Goal: Task Accomplishment & Management: Manage account settings

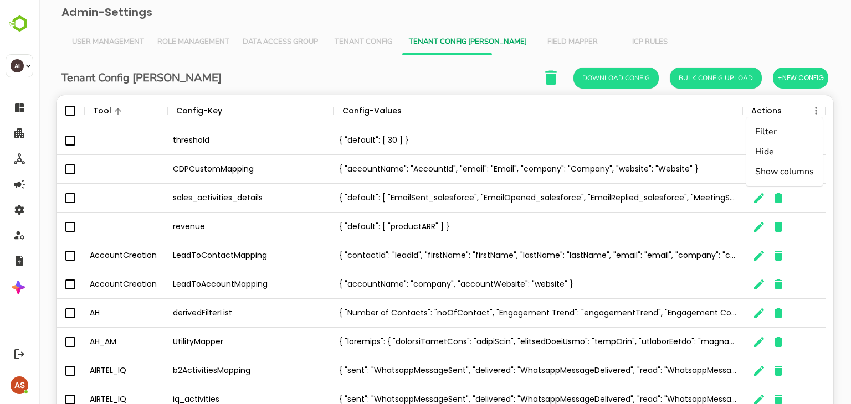
scroll to position [316, 760]
click at [540, 38] on span "Field Mapper" at bounding box center [572, 42] width 64 height 9
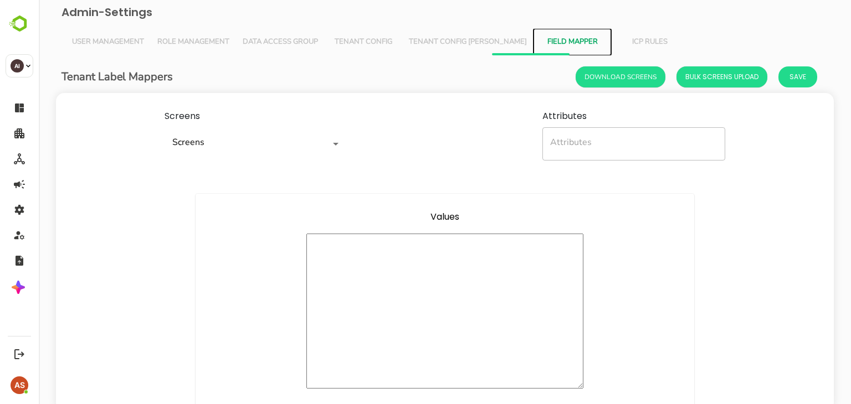
click at [295, 156] on div "Screens" at bounding box center [256, 143] width 183 height 33
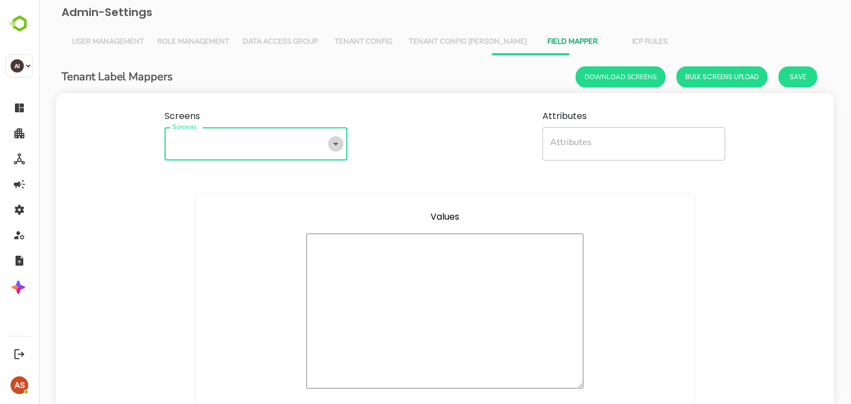
click at [334, 142] on icon "Open" at bounding box center [335, 143] width 13 height 13
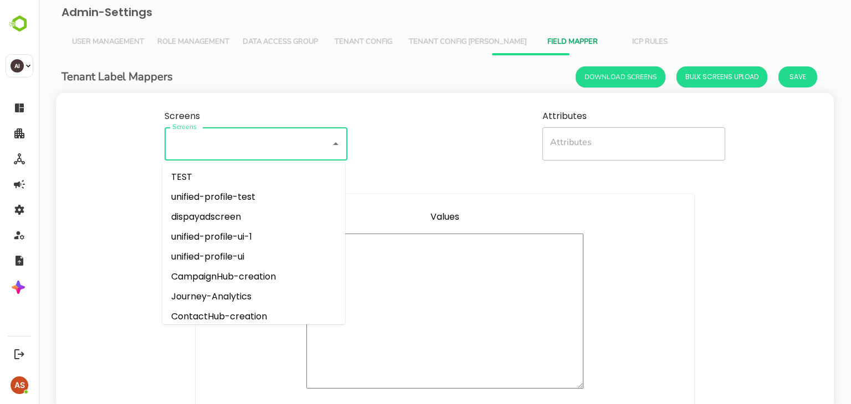
click at [334, 142] on icon "Close" at bounding box center [335, 143] width 13 height 13
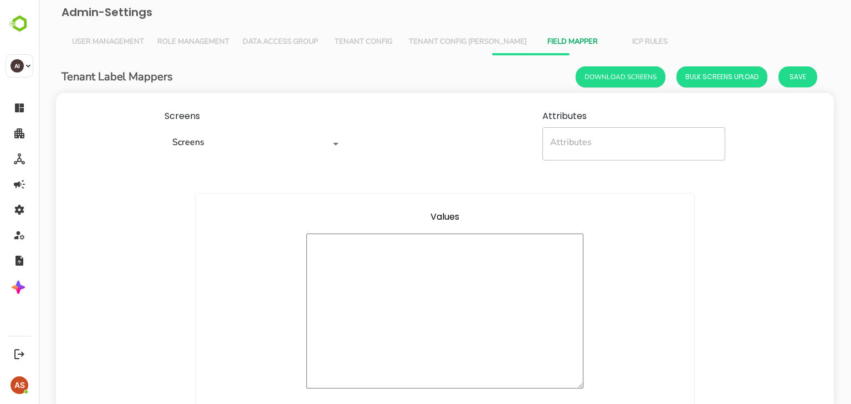
click at [438, 264] on textarea "minimum height" at bounding box center [444, 311] width 277 height 155
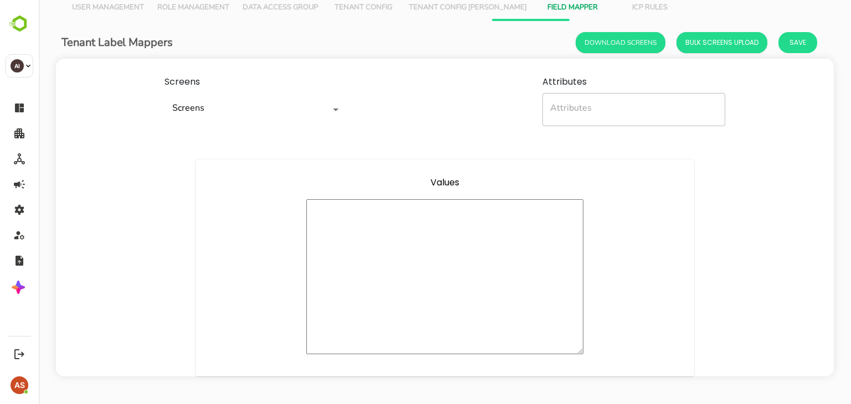
scroll to position [0, 0]
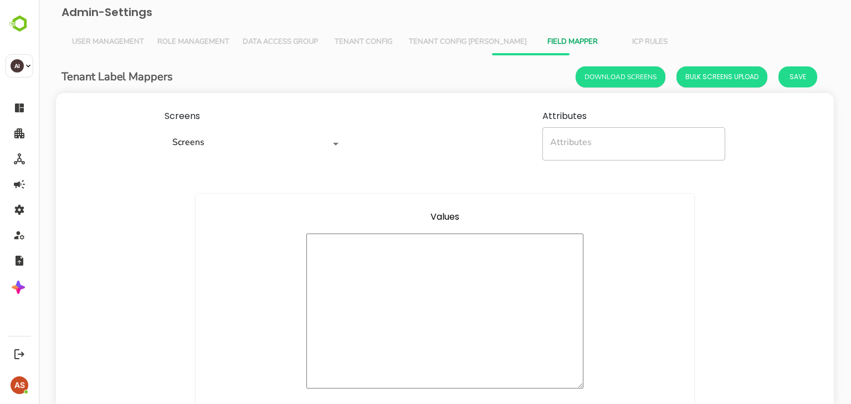
click at [542, 150] on div "Attributes" at bounding box center [633, 143] width 183 height 33
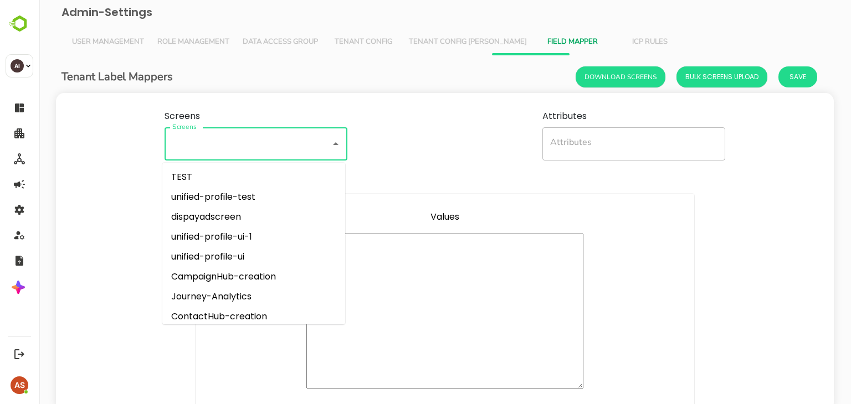
click at [204, 140] on input "Screens" at bounding box center [241, 143] width 142 height 23
click at [198, 191] on li "unified-profile-test" at bounding box center [253, 197] width 183 height 20
type input "**********"
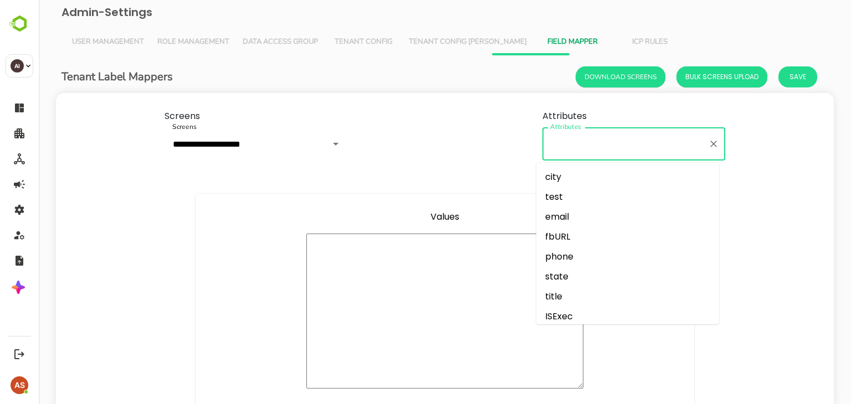
click at [572, 145] on input "Attributes" at bounding box center [625, 143] width 156 height 23
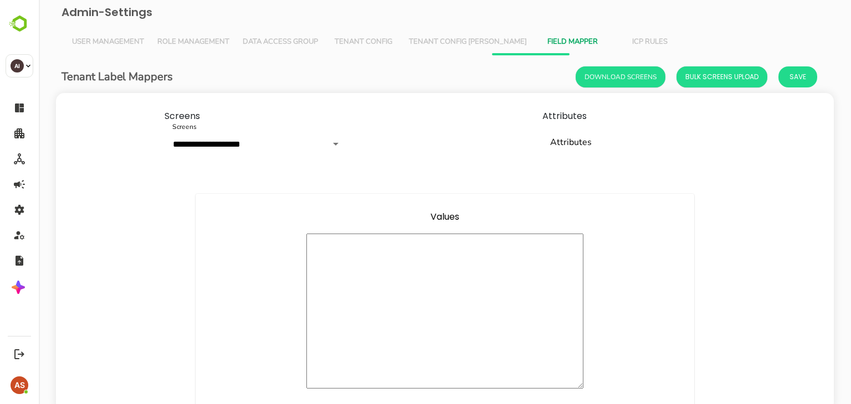
click at [432, 162] on div "**********" at bounding box center [445, 135] width 778 height 84
click at [490, 301] on textarea "minimum height" at bounding box center [444, 311] width 277 height 155
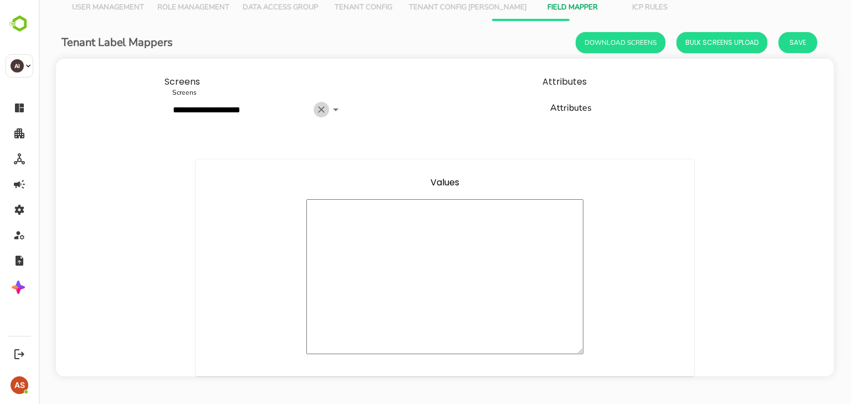
click at [317, 102] on button "Clear" at bounding box center [322, 110] width 16 height 16
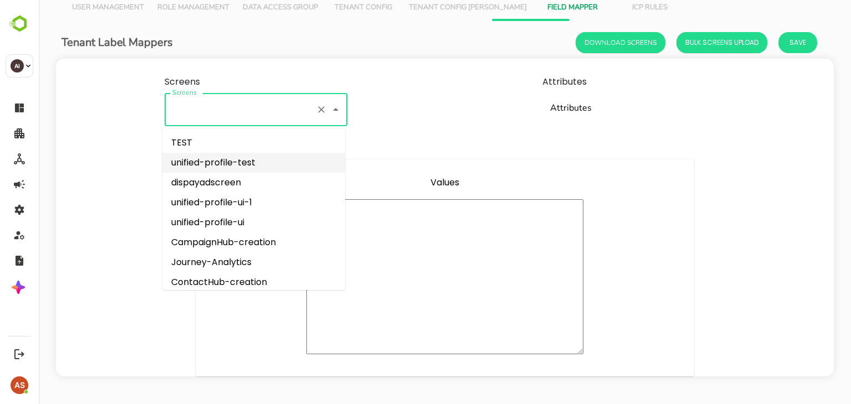
click at [298, 107] on input "Screens" at bounding box center [241, 109] width 142 height 23
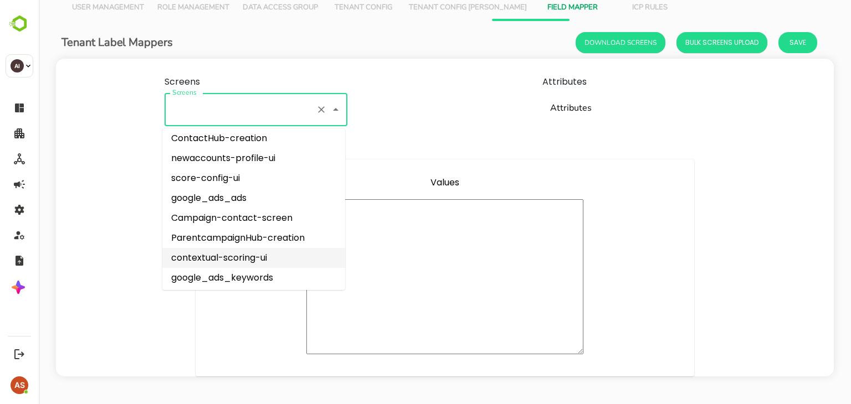
scroll to position [585, 0]
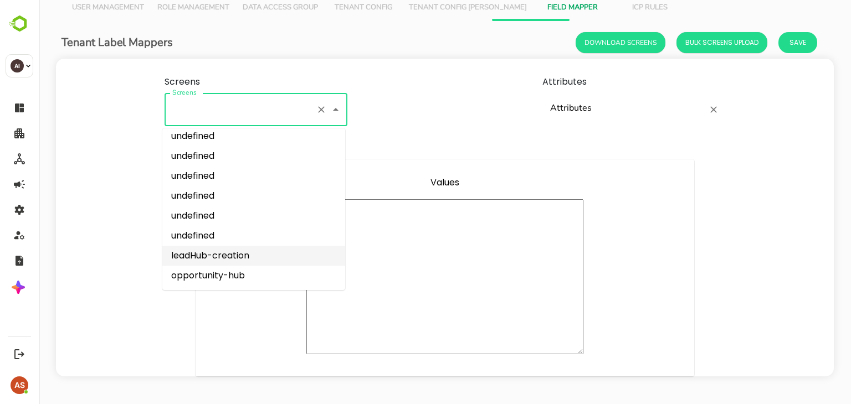
type input "**********"
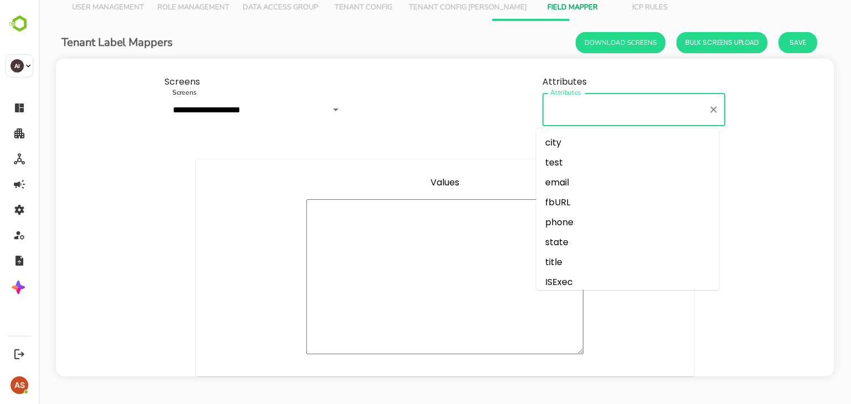
click at [570, 102] on input "Attributes" at bounding box center [625, 109] width 156 height 23
click at [567, 173] on li "email" at bounding box center [627, 183] width 183 height 20
type input "*****"
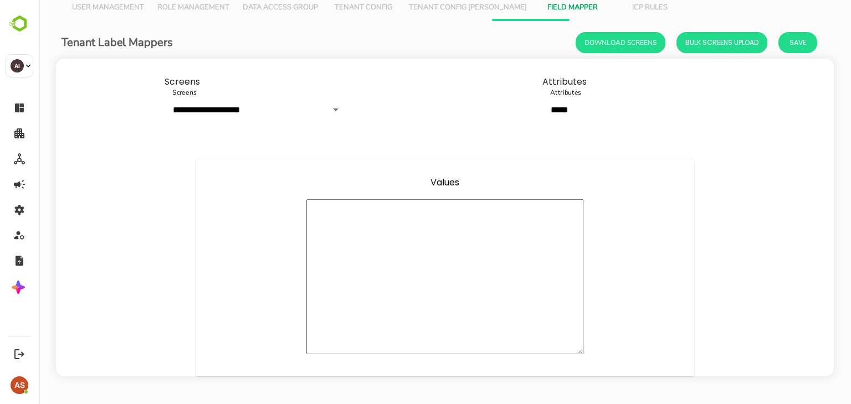
click at [481, 280] on textarea "minimum height" at bounding box center [444, 276] width 277 height 155
click at [730, 202] on div "Values *" at bounding box center [445, 268] width 778 height 217
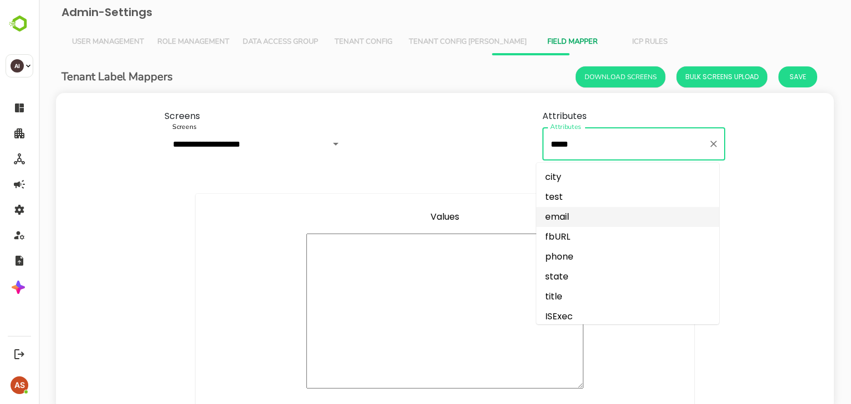
click at [602, 134] on input "*****" at bounding box center [625, 143] width 156 height 23
click at [712, 145] on icon "Clear" at bounding box center [713, 144] width 11 height 11
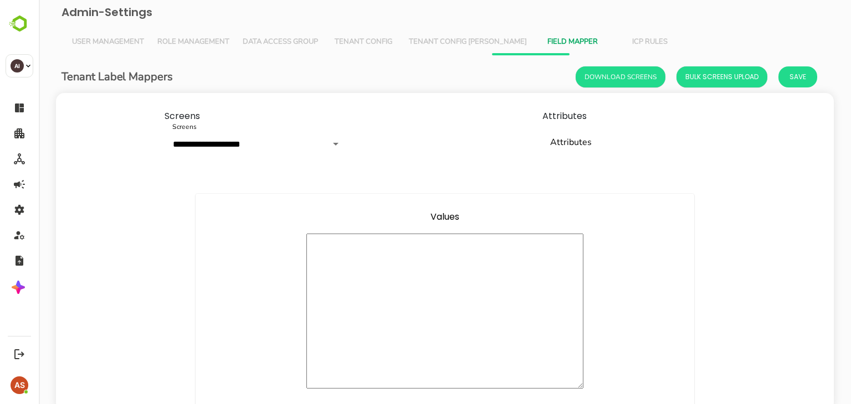
click at [490, 191] on div "**********" at bounding box center [445, 252] width 778 height 318
click at [434, 40] on span "Tenant Config [PERSON_NAME]" at bounding box center [468, 42] width 118 height 9
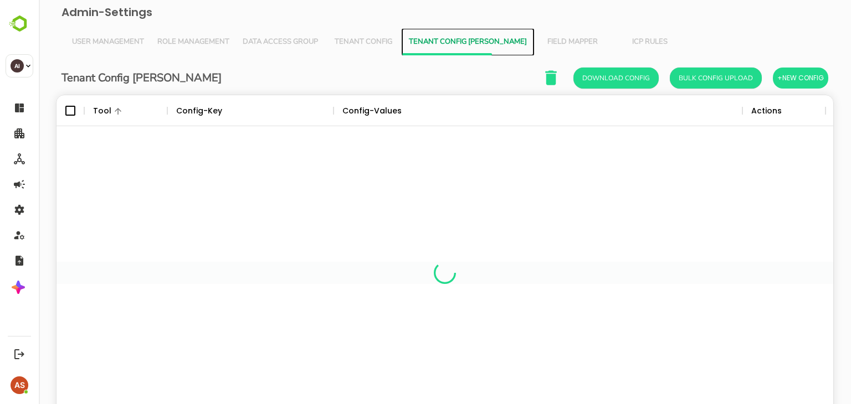
scroll to position [316, 760]
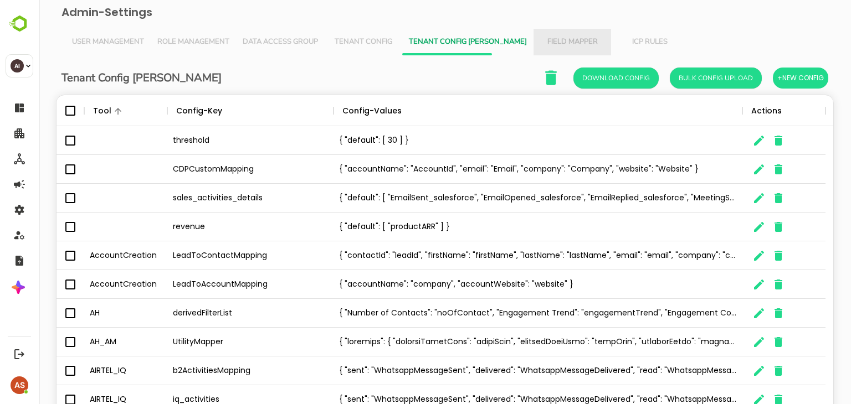
click at [534, 35] on button "Field Mapper" at bounding box center [573, 42] width 78 height 27
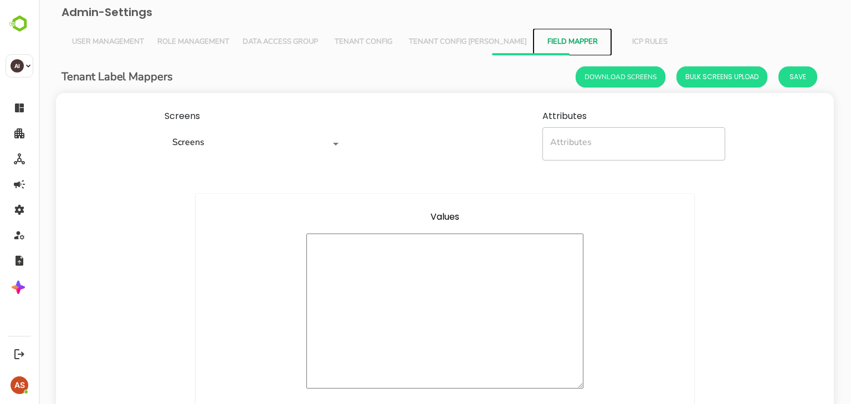
click at [317, 145] on div at bounding box center [328, 144] width 29 height 16
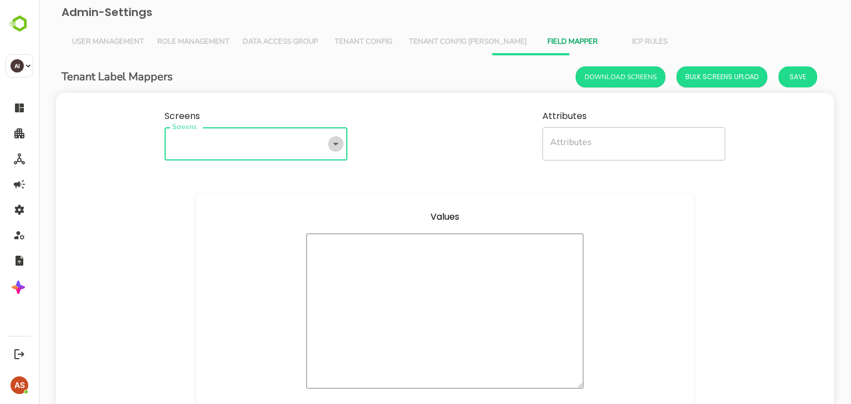
click at [335, 145] on icon "Open" at bounding box center [335, 143] width 13 height 13
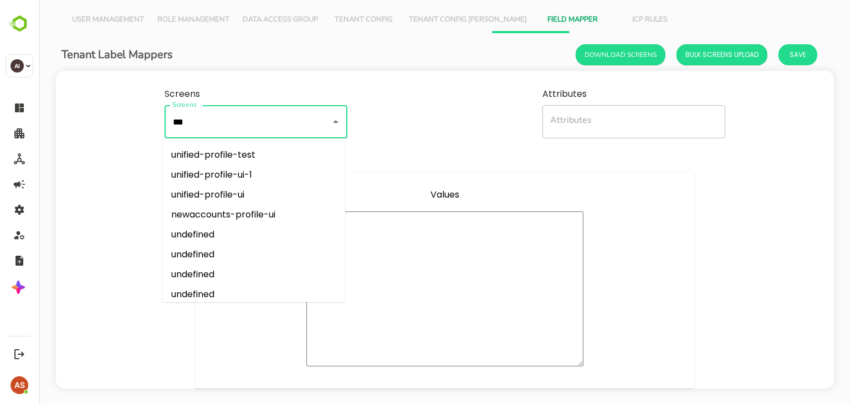
scroll to position [0, 0]
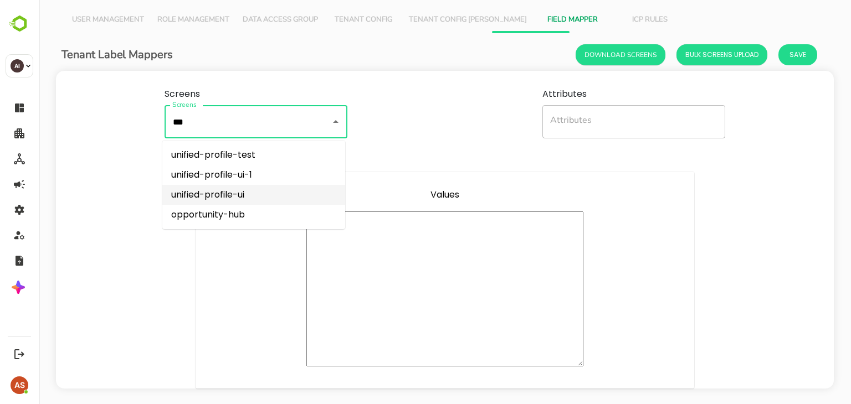
click at [236, 198] on li "unified-profile-ui" at bounding box center [253, 195] width 183 height 20
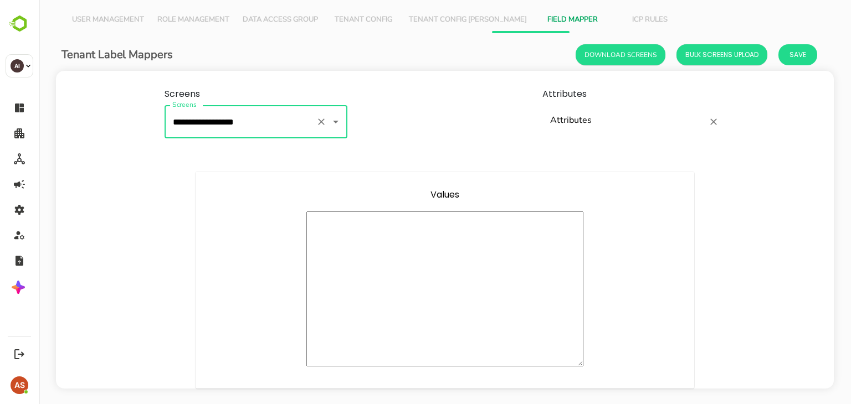
type input "**********"
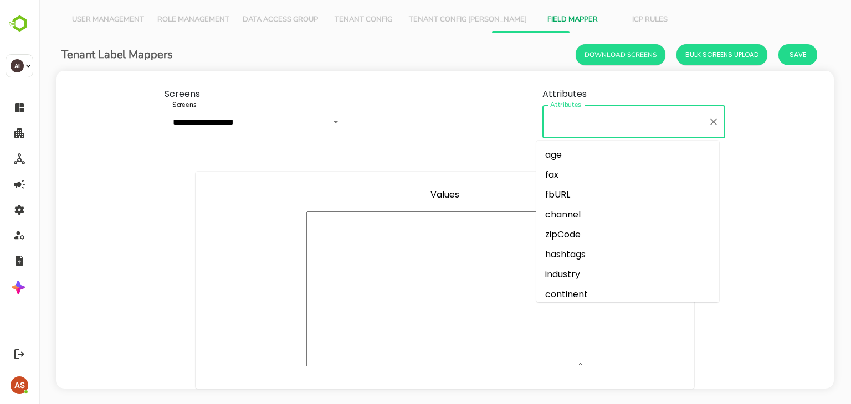
click at [586, 124] on input "Attributes" at bounding box center [625, 121] width 156 height 23
click at [568, 230] on li "zipCode" at bounding box center [627, 235] width 183 height 20
type input "*******"
type textarea "**********"
type textarea "*"
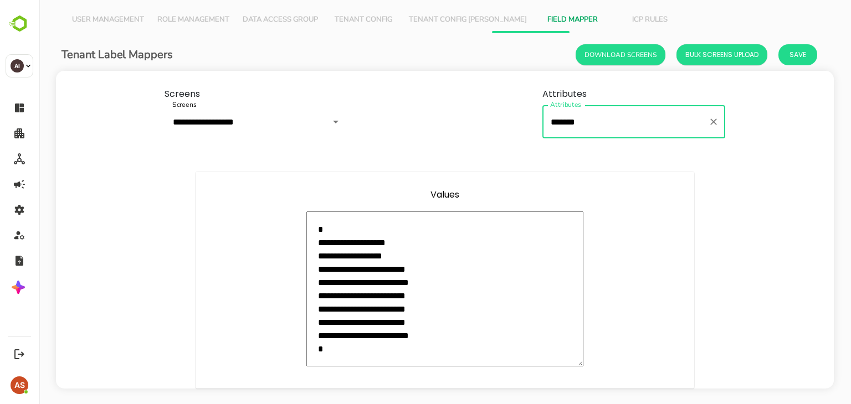
scroll to position [34, 0]
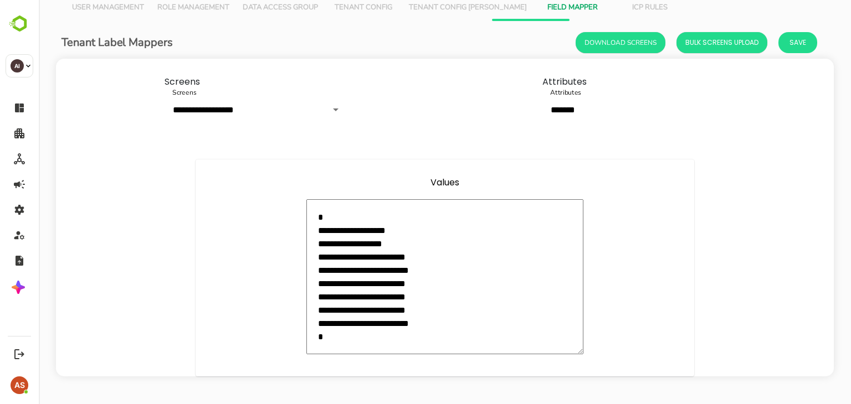
click at [419, 272] on textarea "**********" at bounding box center [444, 276] width 277 height 155
click at [429, 326] on textarea "**********" at bounding box center [444, 276] width 277 height 155
type textarea "**********"
type textarea "*"
type textarea "**********"
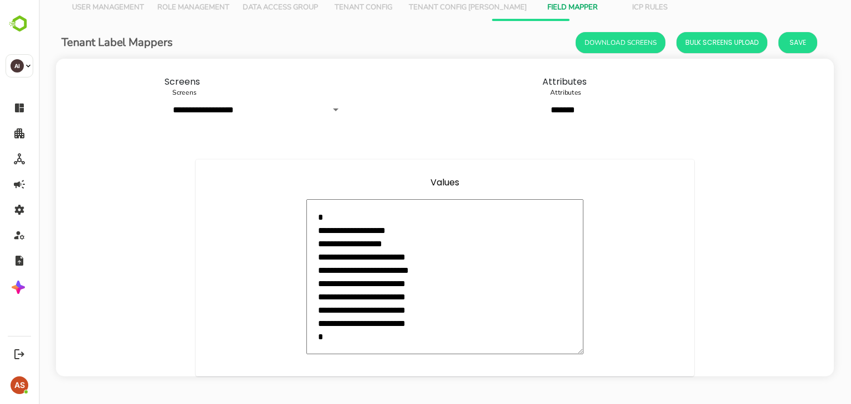
type textarea "*"
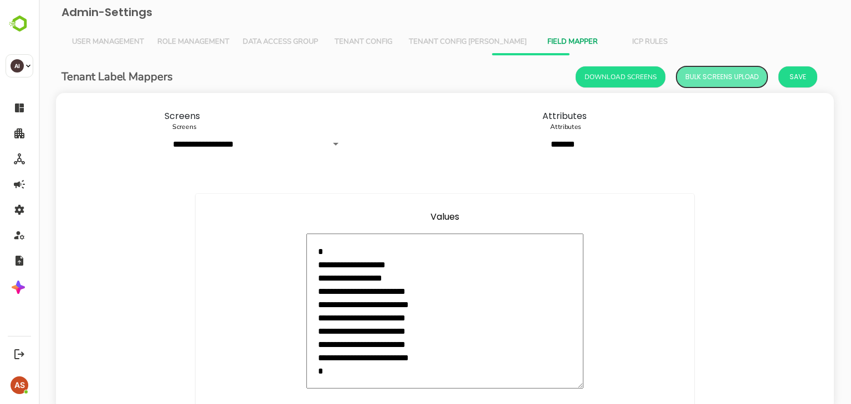
click at [729, 71] on span "Bulk Screens Upload" at bounding box center [721, 77] width 73 height 14
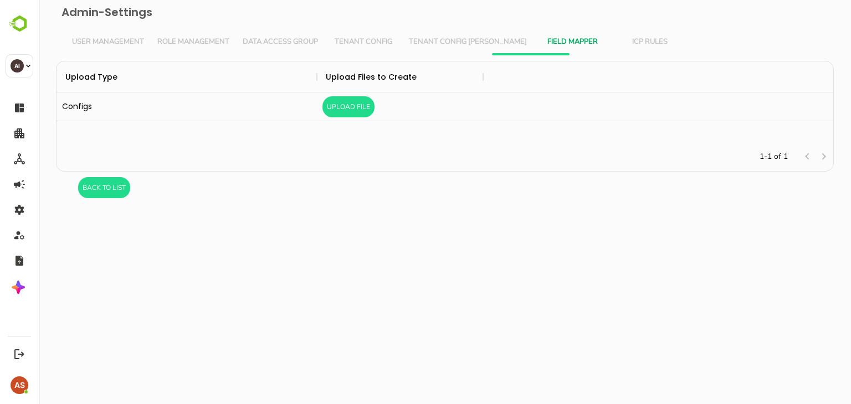
scroll to position [73, 768]
click at [106, 187] on button "BacK to List" at bounding box center [104, 187] width 52 height 21
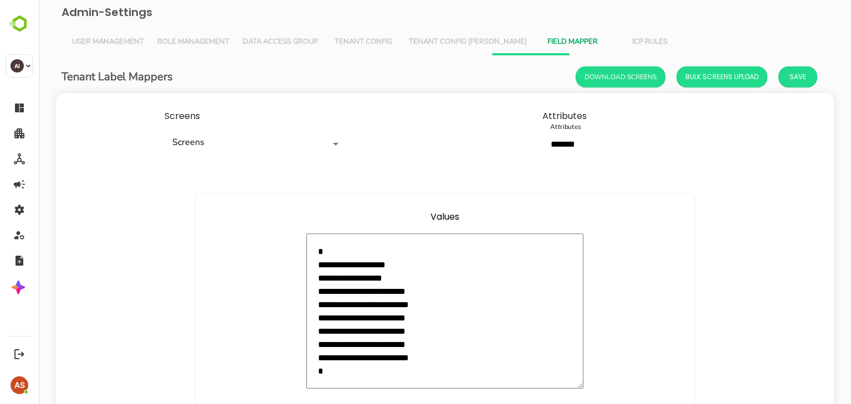
type textarea "*"
click at [623, 76] on button "Download Screens" at bounding box center [621, 76] width 90 height 21
click at [314, 149] on div at bounding box center [328, 144] width 29 height 16
click at [338, 145] on icon "Open" at bounding box center [335, 143] width 13 height 13
click at [628, 256] on div "**********" at bounding box center [445, 317] width 476 height 166
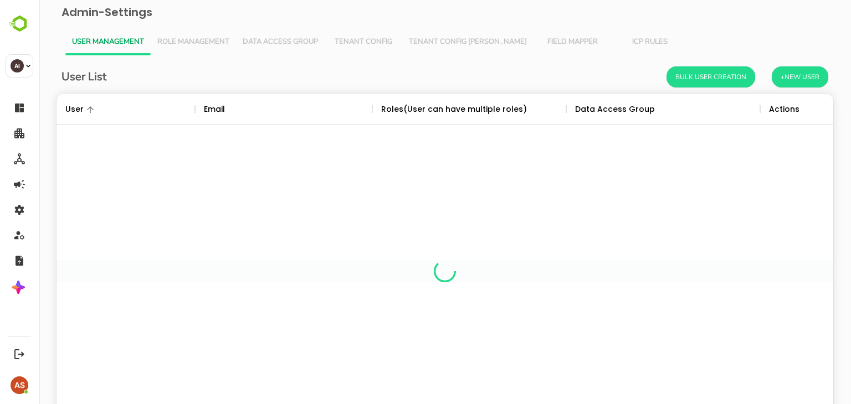
scroll to position [316, 760]
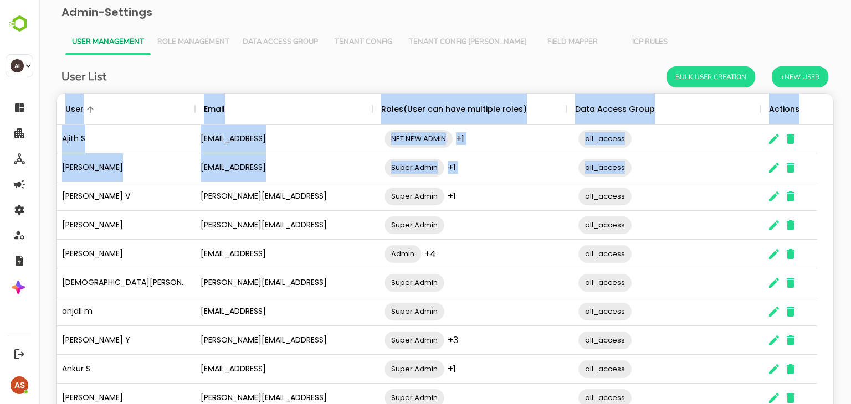
drag, startPoint x: 762, startPoint y: 173, endPoint x: 330, endPoint y: 85, distance: 441.6
click at [330, 85] on div "User List Bulk User Creation +New User User Email Roles(User can have multiple …" at bounding box center [445, 256] width 778 height 381
click at [210, 57] on div "User List Bulk User Creation +New User User Email Roles(User can have multiple …" at bounding box center [445, 265] width 794 height 420
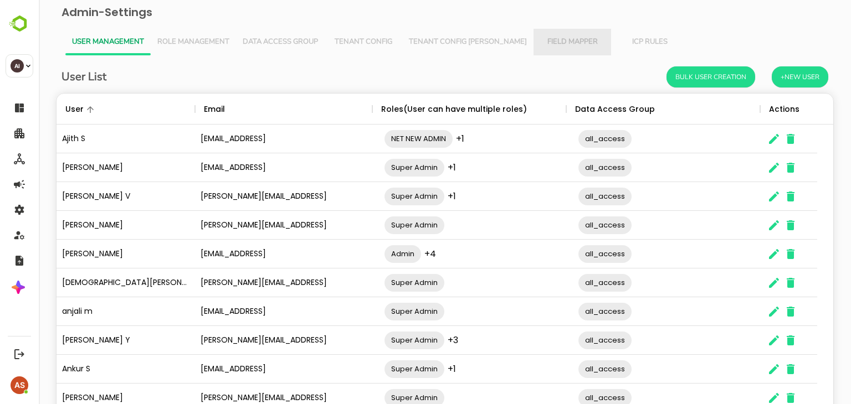
click at [540, 44] on span "Field Mapper" at bounding box center [572, 42] width 64 height 9
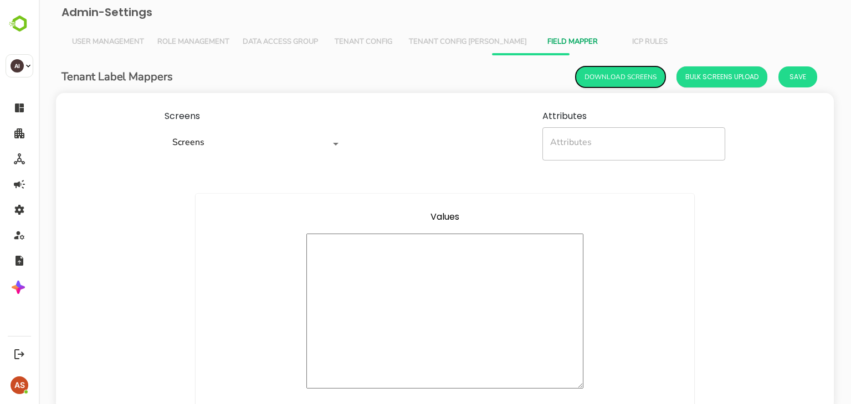
click at [612, 76] on button "Download Screens" at bounding box center [621, 76] width 90 height 21
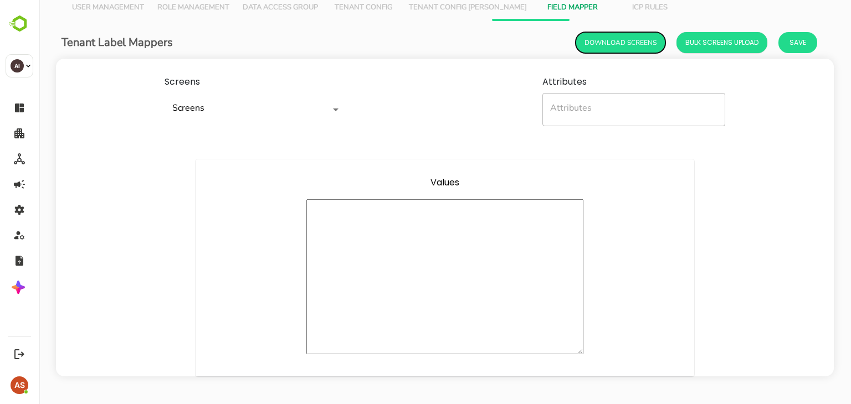
scroll to position [0, 0]
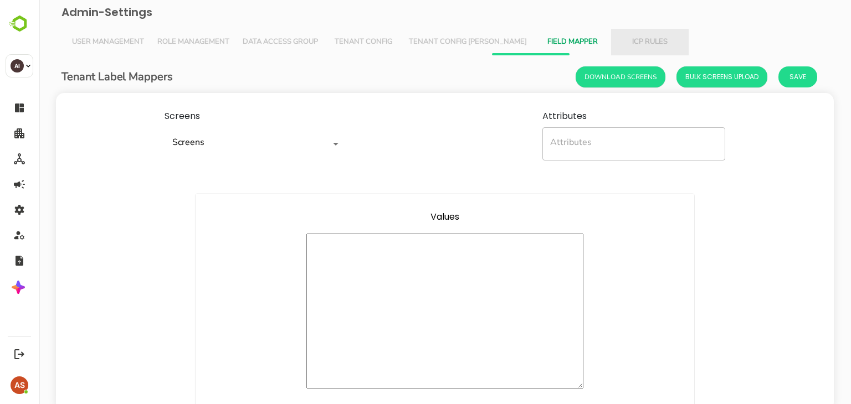
click at [618, 40] on span "ICP Rules" at bounding box center [650, 42] width 64 height 9
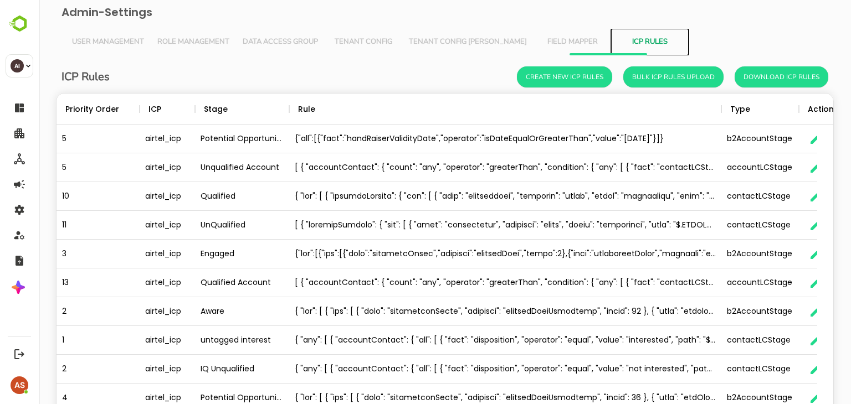
scroll to position [0, 37]
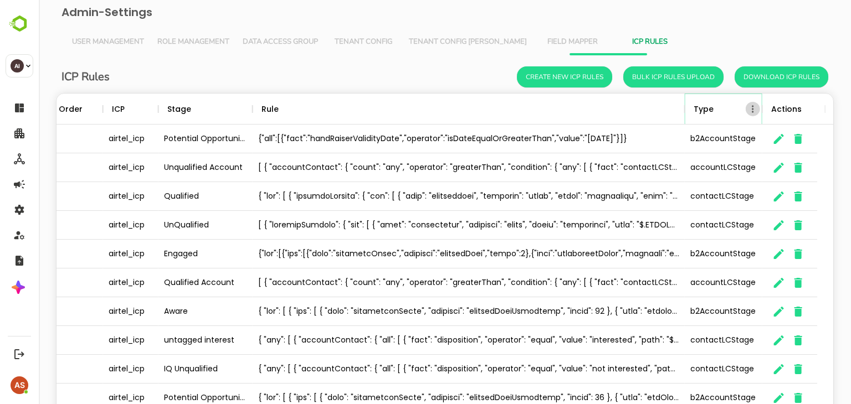
click at [749, 112] on icon "Menu" at bounding box center [752, 109] width 11 height 11
click at [814, 114] on icon "Menu" at bounding box center [816, 109] width 11 height 11
click at [796, 104] on div "Actions" at bounding box center [786, 109] width 30 height 31
click at [705, 112] on div "Type" at bounding box center [704, 109] width 20 height 31
click at [720, 111] on div "Type" at bounding box center [717, 109] width 55 height 31
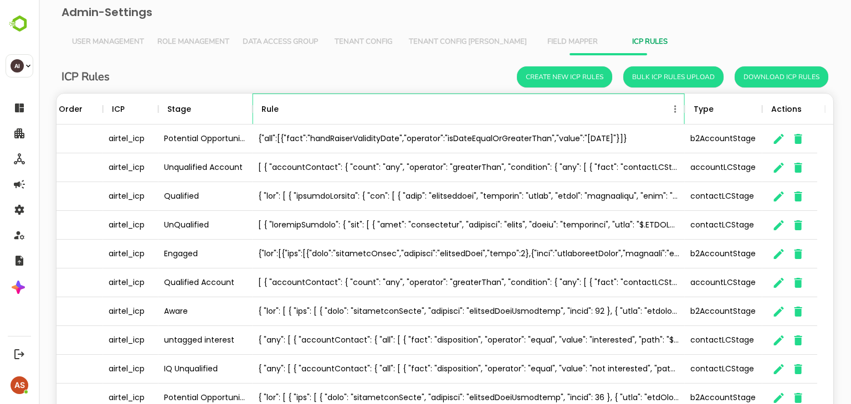
click at [278, 109] on div "Rule" at bounding box center [269, 109] width 17 height 31
click at [244, 106] on icon "Menu" at bounding box center [243, 109] width 11 height 11
click at [675, 109] on icon "Menu" at bounding box center [675, 108] width 2 height 7
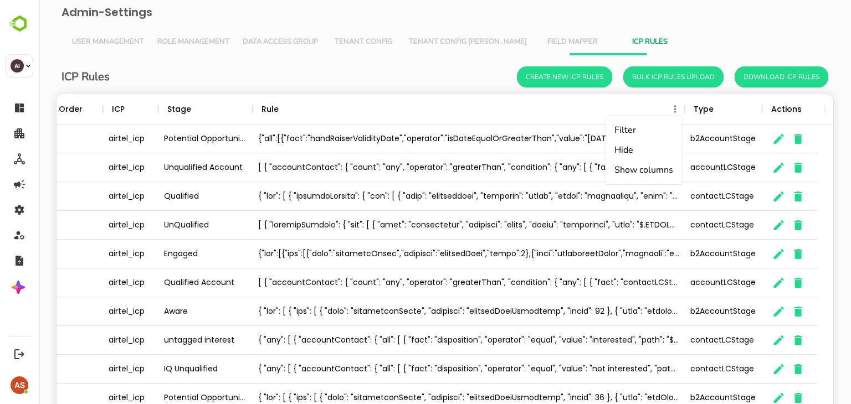
scroll to position [0, 0]
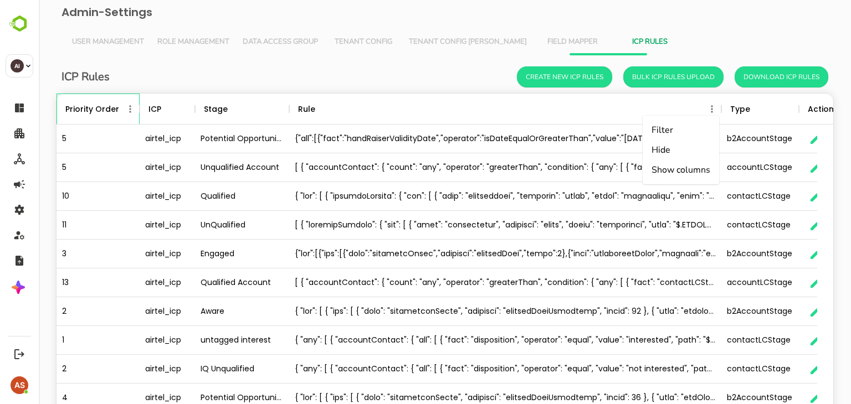
click at [120, 111] on div "Priority Order" at bounding box center [92, 109] width 61 height 31
click at [131, 111] on icon "Menu" at bounding box center [130, 108] width 2 height 7
click at [95, 280] on div "13" at bounding box center [98, 283] width 83 height 29
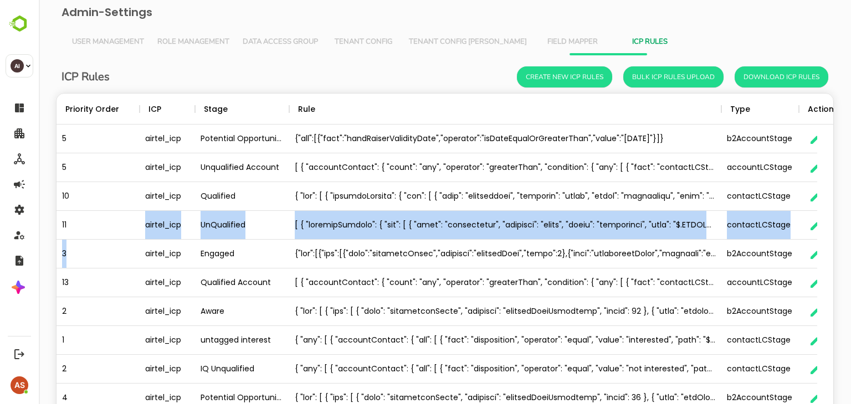
drag, startPoint x: 79, startPoint y: 235, endPoint x: 82, endPoint y: 266, distance: 31.8
click at [82, 266] on div "5 airtel_icp Potential Opportunity {"all":[{"fact":"handRaiserValidityDate","op…" at bounding box center [460, 269] width 806 height 288
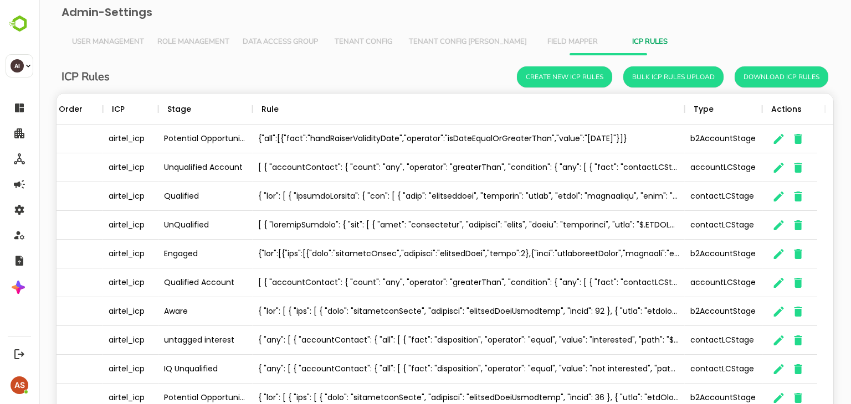
click at [326, 84] on div "ICP Rules Create New ICP Rules Bulk ICP Rules Upload Download ICP Rules" at bounding box center [444, 76] width 767 height 21
click at [680, 70] on button "Bulk ICP Rules Upload" at bounding box center [673, 76] width 100 height 21
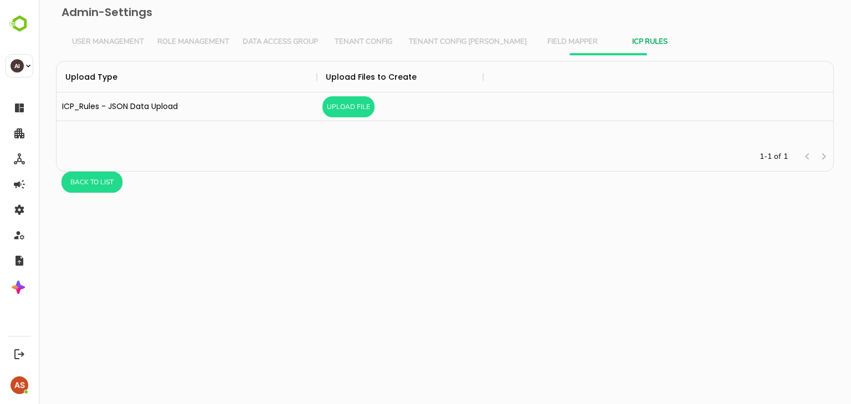
scroll to position [73, 768]
click at [98, 185] on button "Back to list" at bounding box center [91, 182] width 61 height 21
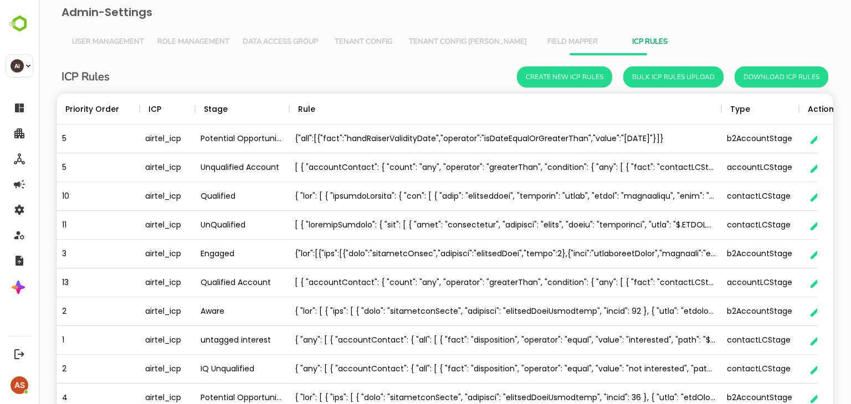
scroll to position [316, 760]
click at [527, 83] on button "Create New ICP Rules" at bounding box center [564, 76] width 95 height 21
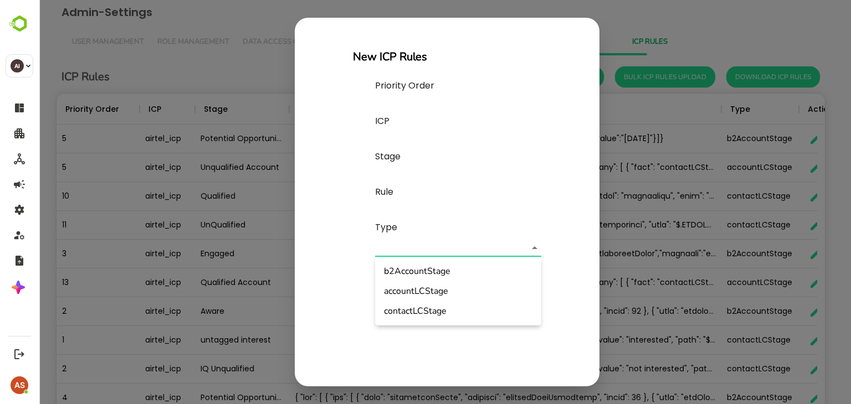
click at [534, 249] on body "Admin-Settings User Management Role Management Data Access Group Tenant Config …" at bounding box center [445, 237] width 812 height 475
click at [367, 356] on div at bounding box center [445, 202] width 812 height 404
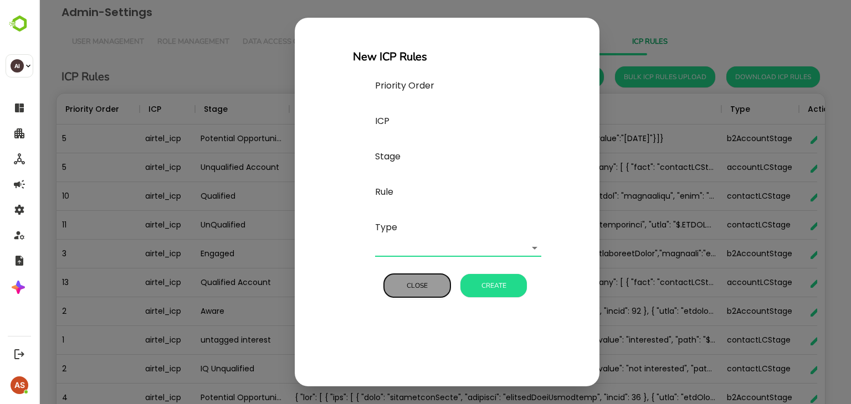
click at [419, 283] on button "Close" at bounding box center [417, 285] width 66 height 23
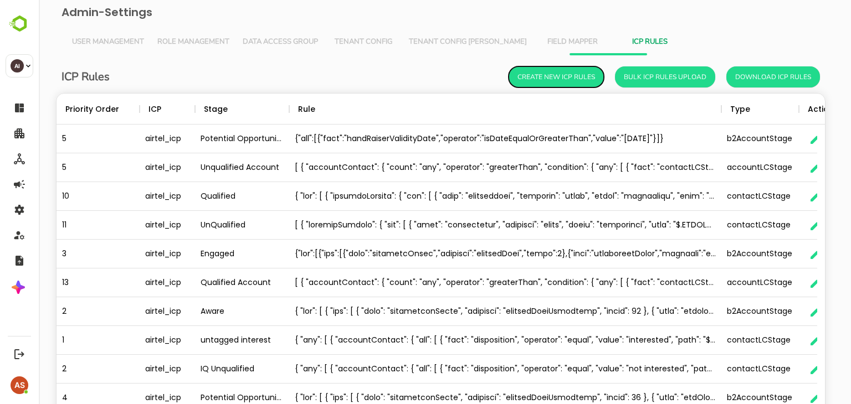
scroll to position [9, 9]
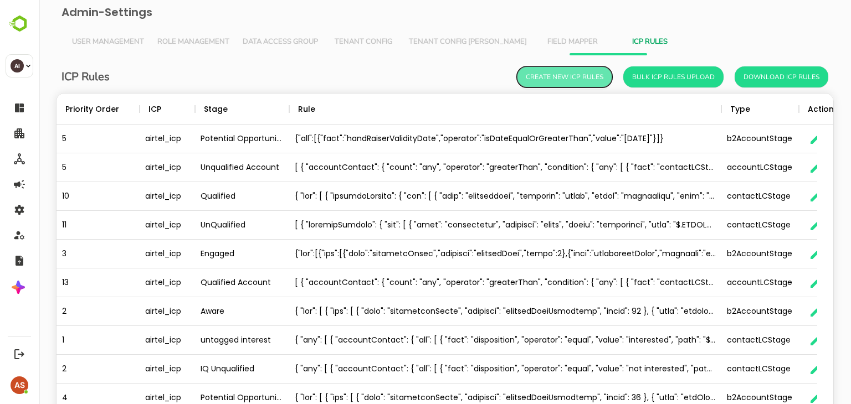
click at [545, 79] on button "Create New ICP Rules" at bounding box center [564, 76] width 95 height 21
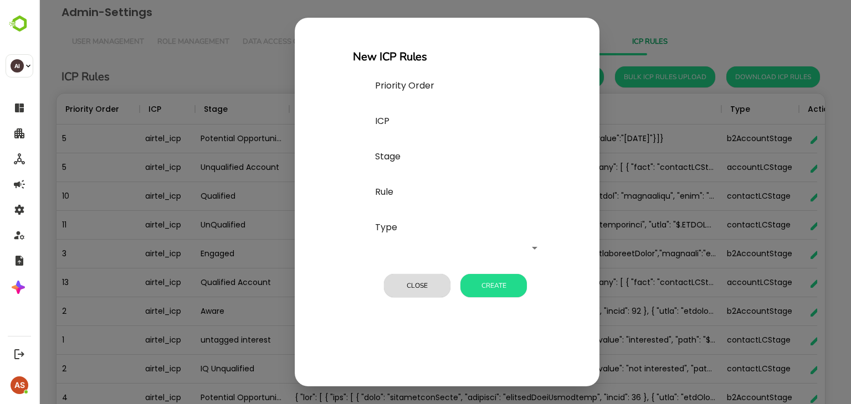
click at [373, 347] on div "New ICP Rules Priority Order ICP Stage Rule Type ​ Close Create" at bounding box center [447, 202] width 305 height 369
click at [674, 82] on div "New ICP Rules Priority Order ICP Stage Rule Type ​ Close Create" at bounding box center [445, 202] width 812 height 404
click at [678, 131] on div "New ICP Rules Priority Order ICP Stage Rule Type ​ Close Create" at bounding box center [445, 202] width 812 height 404
click at [655, 8] on div "New ICP Rules Priority Order ICP Stage Rule Type ​ Close Create" at bounding box center [445, 202] width 812 height 404
click at [422, 286] on button "Close" at bounding box center [417, 285] width 66 height 23
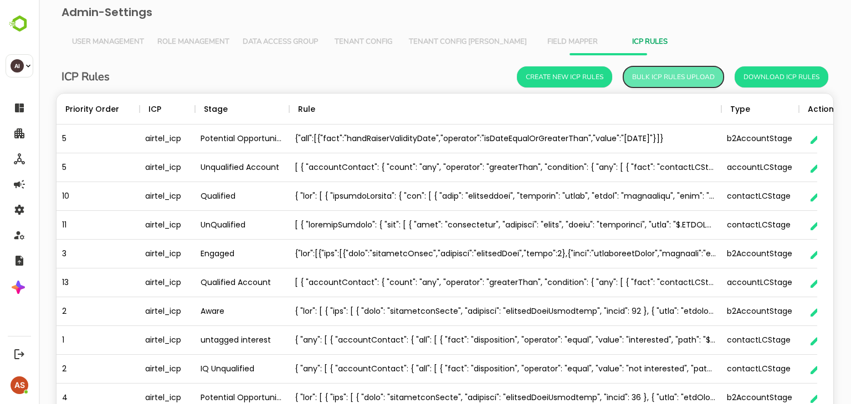
click at [668, 75] on button "Bulk ICP Rules Upload" at bounding box center [673, 76] width 100 height 21
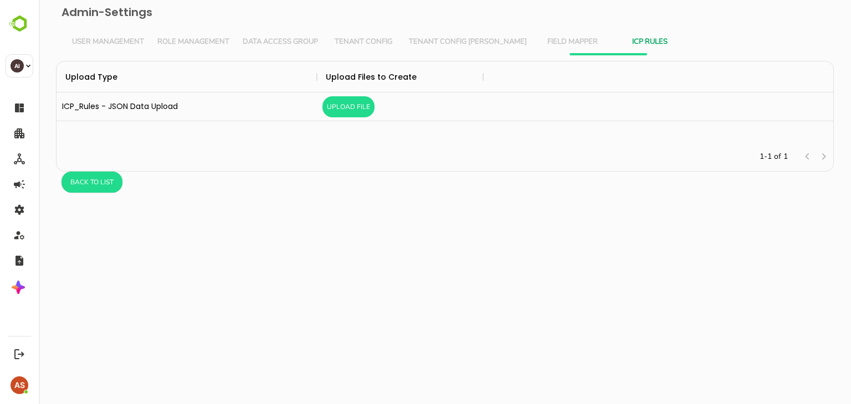
scroll to position [73, 768]
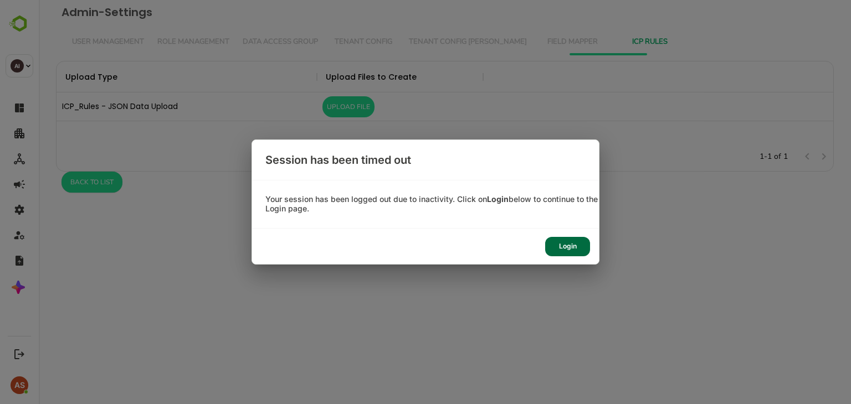
click at [568, 247] on div "Login" at bounding box center [567, 246] width 45 height 19
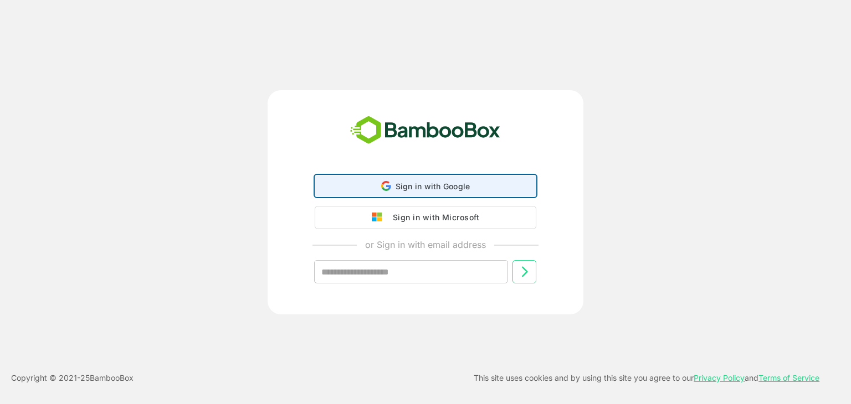
click at [464, 189] on span "Sign in with Google" at bounding box center [433, 186] width 75 height 9
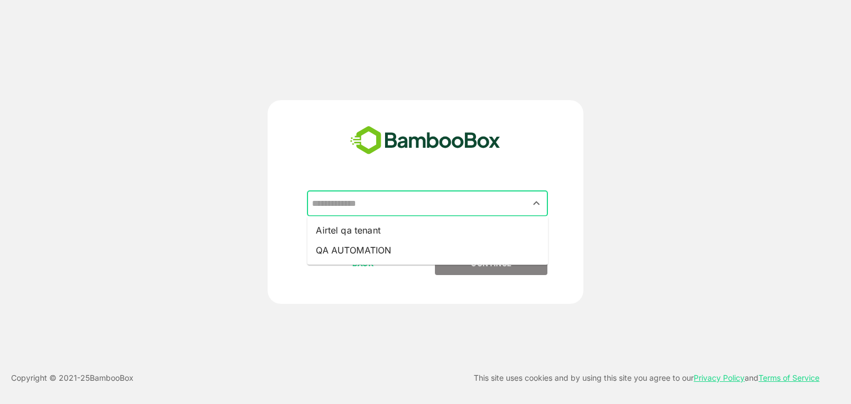
click at [495, 199] on input "text" at bounding box center [427, 203] width 237 height 21
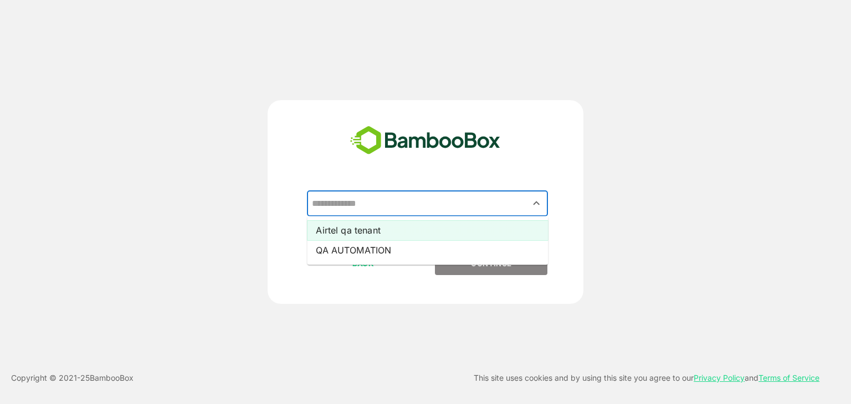
click at [412, 231] on li "Airtel qa tenant" at bounding box center [427, 231] width 241 height 20
type input "**********"
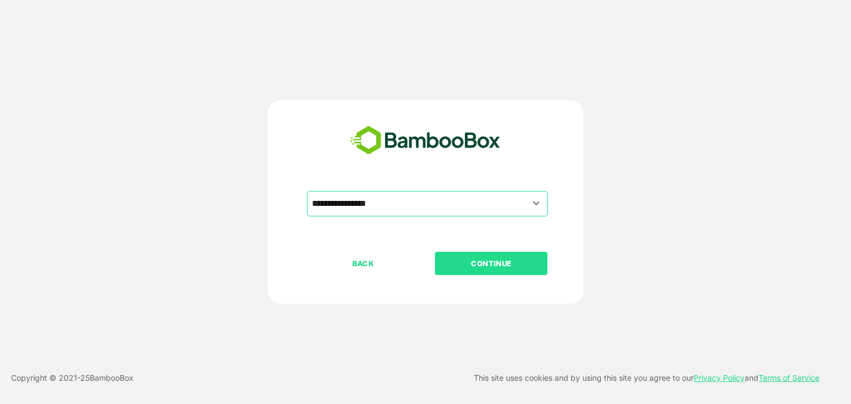
click at [474, 266] on p "CONTINUE" at bounding box center [491, 264] width 111 height 12
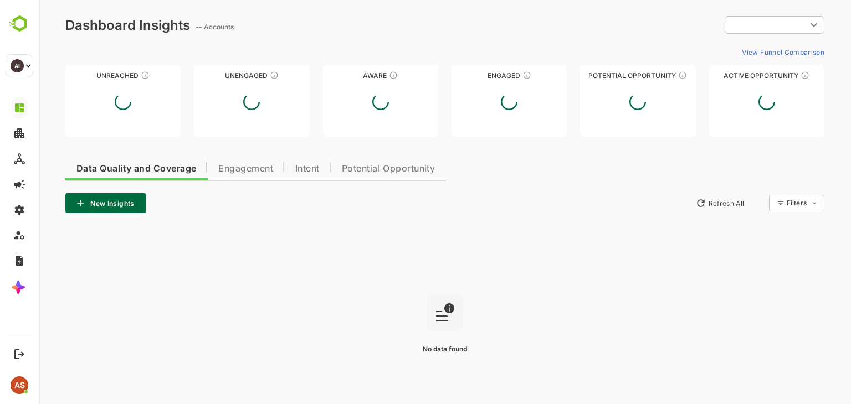
type input "**********"
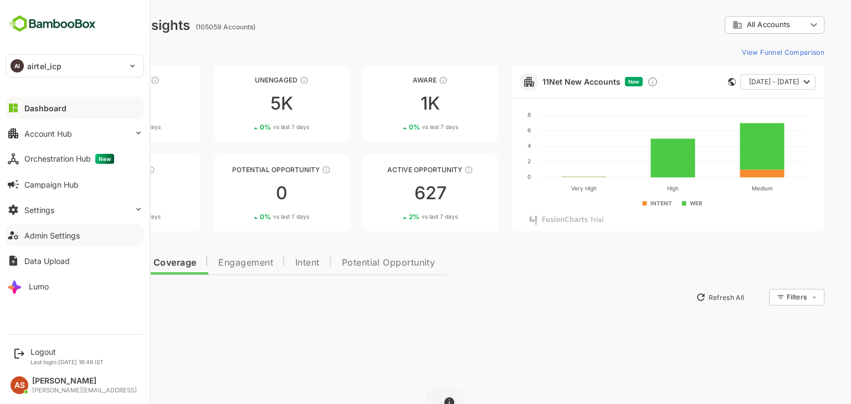
click at [39, 240] on button "Admin Settings" at bounding box center [75, 235] width 139 height 22
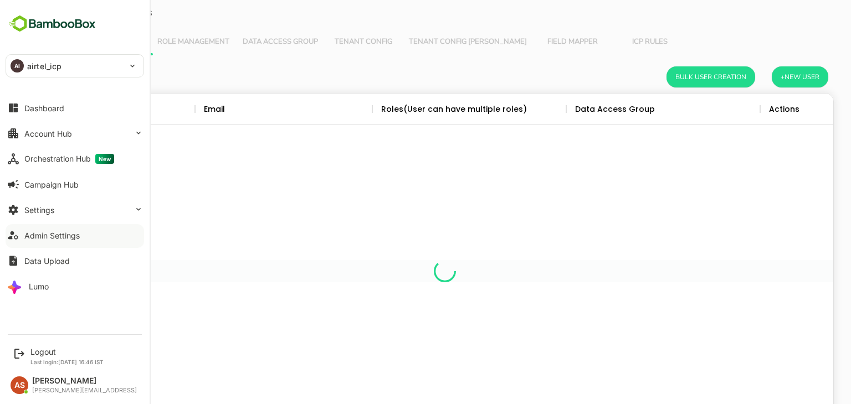
scroll to position [316, 760]
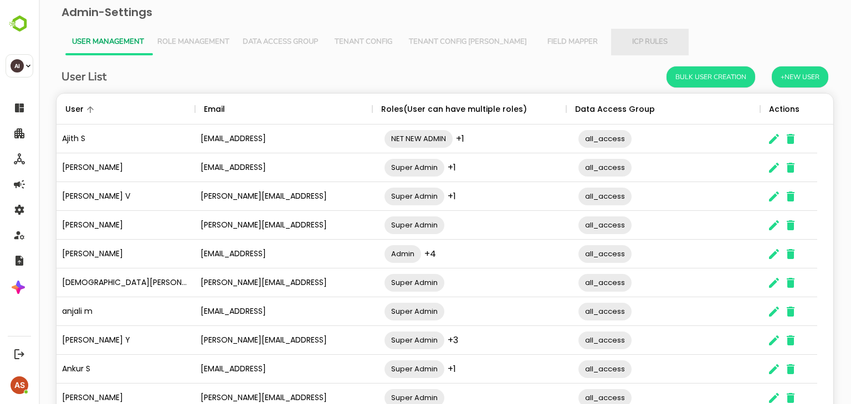
click at [619, 42] on span "ICP Rules" at bounding box center [650, 42] width 64 height 9
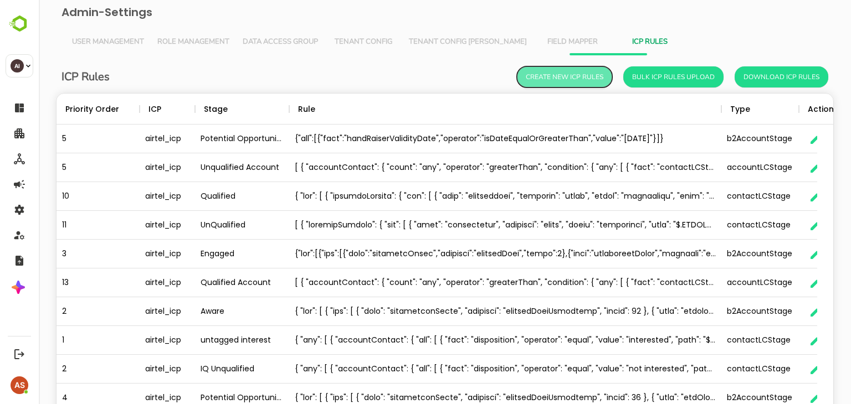
click at [598, 77] on button "Create New ICP Rules" at bounding box center [564, 76] width 95 height 21
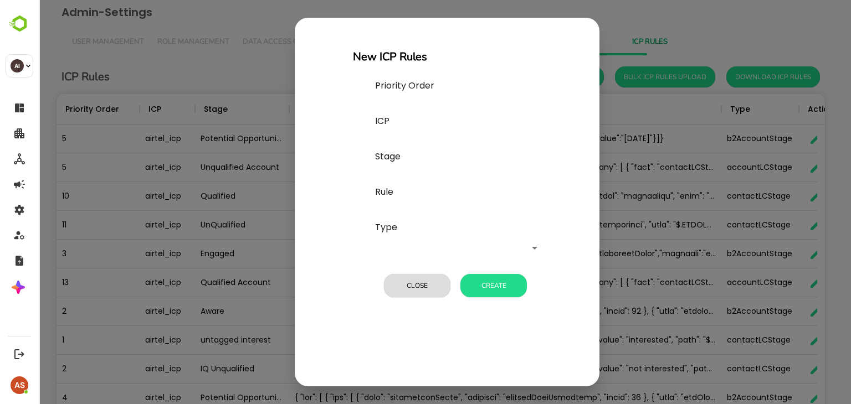
click at [656, 24] on div "New ICP Rules Priority Order ICP Stage Rule Type ​ Close Create" at bounding box center [445, 202] width 812 height 404
click at [685, 14] on div "New ICP Rules Priority Order ICP Stage Rule Type ​ Close Create" at bounding box center [445, 202] width 812 height 404
click at [439, 284] on button "Close" at bounding box center [417, 285] width 66 height 23
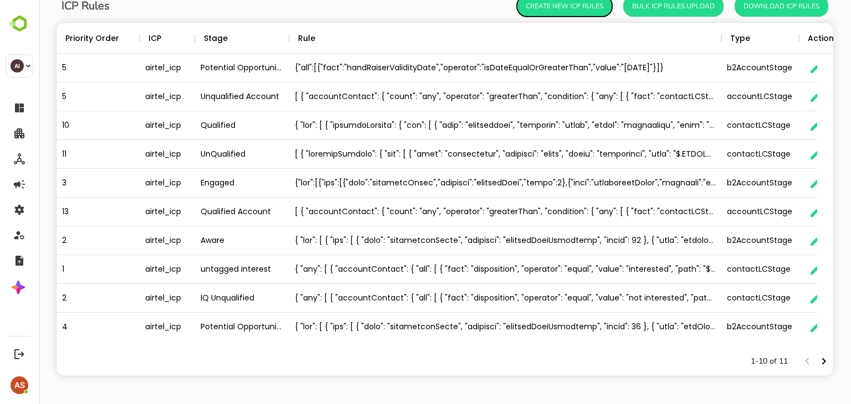
scroll to position [0, 37]
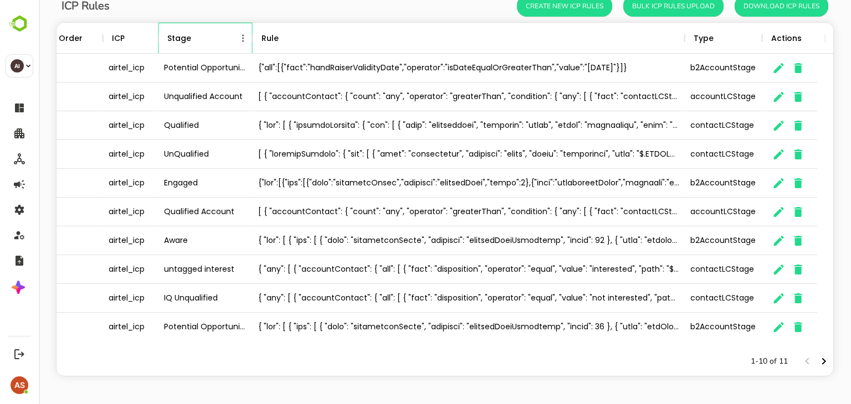
click at [197, 39] on div "Stage" at bounding box center [200, 38] width 72 height 31
click at [181, 44] on div "Stage" at bounding box center [179, 38] width 24 height 31
click at [242, 39] on icon "Menu" at bounding box center [243, 38] width 11 height 11
click at [677, 34] on icon "Menu" at bounding box center [675, 38] width 11 height 11
click at [813, 43] on icon "Menu" at bounding box center [816, 38] width 11 height 11
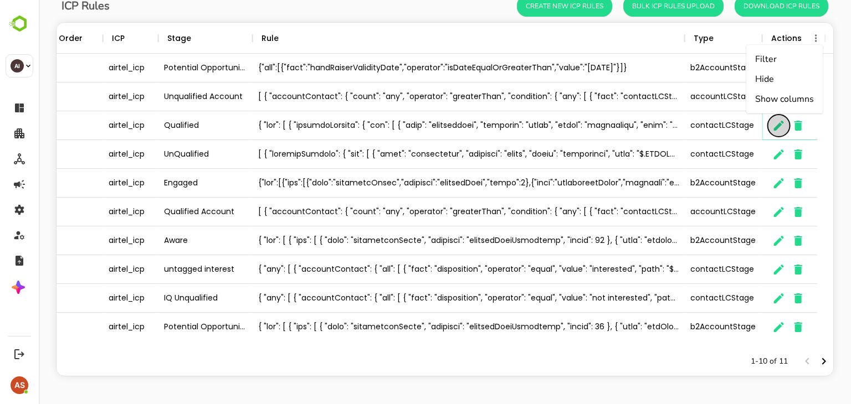
click at [774, 131] on icon "button" at bounding box center [778, 125] width 13 height 13
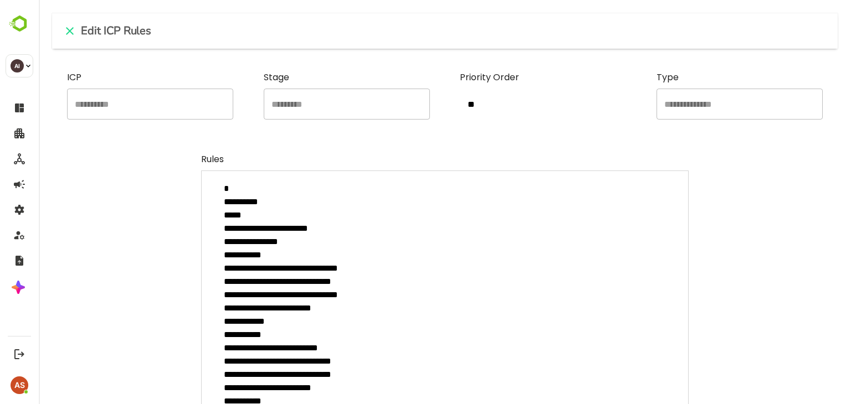
click at [310, 124] on div "**********" at bounding box center [445, 202] width 812 height 404
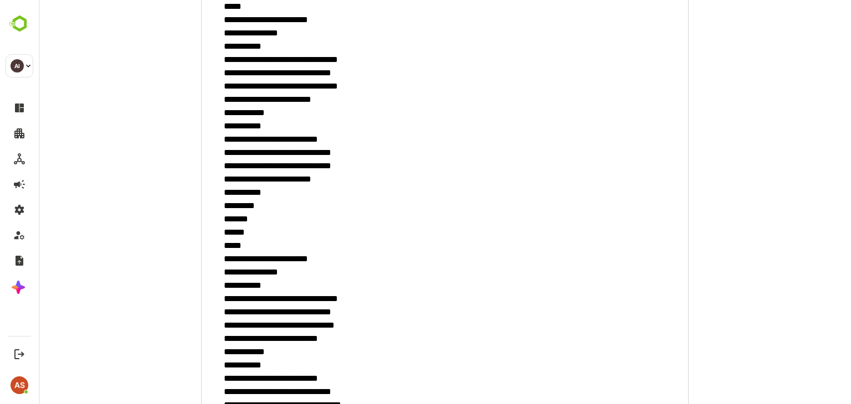
scroll to position [0, 0]
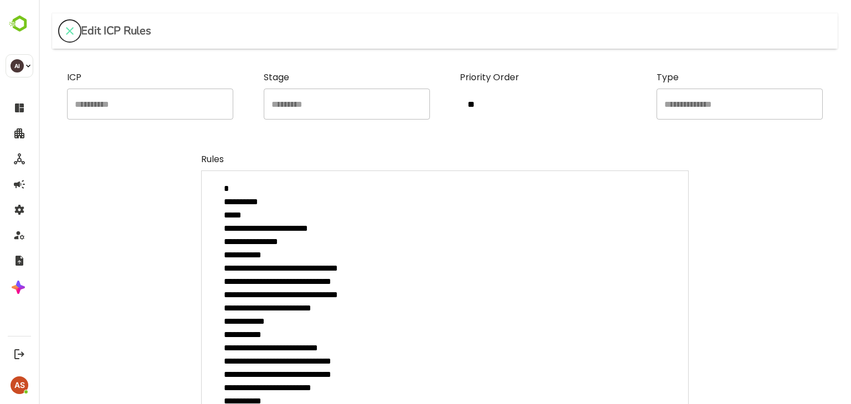
click at [71, 36] on icon "close" at bounding box center [69, 30] width 13 height 13
type textarea "*"
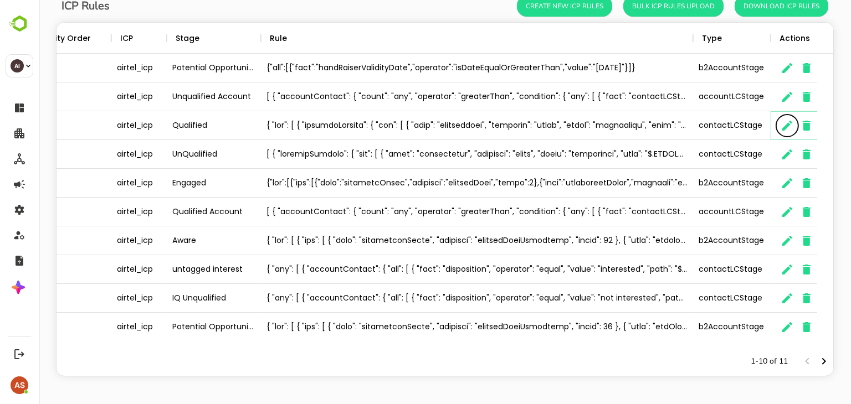
scroll to position [9, 9]
click at [253, 43] on icon "Menu" at bounding box center [251, 38] width 11 height 11
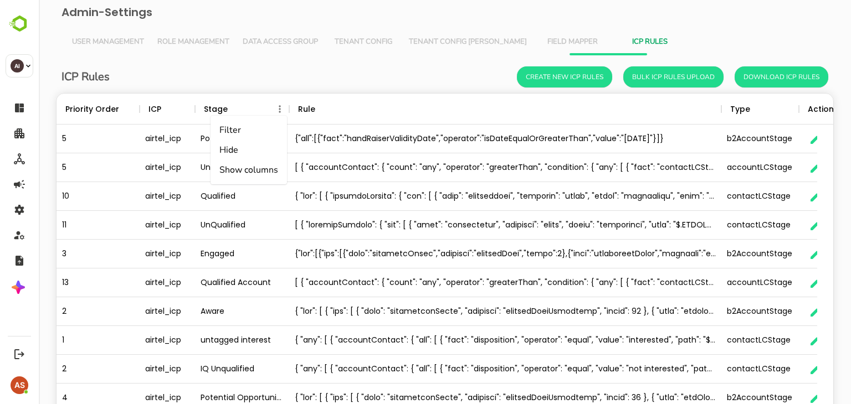
scroll to position [0, 0]
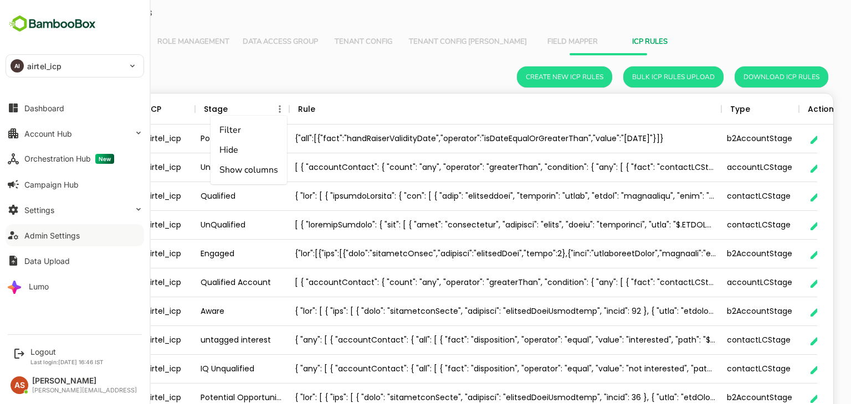
click at [60, 237] on div "Admin Settings" at bounding box center [51, 235] width 55 height 9
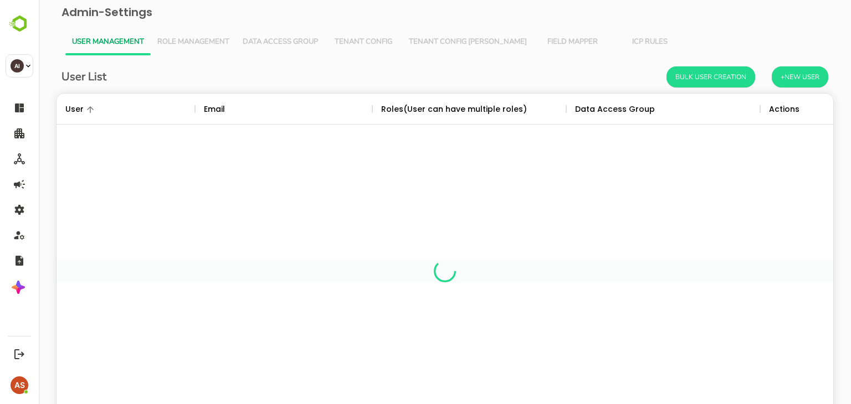
scroll to position [316, 760]
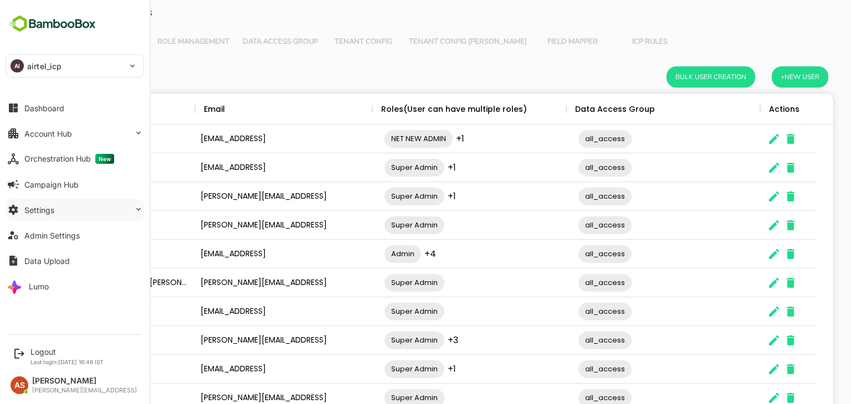
click at [33, 213] on div "Settings" at bounding box center [39, 210] width 30 height 9
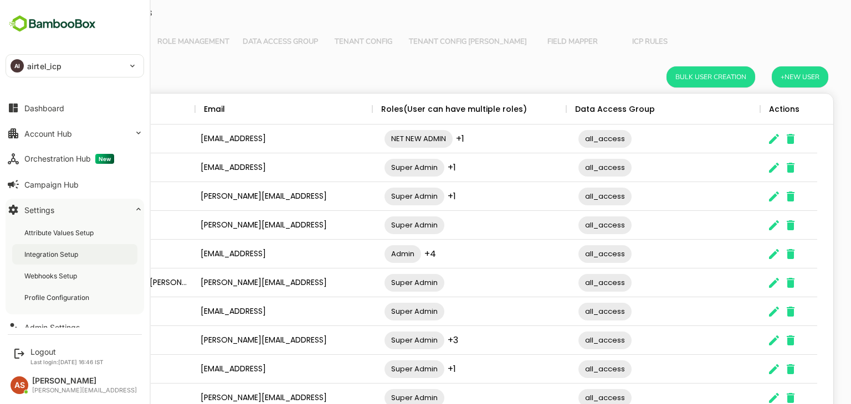
click at [57, 253] on div "Integration Setup" at bounding box center [52, 254] width 56 height 9
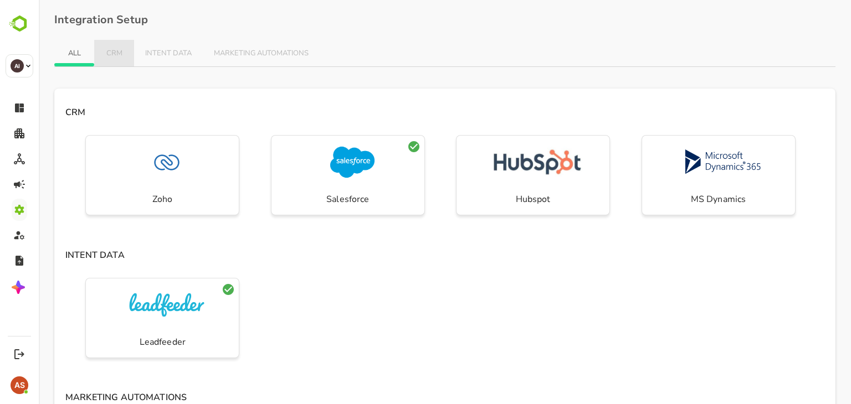
click at [115, 52] on span "CRM" at bounding box center [114, 53] width 18 height 9
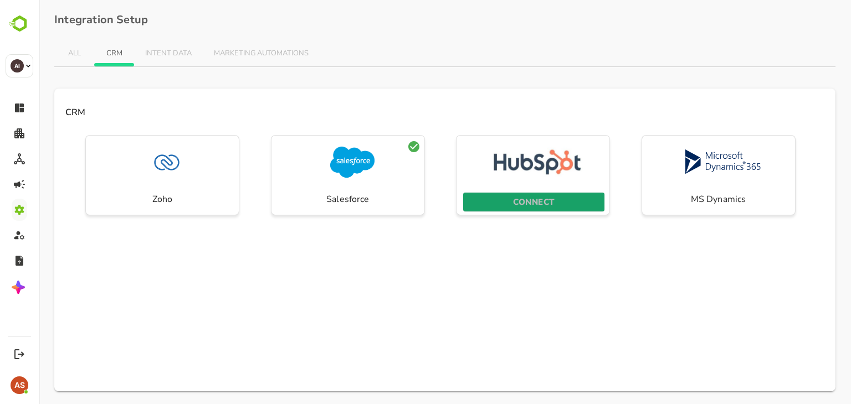
click at [501, 199] on span "CONNECT" at bounding box center [534, 202] width 130 height 14
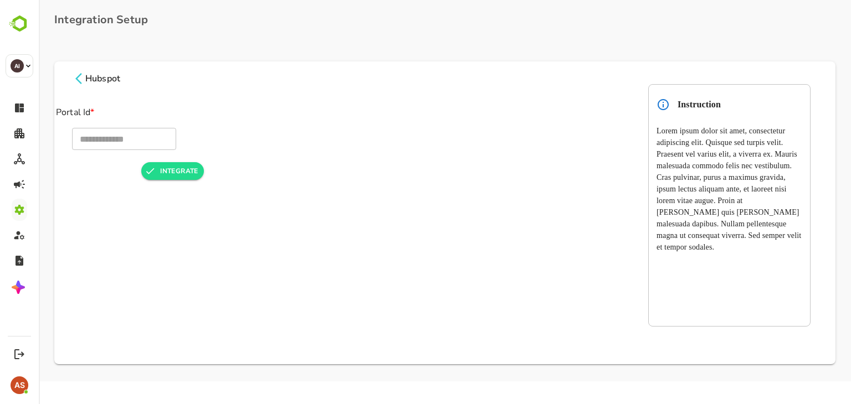
click at [79, 78] on icon at bounding box center [78, 78] width 13 height 13
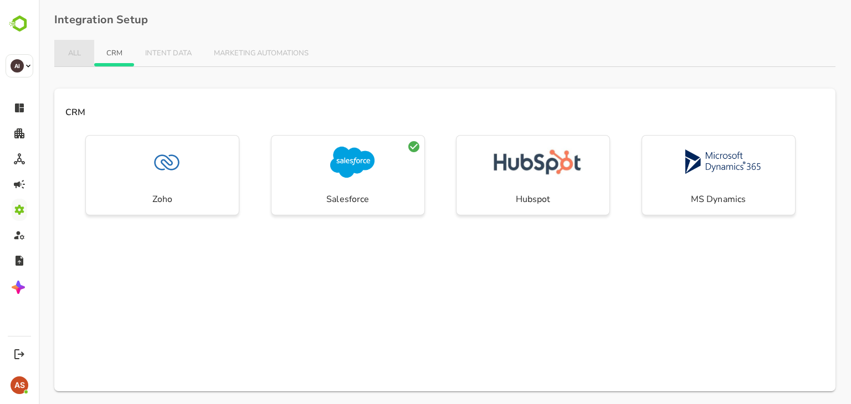
click at [80, 50] on span "ALL" at bounding box center [74, 53] width 18 height 9
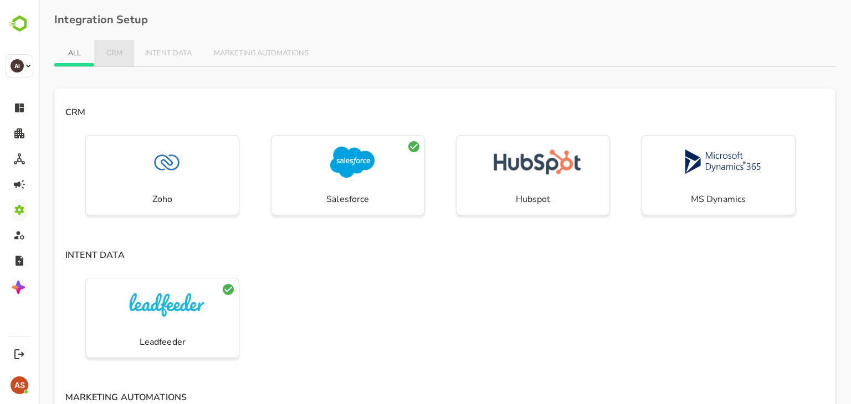
click at [119, 49] on span "CRM" at bounding box center [114, 53] width 18 height 9
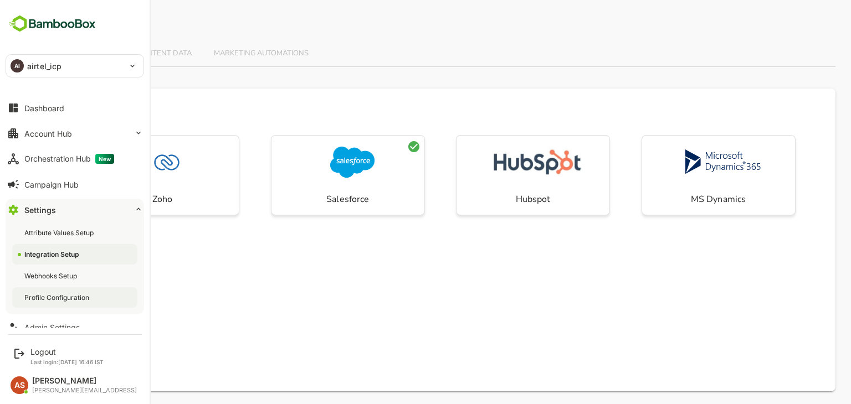
click at [50, 295] on div "Profile Configuration" at bounding box center [57, 297] width 67 height 9
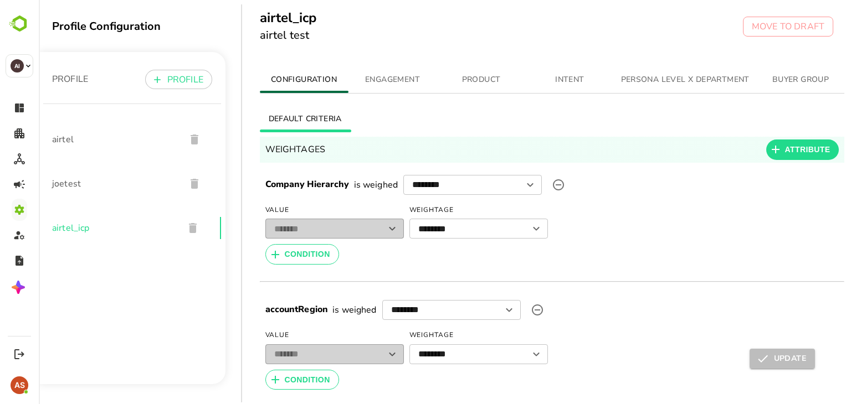
click at [377, 74] on span "ENGAGEMENT" at bounding box center [392, 80] width 75 height 14
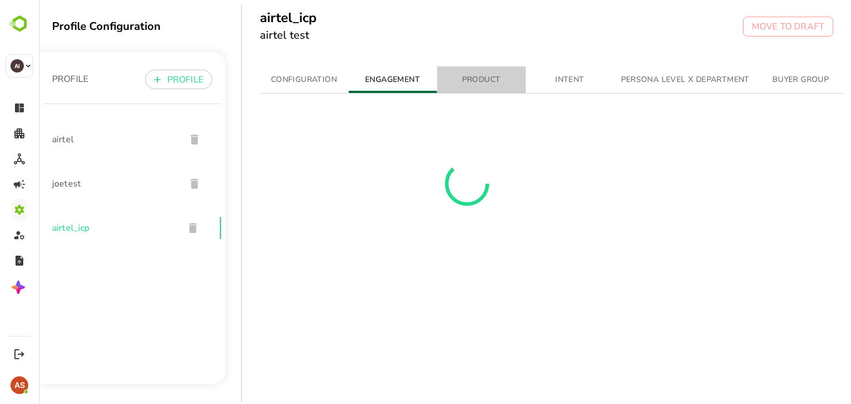
click at [469, 85] on span "PRODUCT" at bounding box center [481, 80] width 75 height 14
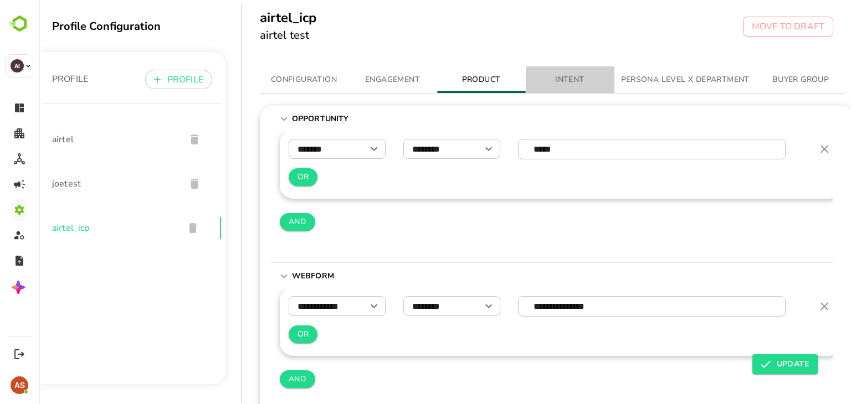
click at [563, 87] on button "INTENT" at bounding box center [570, 79] width 89 height 27
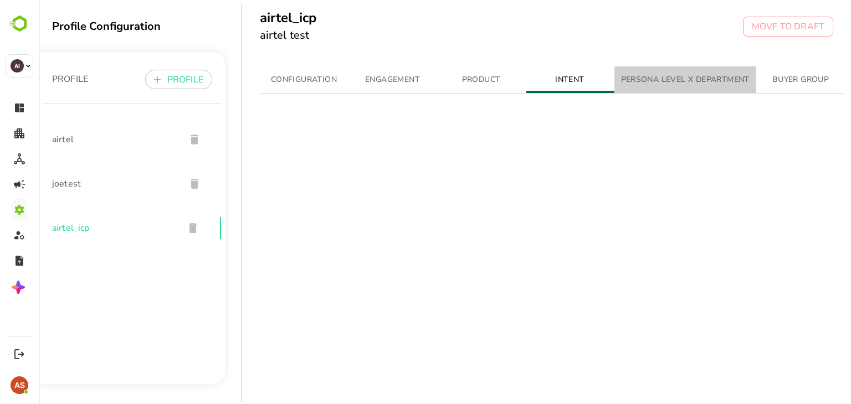
click at [678, 82] on span "PERSONA LEVEL X DEPARTMENT" at bounding box center [685, 80] width 129 height 14
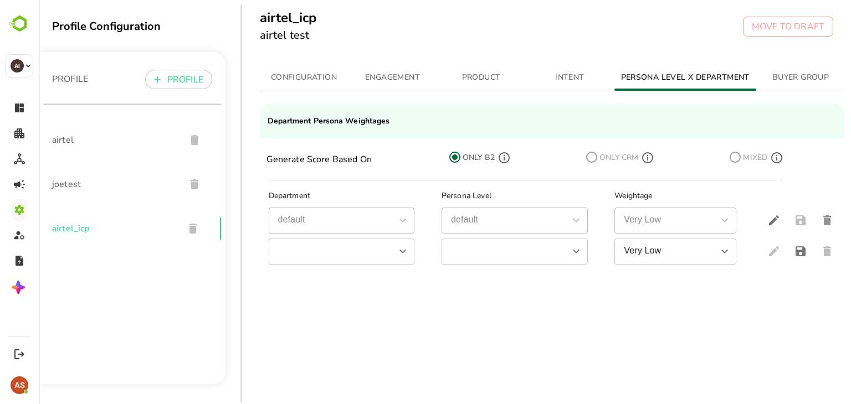
scroll to position [2, 0]
click at [306, 84] on button "CONFIGURATION" at bounding box center [304, 77] width 89 height 27
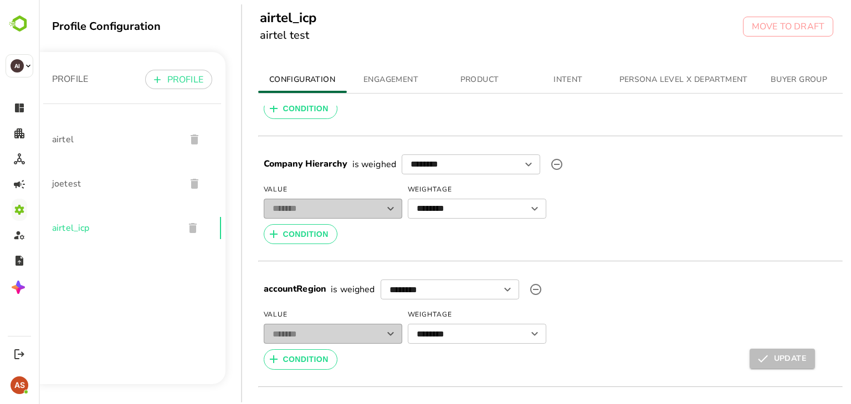
scroll to position [29, 2]
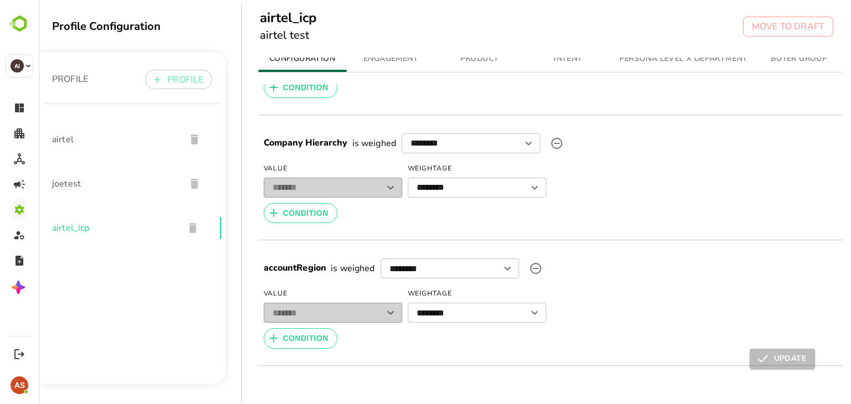
click at [155, 84] on icon "button" at bounding box center [157, 79] width 11 height 11
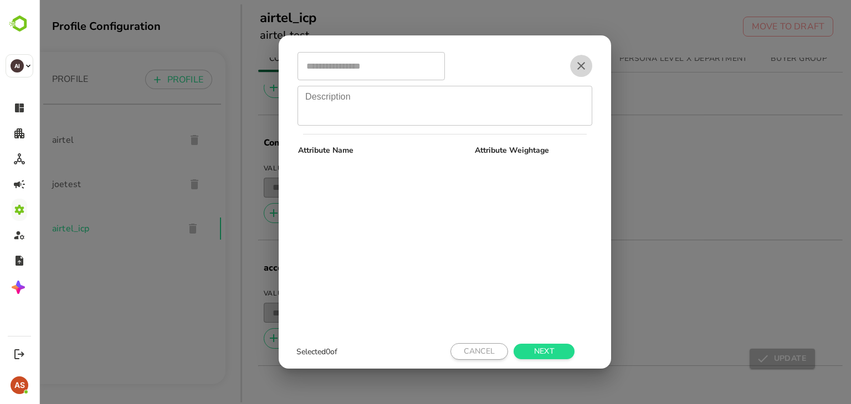
click at [582, 69] on icon "button" at bounding box center [581, 65] width 13 height 13
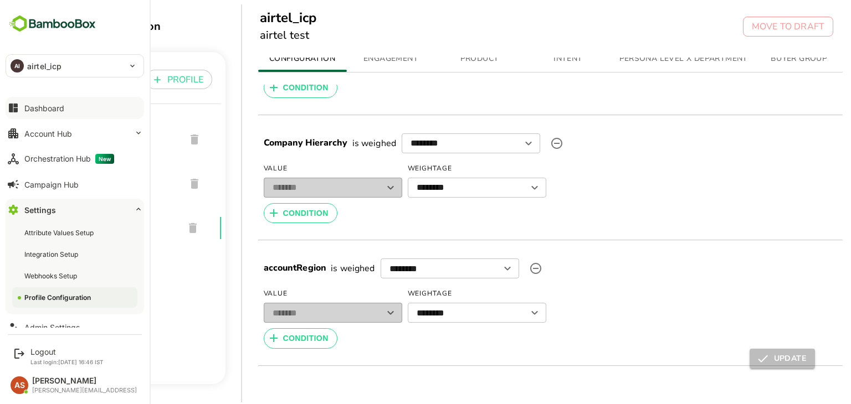
click at [63, 107] on div "Dashboard" at bounding box center [44, 108] width 40 height 9
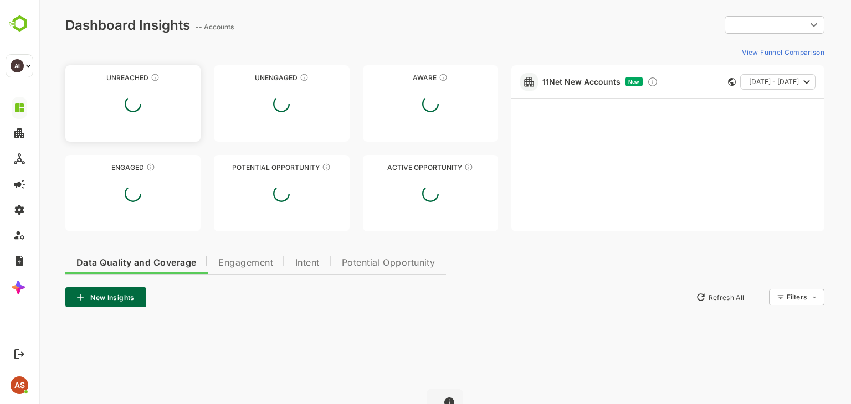
type input "**********"
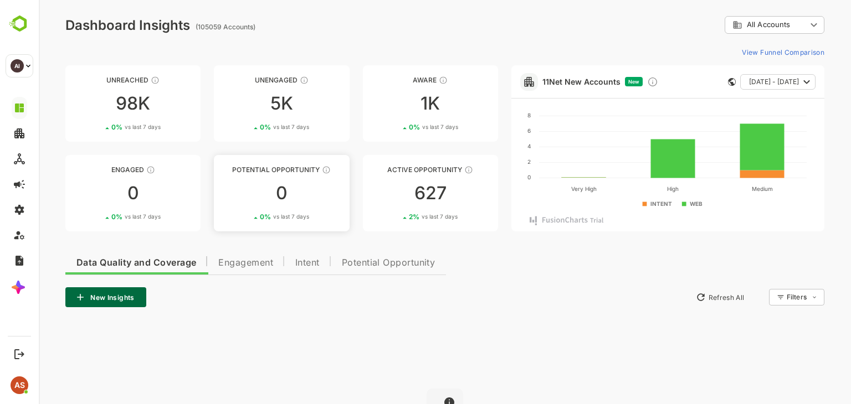
click at [259, 219] on div "0 % vs last 7 days" at bounding box center [281, 217] width 135 height 8
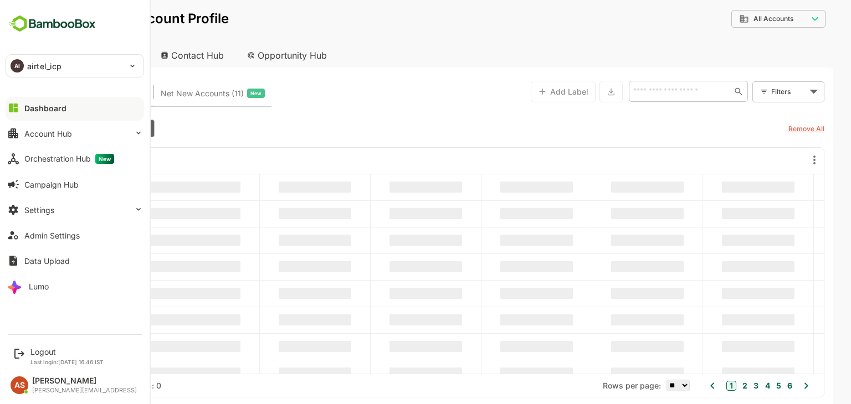
click at [54, 104] on div "Dashboard" at bounding box center [45, 108] width 42 height 9
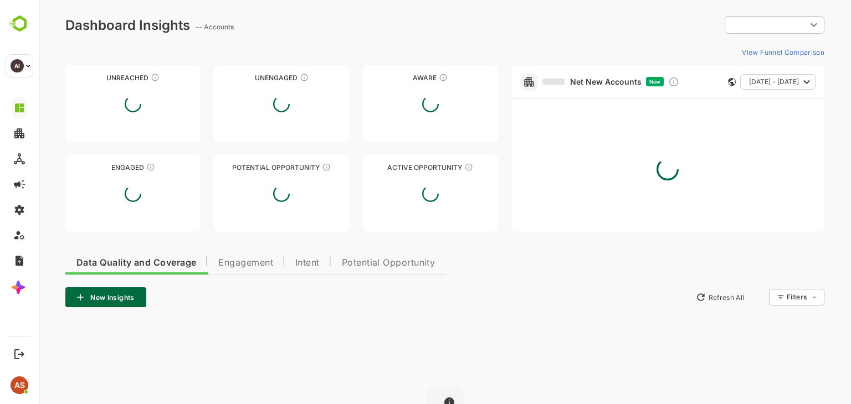
type input "**********"
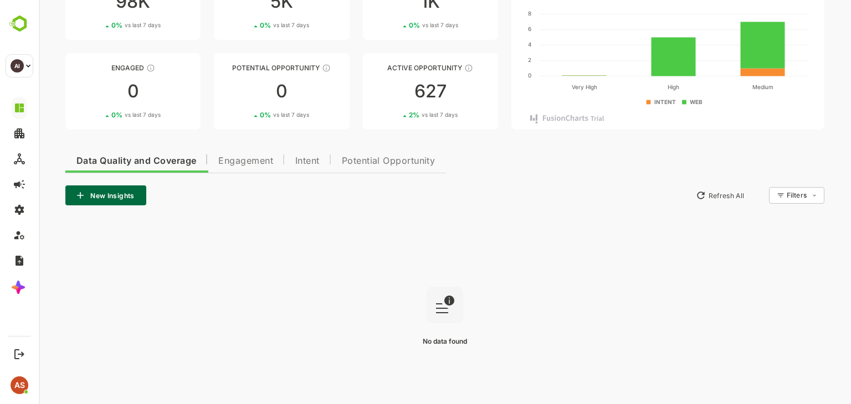
scroll to position [104, 0]
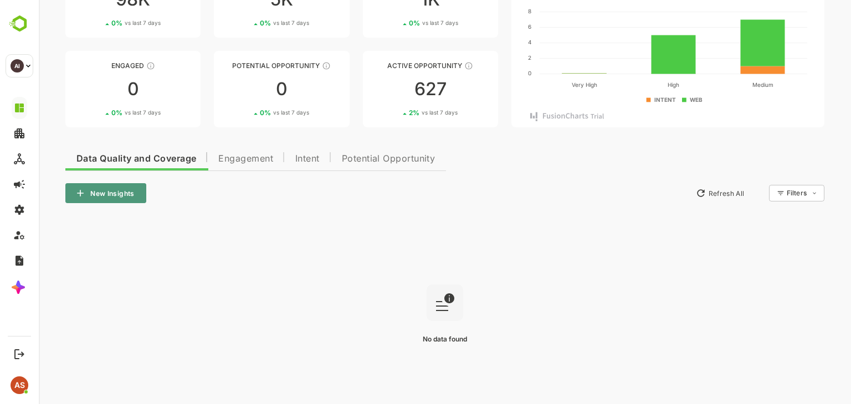
click at [99, 199] on button "New Insights" at bounding box center [105, 193] width 81 height 20
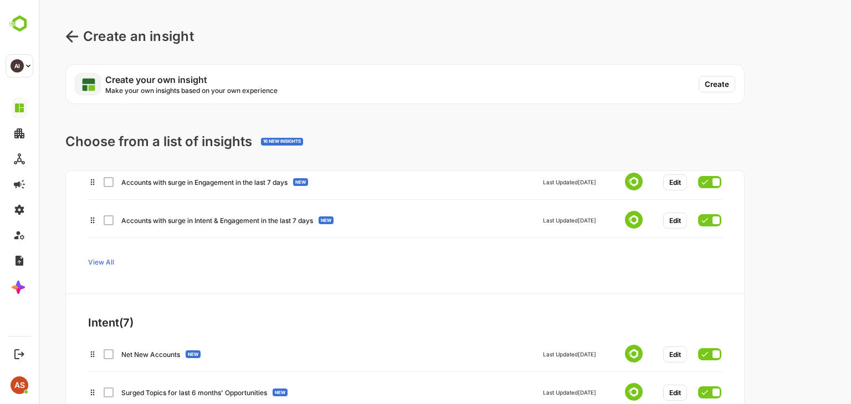
scroll to position [0, 0]
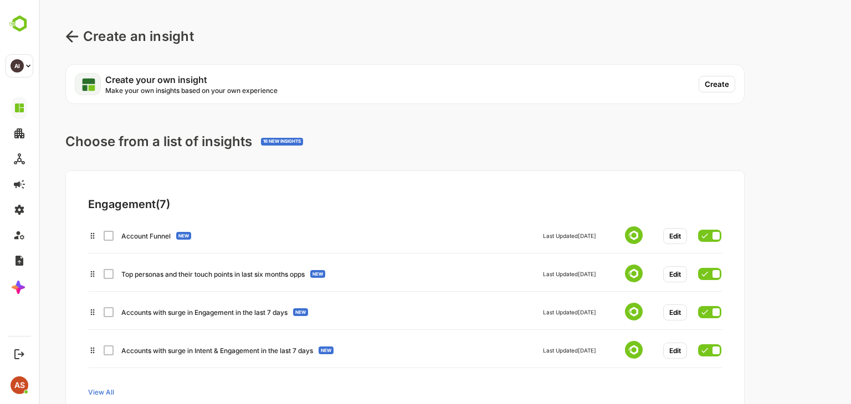
click at [111, 238] on div "Account Funnel NEW Last Updated 20 May 2024 Edit" at bounding box center [404, 234] width 633 height 20
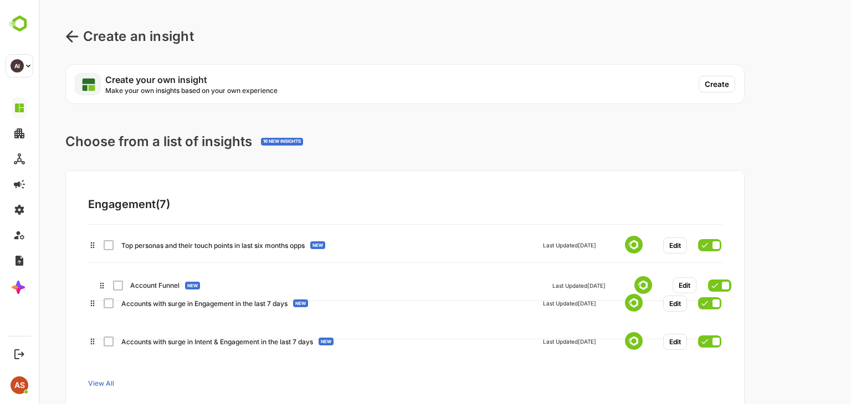
drag, startPoint x: 107, startPoint y: 237, endPoint x: 117, endPoint y: 290, distance: 53.7
click at [117, 290] on div "Account Funnel NEW Last Updated 20 May 2024 Edit Top personas and their touch p…" at bounding box center [359, 306] width 543 height 164
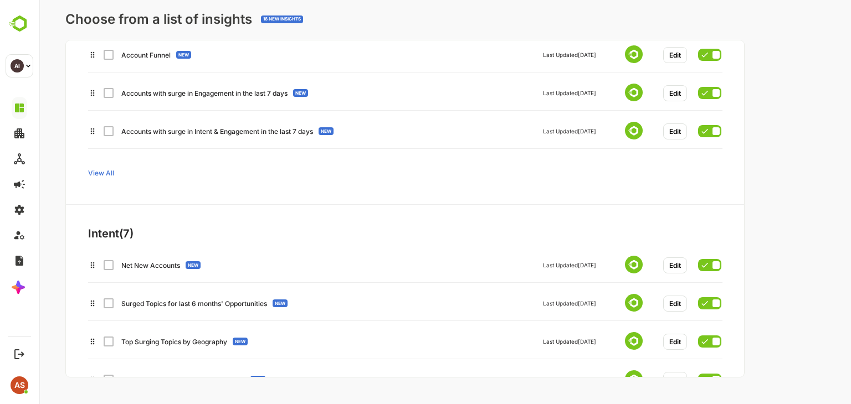
scroll to position [0, 1]
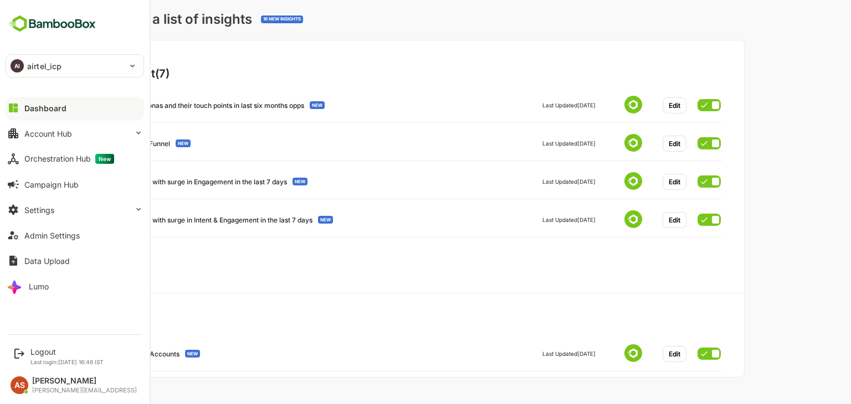
click at [46, 111] on div "Dashboard" at bounding box center [45, 108] width 42 height 9
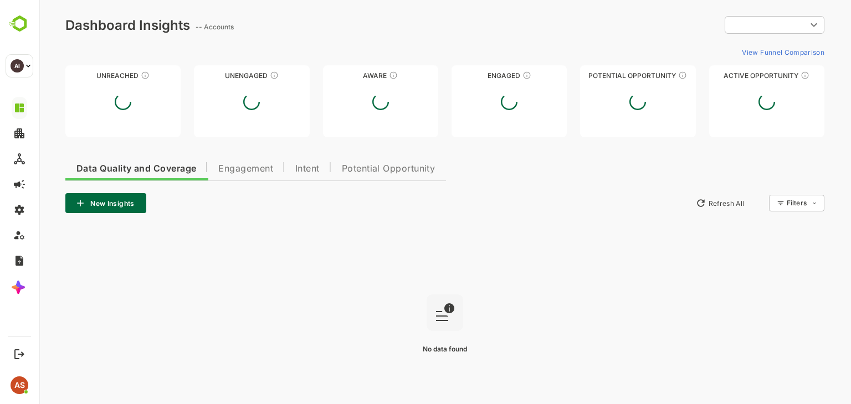
type input "**********"
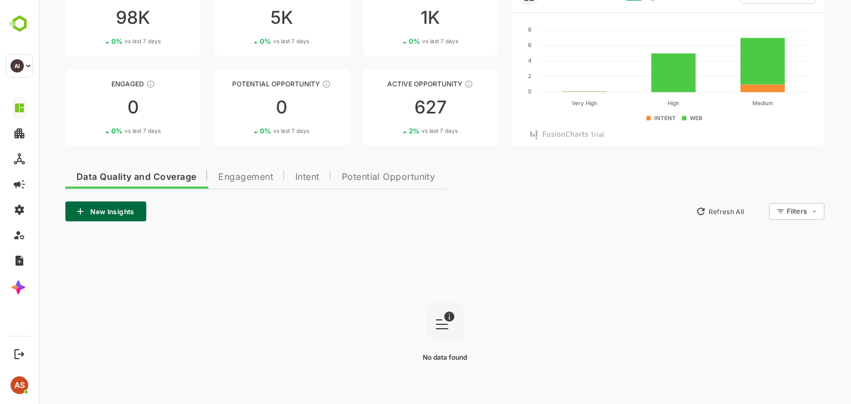
scroll to position [134, 0]
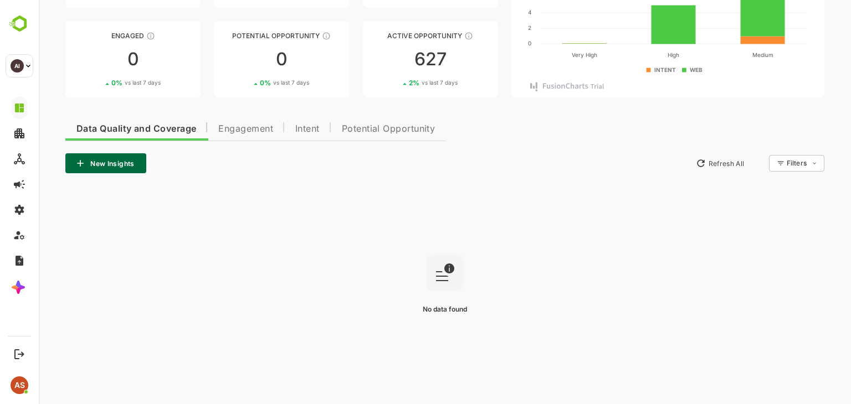
click at [263, 125] on span "Engagement" at bounding box center [245, 129] width 55 height 9
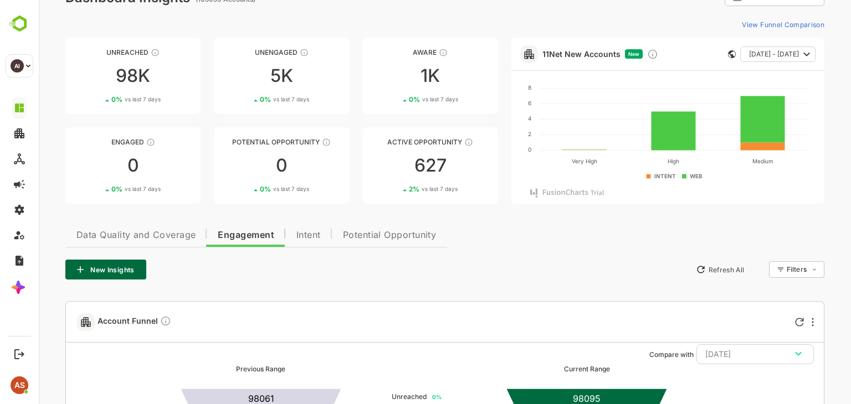
scroll to position [0, 0]
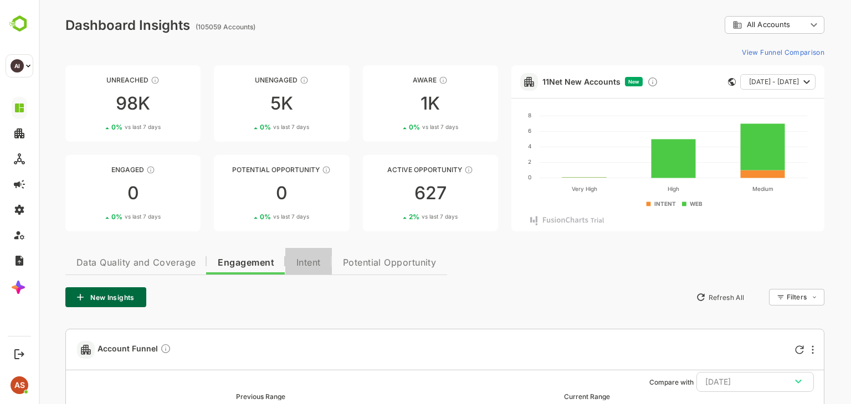
click at [312, 259] on span "Intent" at bounding box center [308, 263] width 24 height 9
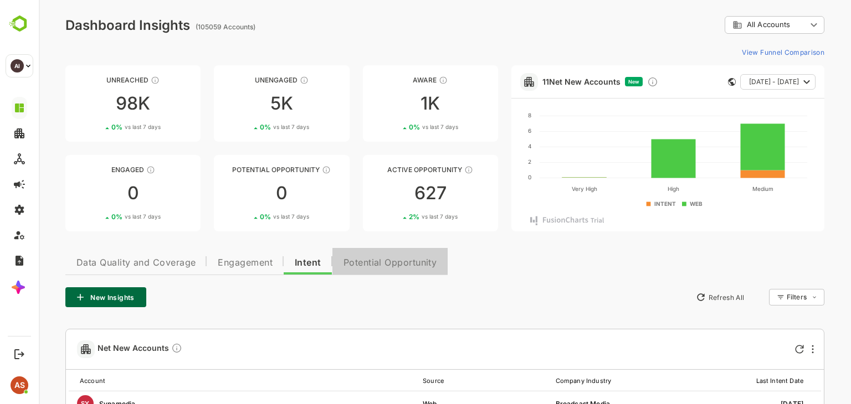
click at [378, 261] on span "Potential Opportunity" at bounding box center [390, 263] width 94 height 9
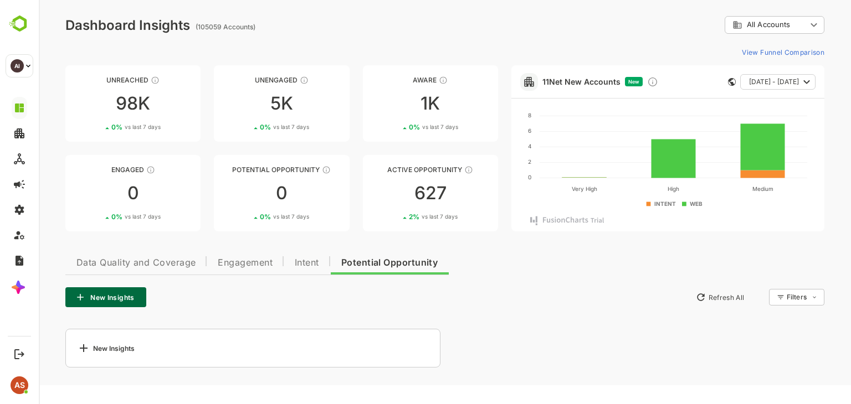
click at [343, 47] on div "View Funnel Comparison" at bounding box center [444, 52] width 759 height 18
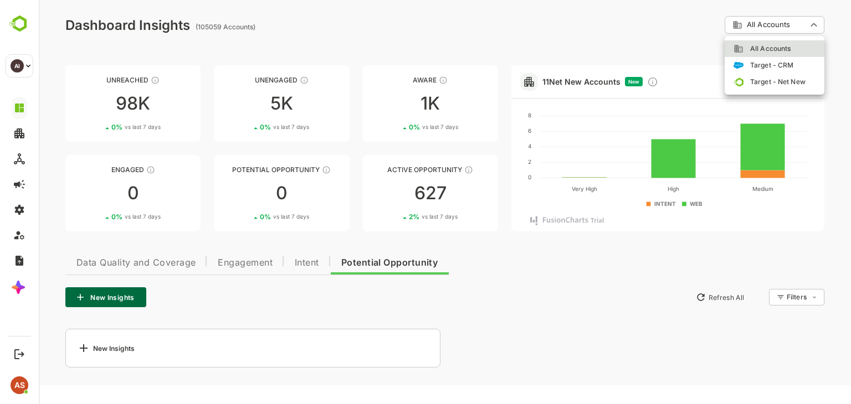
click at [756, 32] on body "**********" at bounding box center [445, 193] width 812 height 386
click at [655, 42] on div at bounding box center [445, 202] width 812 height 404
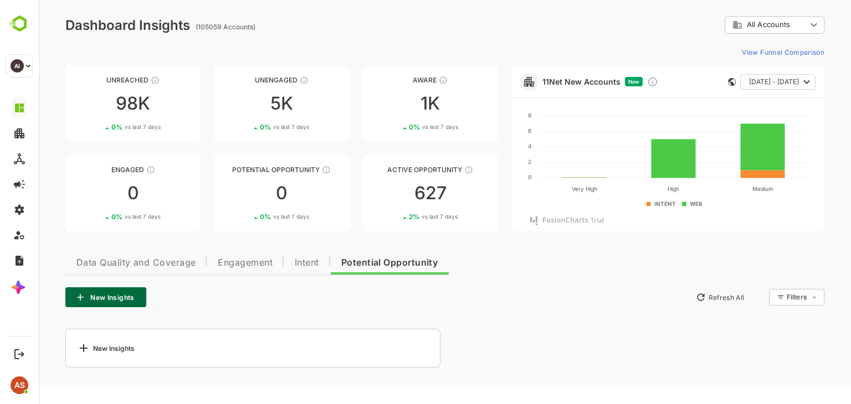
click at [646, 52] on div "View Funnel Comparison" at bounding box center [444, 52] width 759 height 18
click at [663, 204] on rect at bounding box center [659, 203] width 30 height 9
click at [688, 204] on rect at bounding box center [690, 203] width 23 height 9
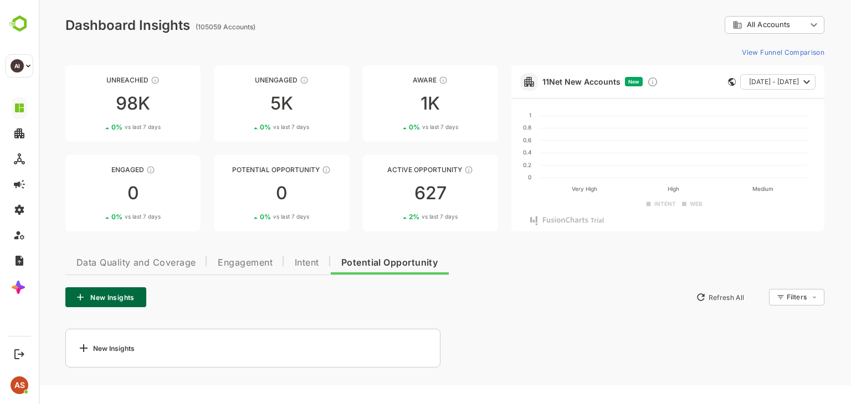
click at [665, 207] on rect at bounding box center [659, 203] width 30 height 9
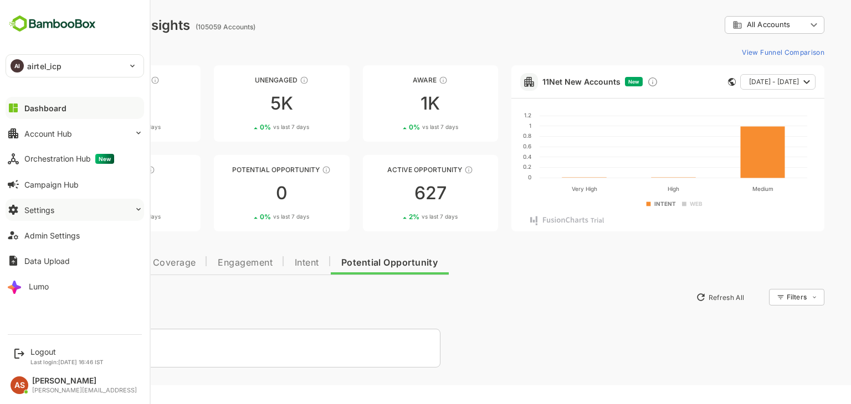
click at [42, 207] on div "Settings" at bounding box center [39, 210] width 30 height 9
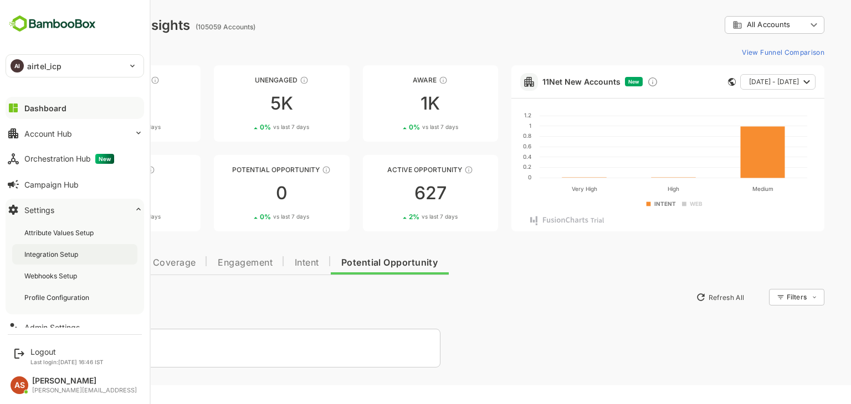
click at [55, 253] on div "Integration Setup" at bounding box center [52, 254] width 56 height 9
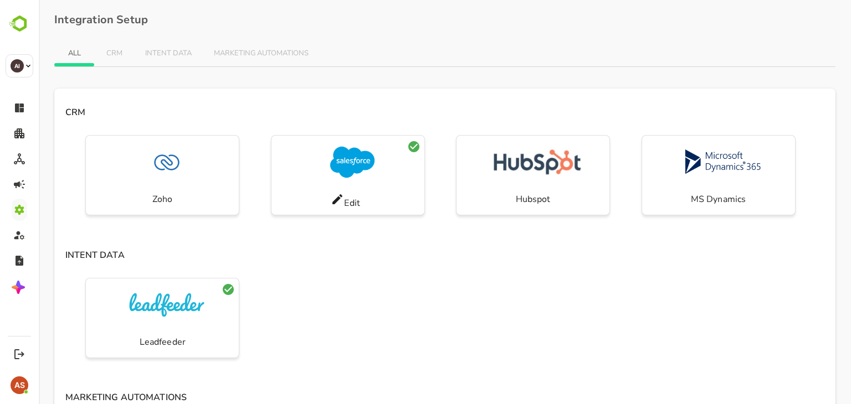
click at [338, 206] on icon at bounding box center [337, 199] width 13 height 13
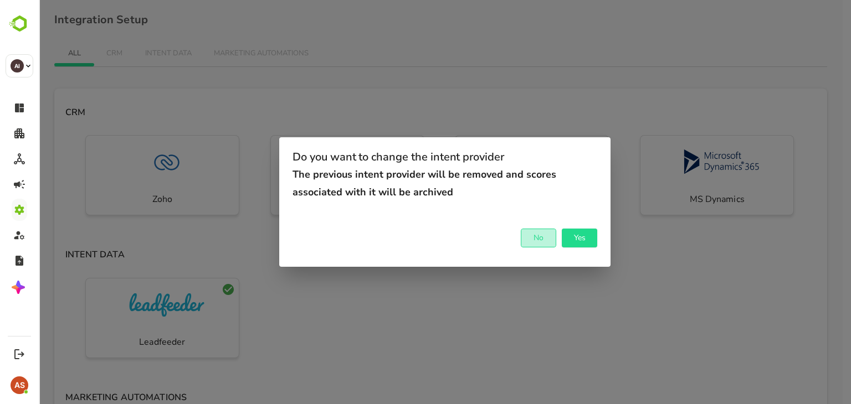
click at [535, 242] on span "No" at bounding box center [538, 238] width 24 height 14
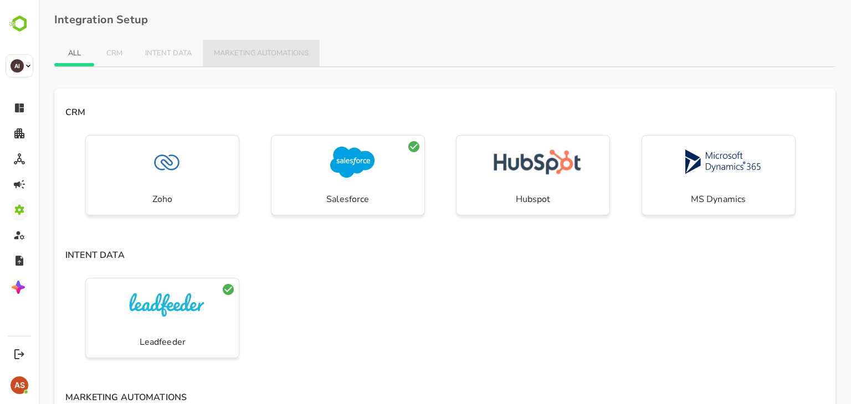
click at [304, 47] on button "MARKETING AUTOMATIONS" at bounding box center [261, 53] width 117 height 27
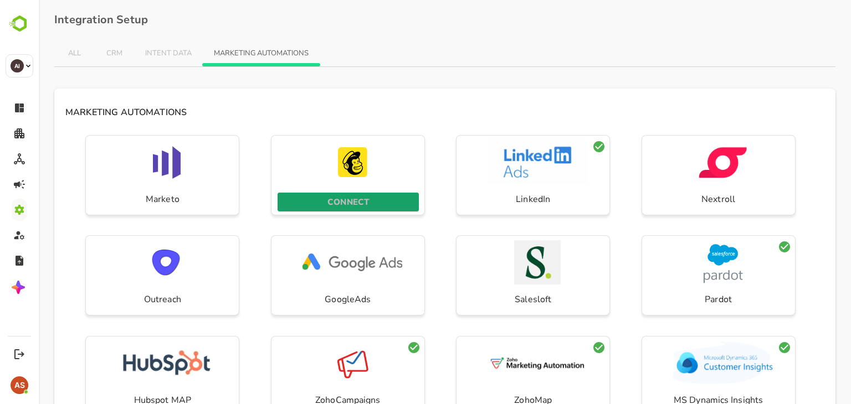
click at [349, 199] on p "CONNECT" at bounding box center [348, 202] width 42 height 14
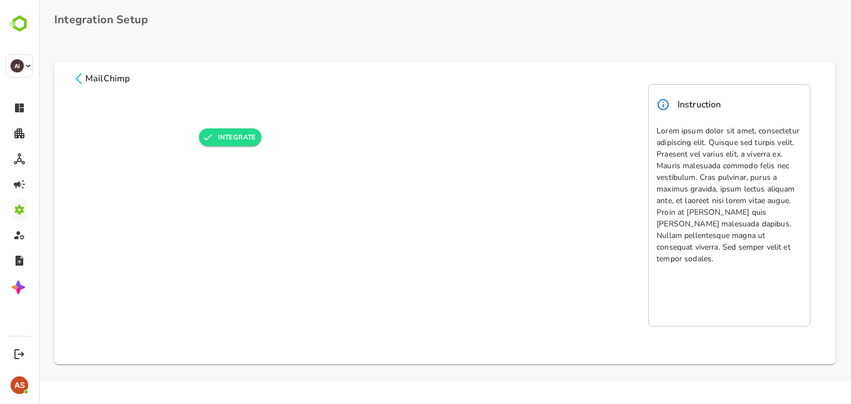
click at [662, 108] on icon at bounding box center [663, 104] width 13 height 13
click at [79, 78] on icon at bounding box center [78, 78] width 13 height 13
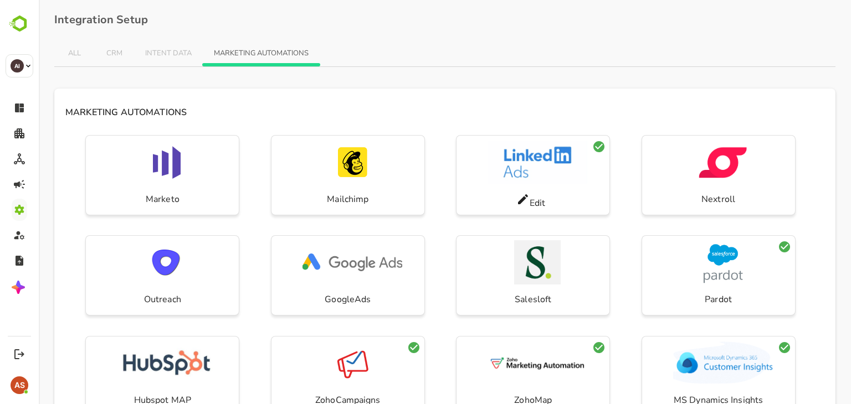
click at [525, 197] on icon at bounding box center [522, 199] width 13 height 13
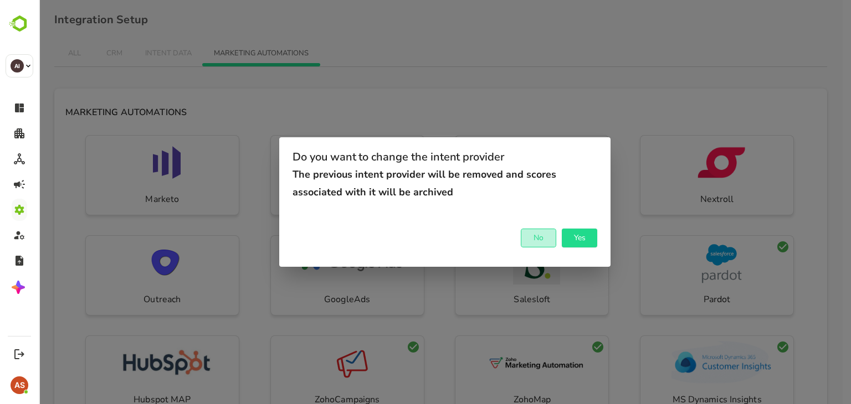
click at [539, 242] on span "No" at bounding box center [538, 238] width 24 height 14
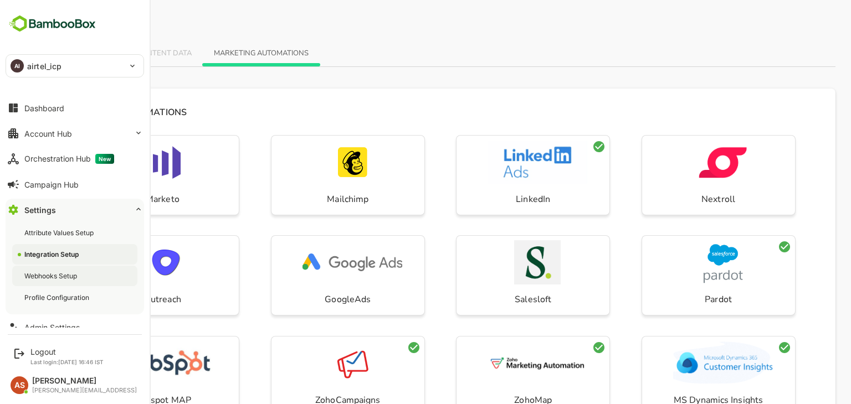
click at [55, 282] on div "Webhooks Setup" at bounding box center [74, 276] width 125 height 20
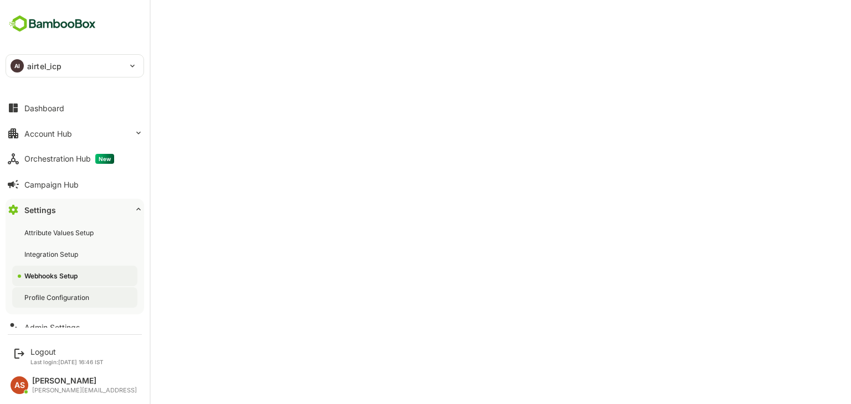
click at [65, 302] on div "Profile Configuration" at bounding box center [74, 298] width 125 height 20
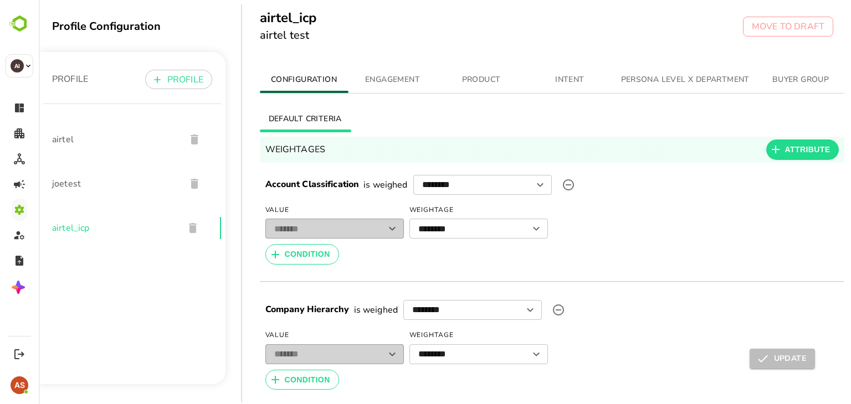
click at [368, 87] on button "ENGAGEMENT" at bounding box center [392, 79] width 89 height 27
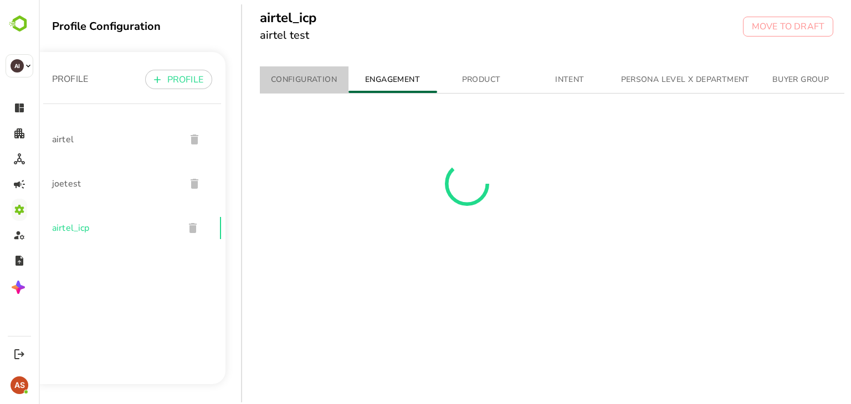
click at [294, 79] on span "CONFIGURATION" at bounding box center [303, 80] width 75 height 14
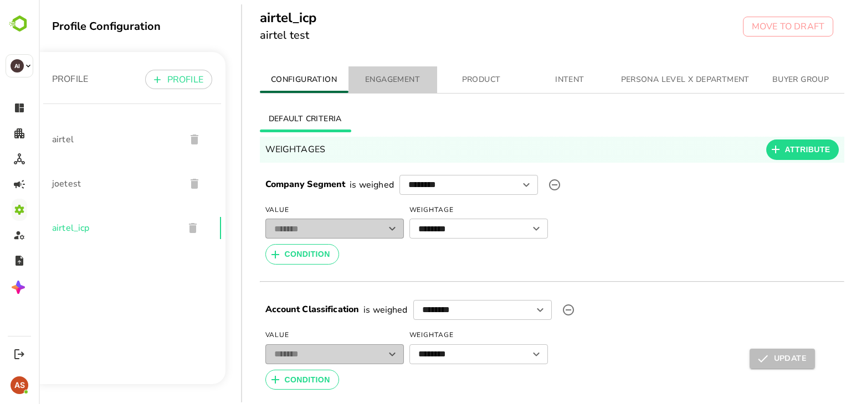
click at [396, 71] on button "ENGAGEMENT" at bounding box center [392, 79] width 89 height 27
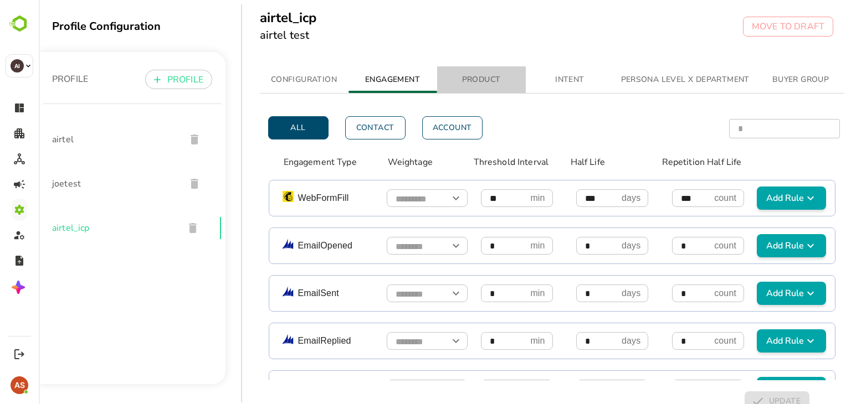
click at [507, 81] on span "PRODUCT" at bounding box center [481, 80] width 75 height 14
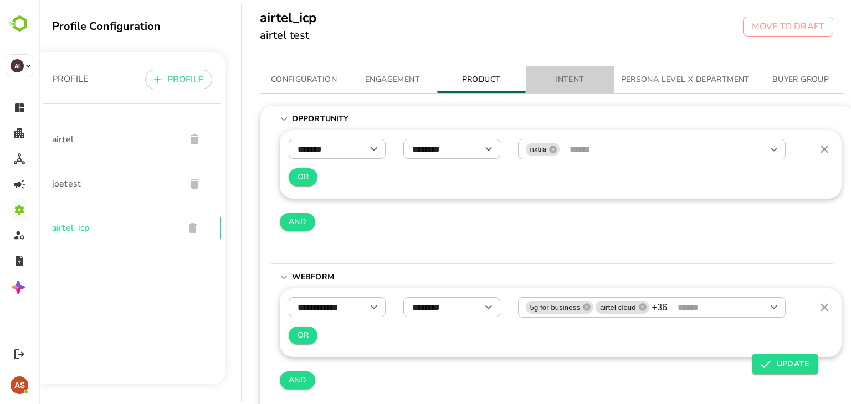
click at [576, 84] on span "INTENT" at bounding box center [569, 80] width 75 height 14
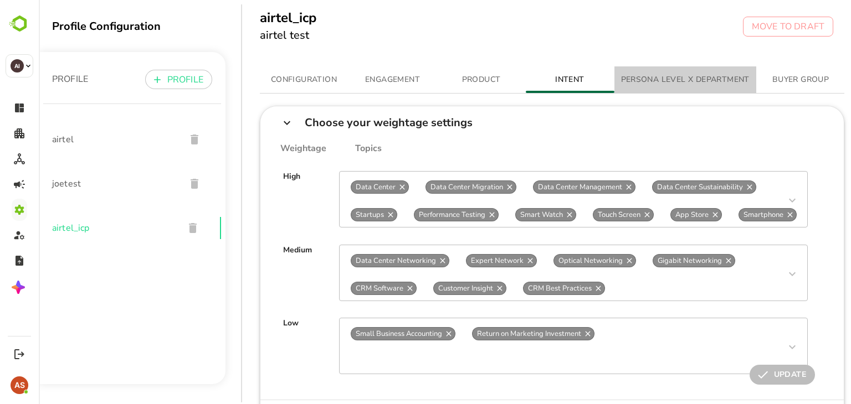
click at [624, 85] on span "PERSONA LEVEL X DEPARTMENT" at bounding box center [685, 80] width 129 height 14
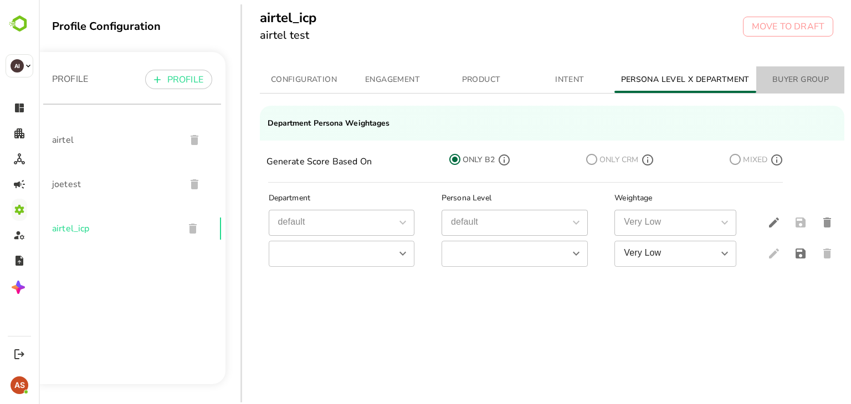
click at [782, 69] on button "BUYER GROUP" at bounding box center [800, 79] width 89 height 27
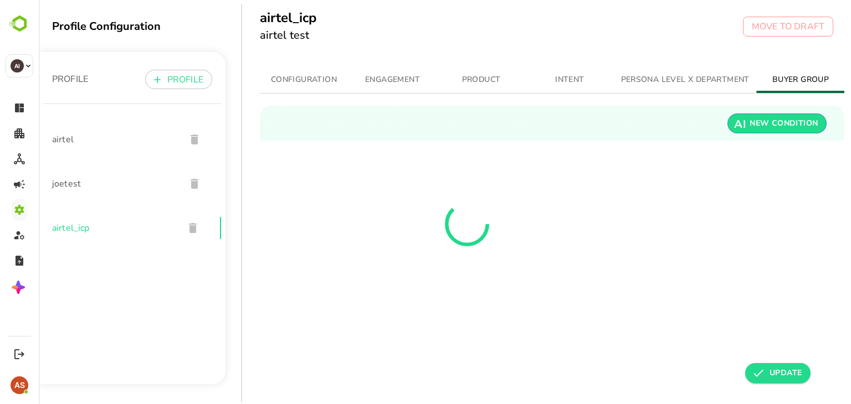
scroll to position [0, 8]
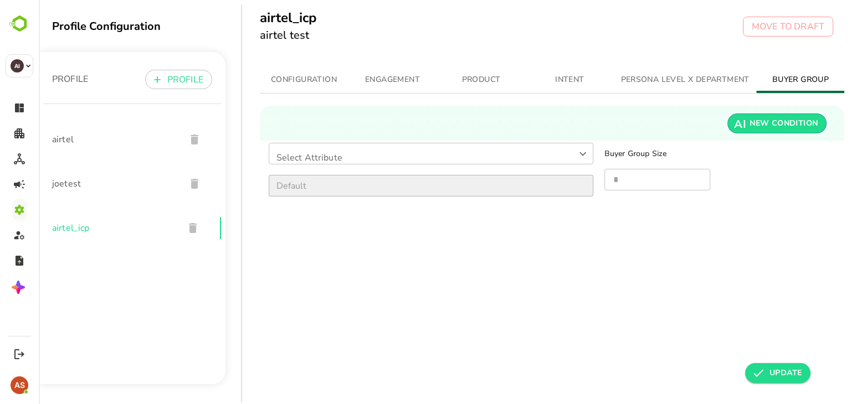
click at [309, 80] on span "CONFIGURATION" at bounding box center [303, 80] width 75 height 14
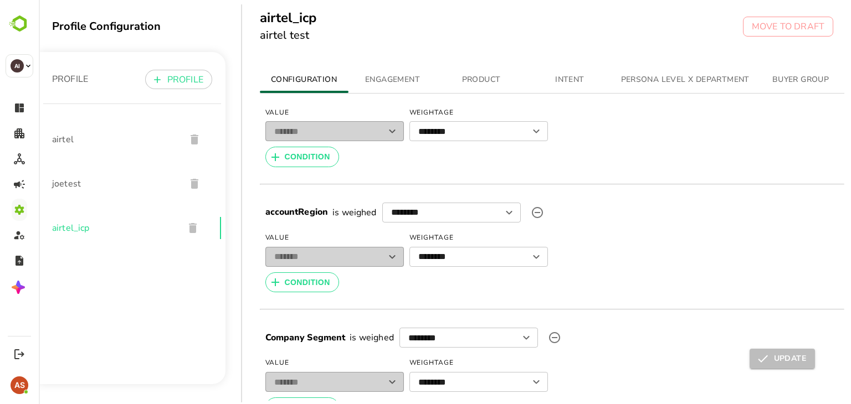
scroll to position [0, 0]
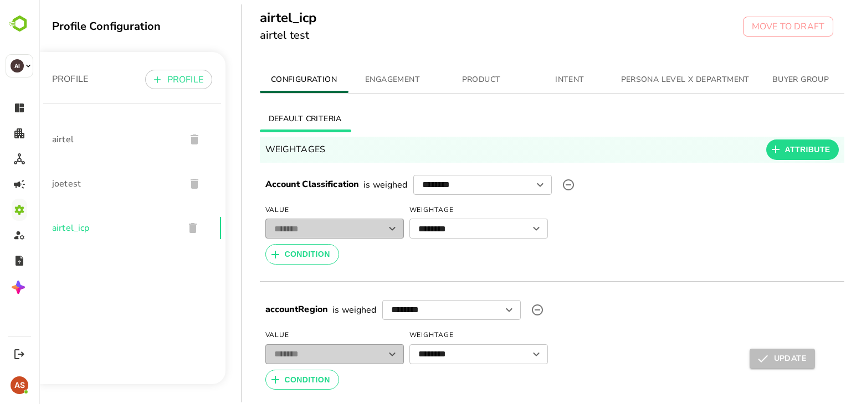
click at [393, 78] on span "ENGAGEMENT" at bounding box center [392, 80] width 75 height 14
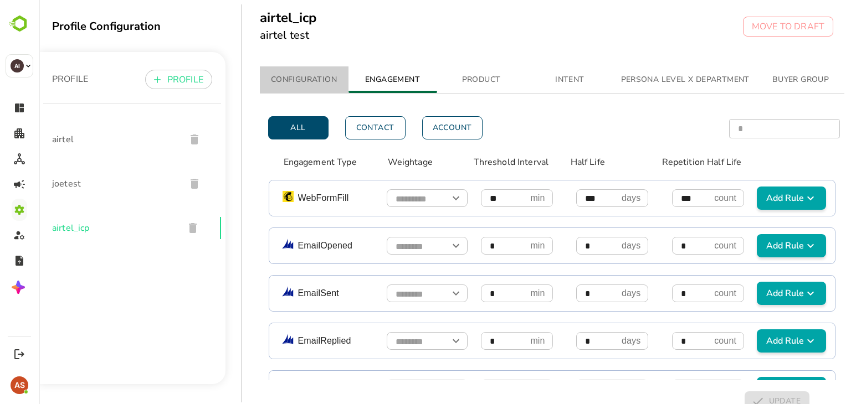
click at [314, 80] on span "CONFIGURATION" at bounding box center [303, 80] width 75 height 14
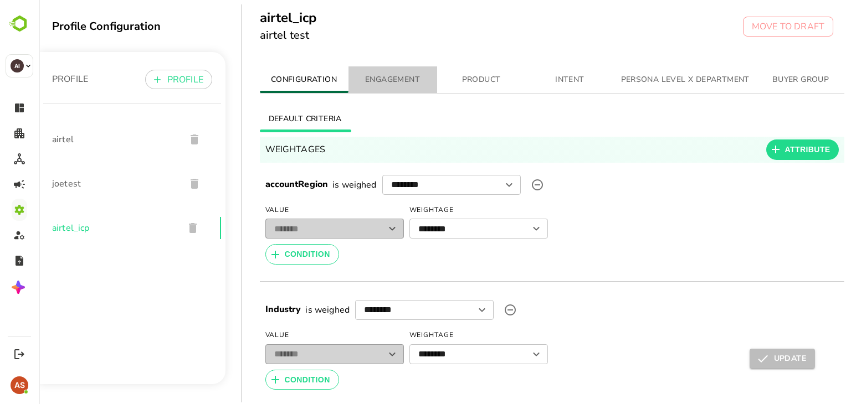
click at [414, 86] on span "ENGAGEMENT" at bounding box center [392, 80] width 75 height 14
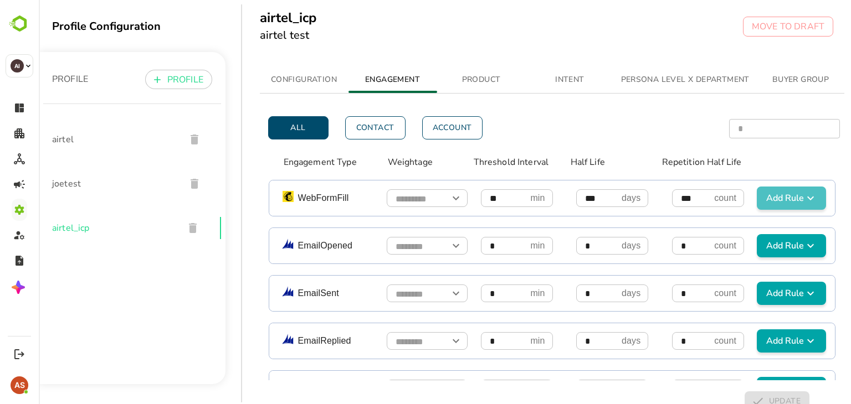
click at [773, 202] on span "Add Rule" at bounding box center [791, 198] width 60 height 13
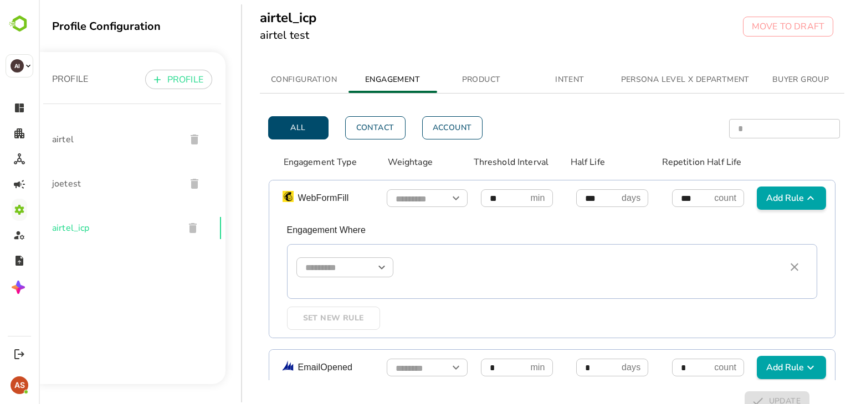
click at [341, 270] on input "simple table" at bounding box center [344, 267] width 97 height 19
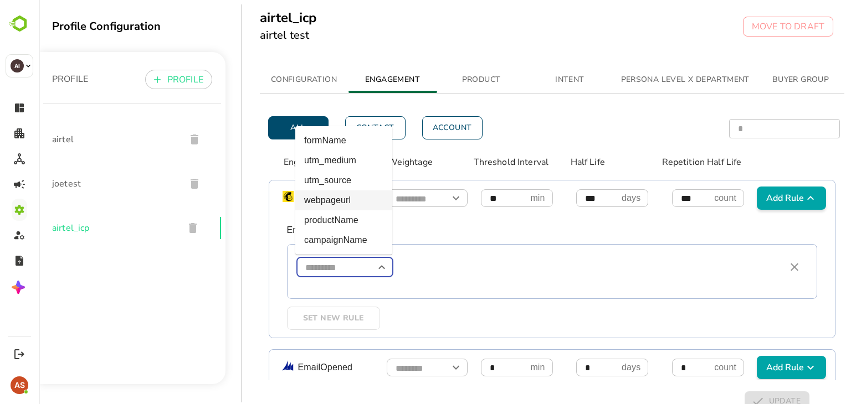
type input "**********"
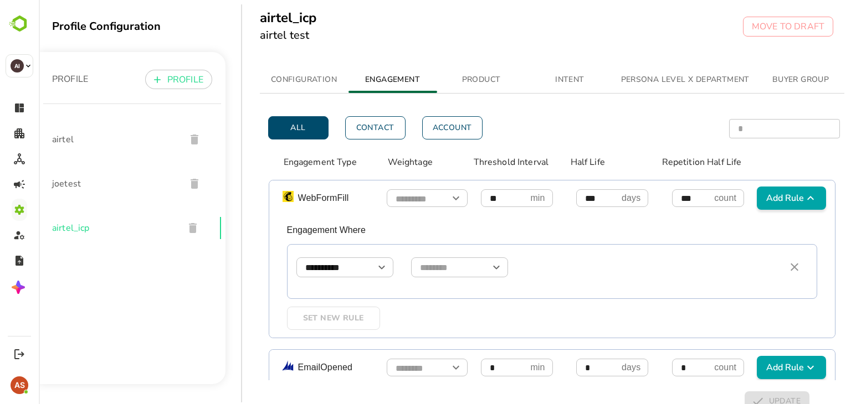
click at [491, 240] on div "**********" at bounding box center [552, 277] width 566 height 122
click at [466, 81] on span "PRODUCT" at bounding box center [481, 80] width 75 height 14
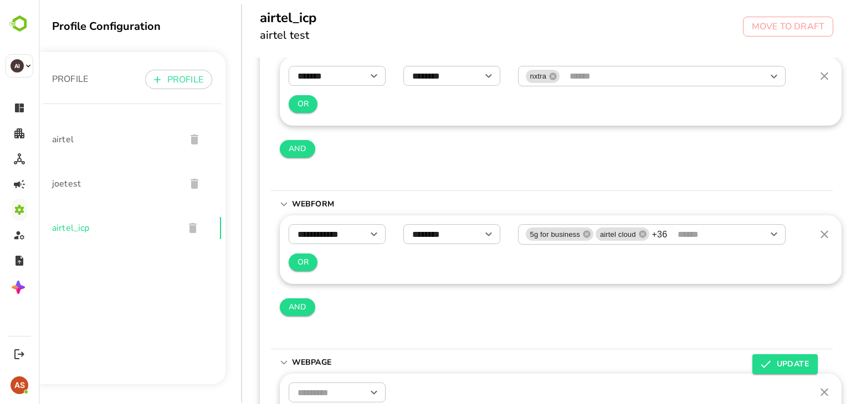
scroll to position [73, 0]
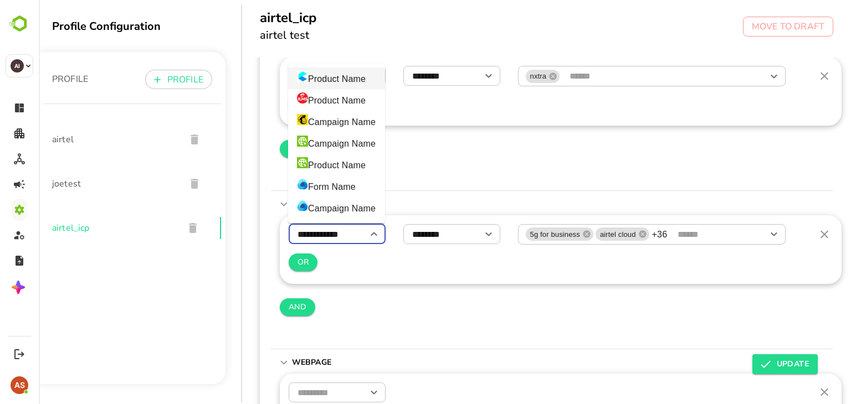
click at [358, 235] on input "**********" at bounding box center [337, 234] width 97 height 19
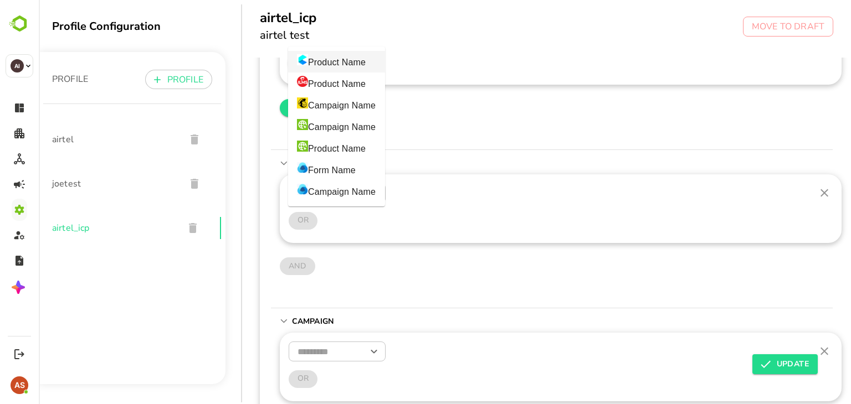
scroll to position [273, 0]
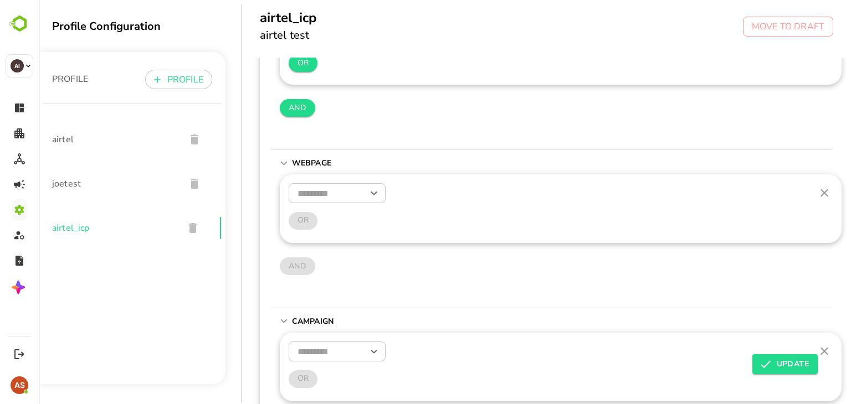
click at [397, 263] on div "AND" at bounding box center [561, 266] width 562 height 21
click at [337, 189] on input "text" at bounding box center [337, 193] width 97 height 19
click at [439, 256] on div "AND" at bounding box center [561, 266] width 562 height 21
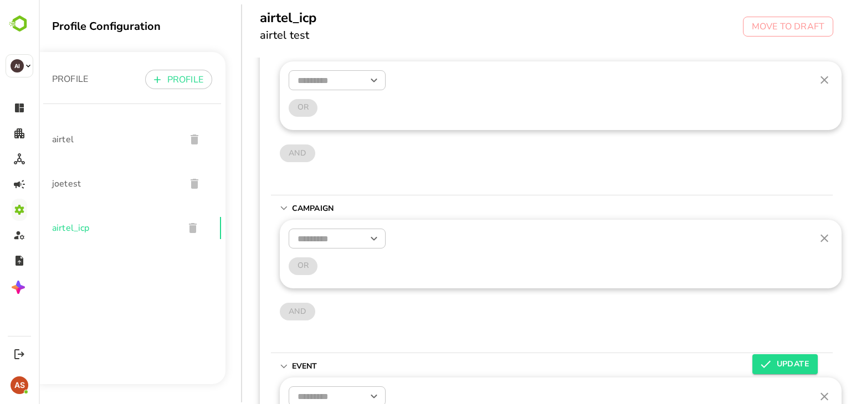
scroll to position [388, 0]
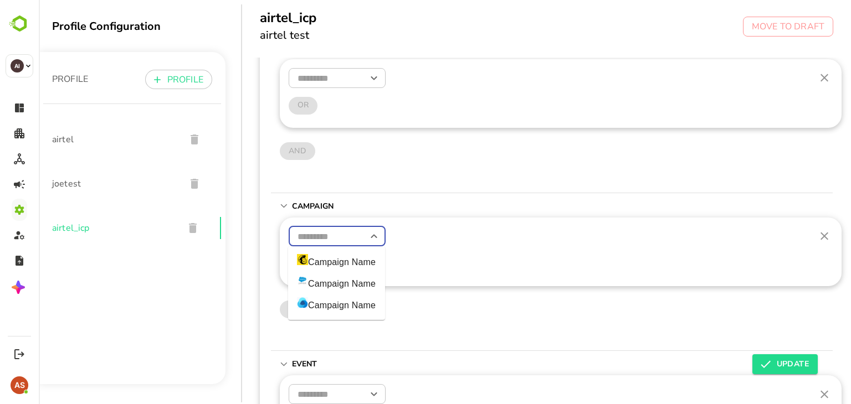
click at [343, 231] on input "text" at bounding box center [337, 236] width 97 height 19
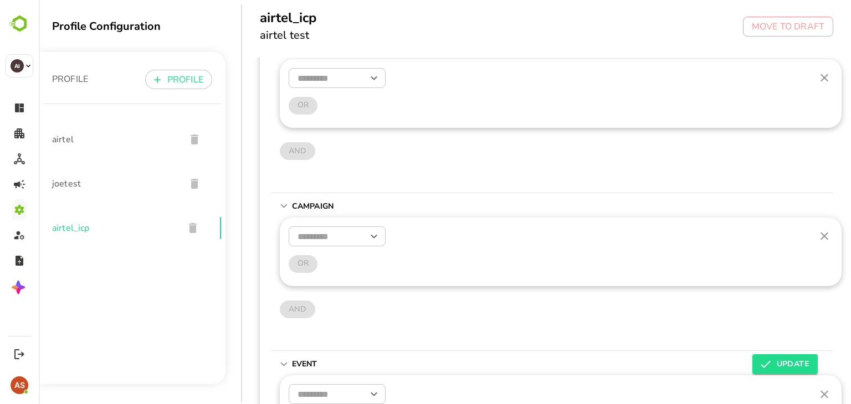
click at [468, 251] on div "​" at bounding box center [561, 241] width 544 height 29
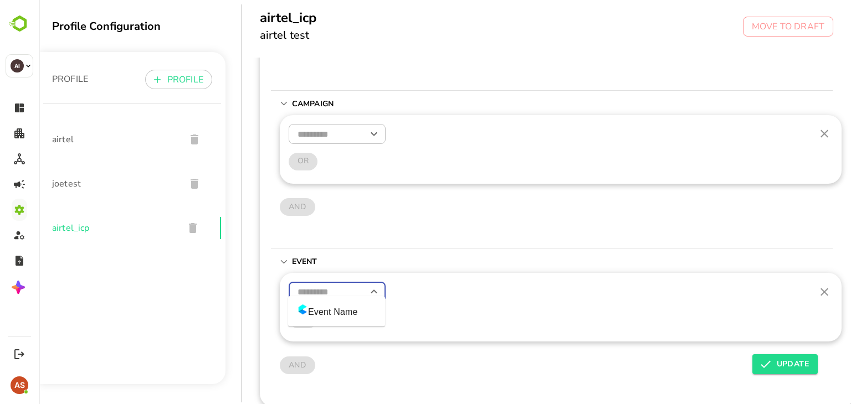
click at [318, 286] on input "text" at bounding box center [337, 292] width 97 height 19
click at [471, 300] on div "​" at bounding box center [561, 296] width 544 height 29
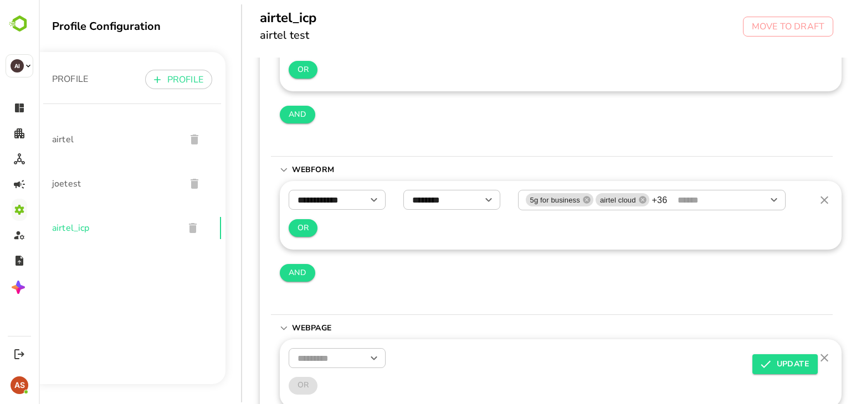
scroll to position [0, 0]
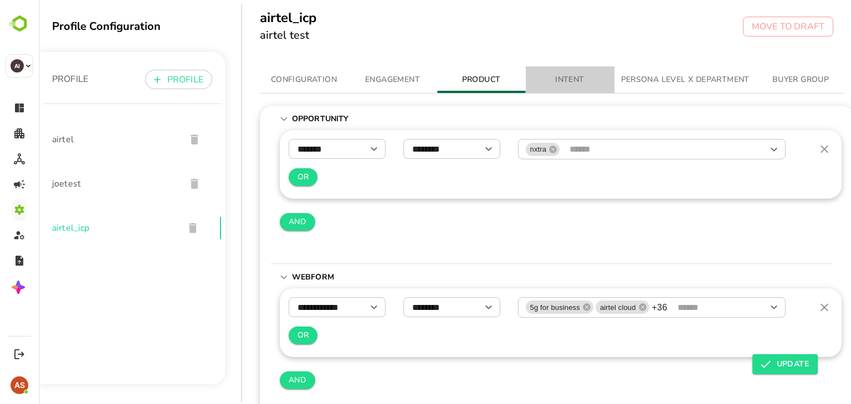
click at [574, 83] on span "INTENT" at bounding box center [569, 80] width 75 height 14
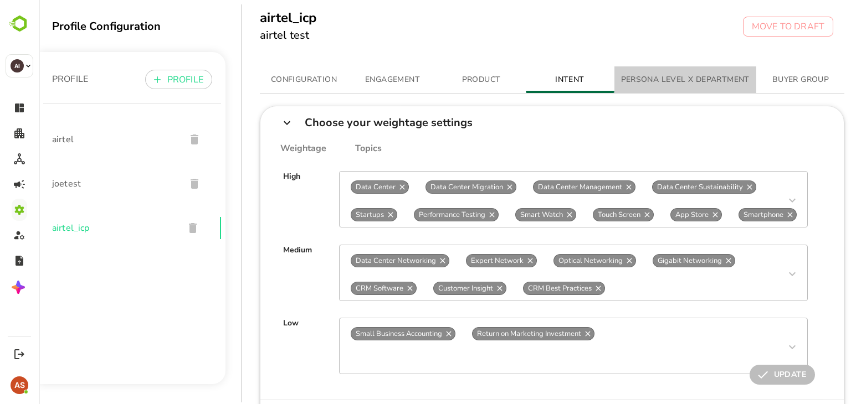
click at [720, 75] on span "PERSONA LEVEL X DEPARTMENT" at bounding box center [685, 80] width 129 height 14
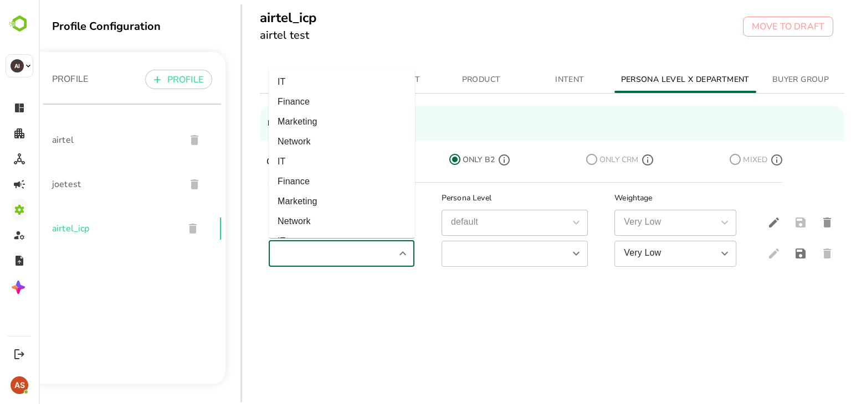
click at [365, 255] on input "simple table" at bounding box center [332, 253] width 121 height 19
click at [322, 90] on li "IT" at bounding box center [342, 82] width 146 height 20
type input "**"
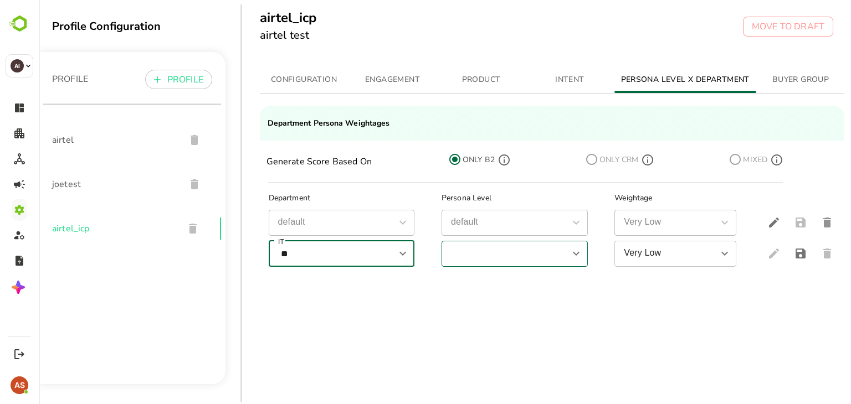
click at [500, 259] on input "simple table" at bounding box center [505, 253] width 121 height 19
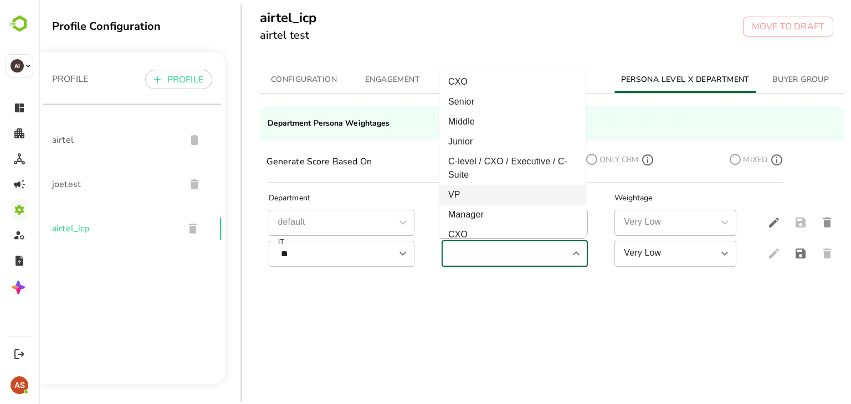
click at [489, 197] on li "VP" at bounding box center [512, 195] width 146 height 20
type input "**"
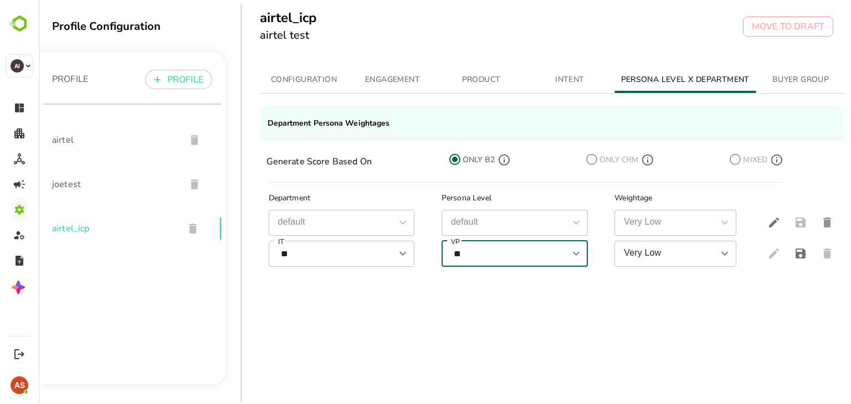
click at [667, 241] on div "Very Low" at bounding box center [675, 254] width 122 height 26
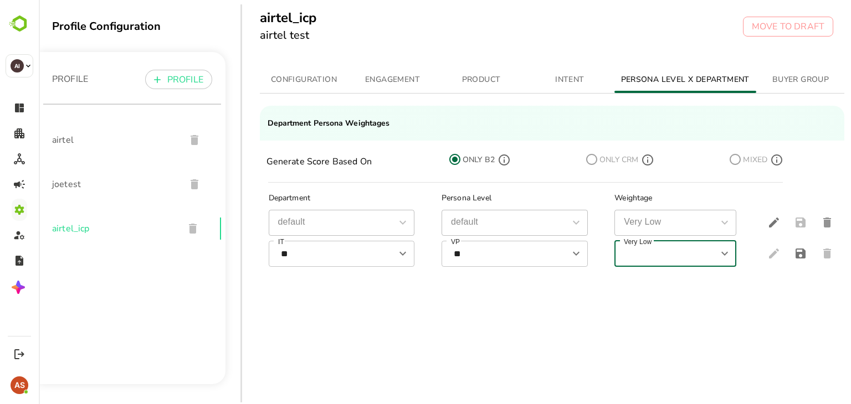
click at [665, 245] on input "Very Low" at bounding box center [666, 253] width 97 height 19
click at [660, 278] on li "Very High" at bounding box center [671, 283] width 122 height 20
type input "*********"
click at [368, 291] on div "Department Persona Level Weightage default default default default Very Low Ver…" at bounding box center [552, 291] width 585 height 205
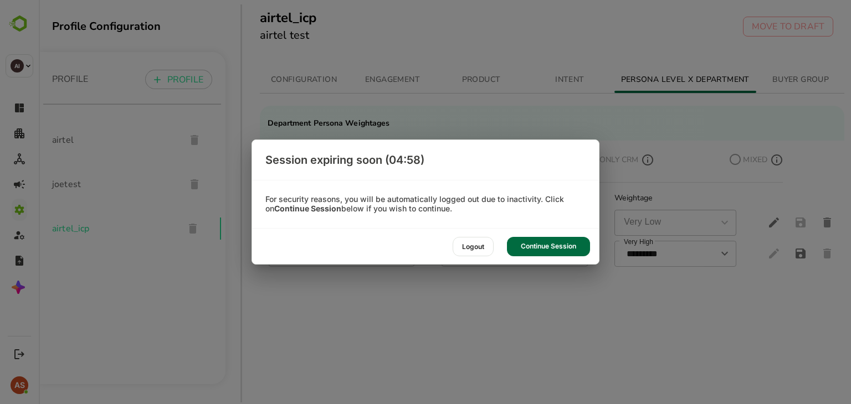
click at [538, 243] on div "Continue Session" at bounding box center [548, 246] width 83 height 19
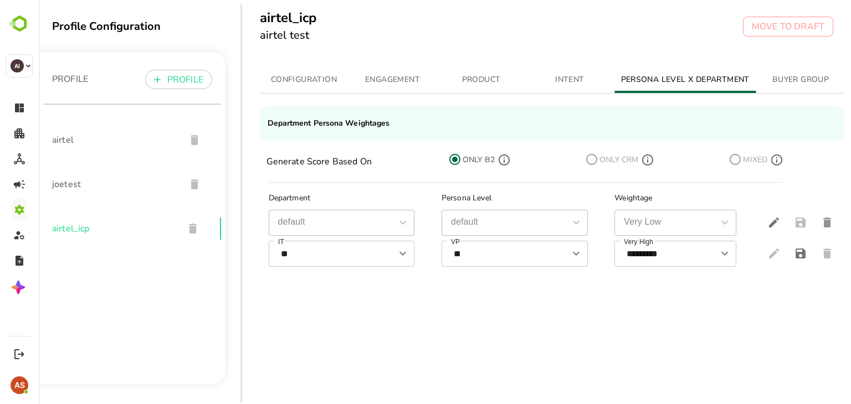
scroll to position [0, 2]
click at [817, 70] on button "BUYER GROUP" at bounding box center [799, 79] width 89 height 27
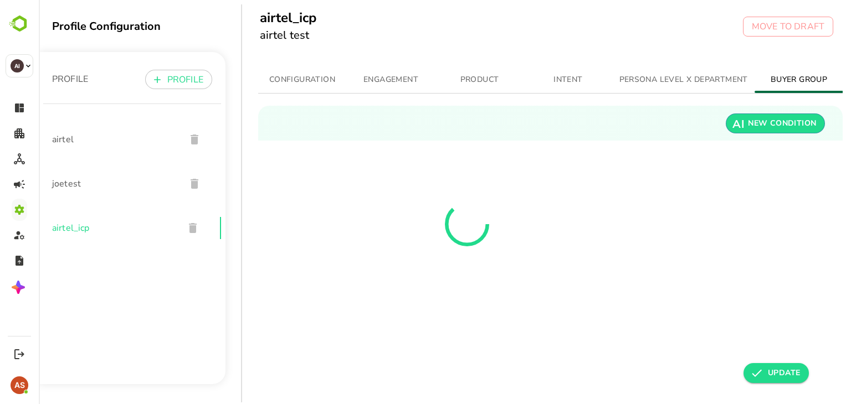
scroll to position [0, 8]
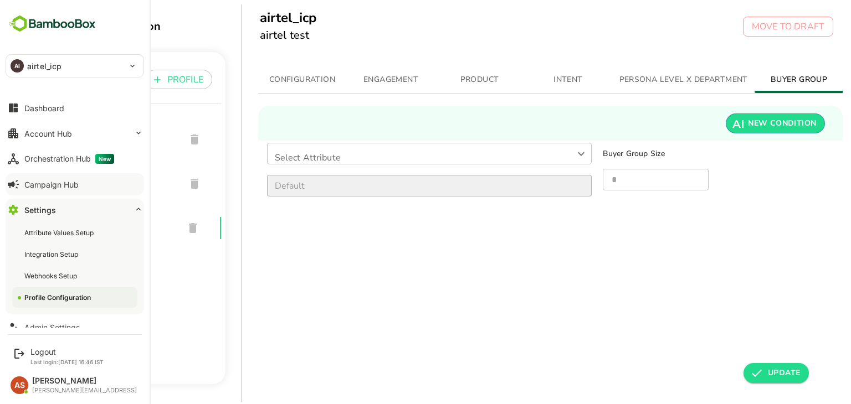
click at [46, 189] on button "Campaign Hub" at bounding box center [75, 184] width 139 height 22
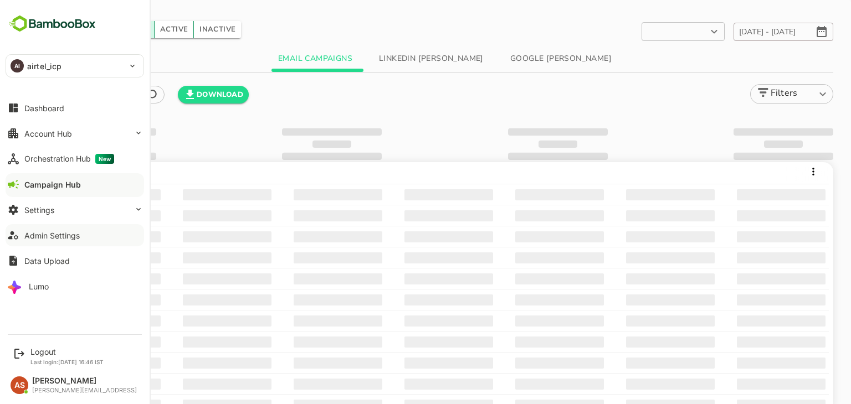
type input "**********"
click at [54, 213] on button "Settings" at bounding box center [75, 210] width 139 height 22
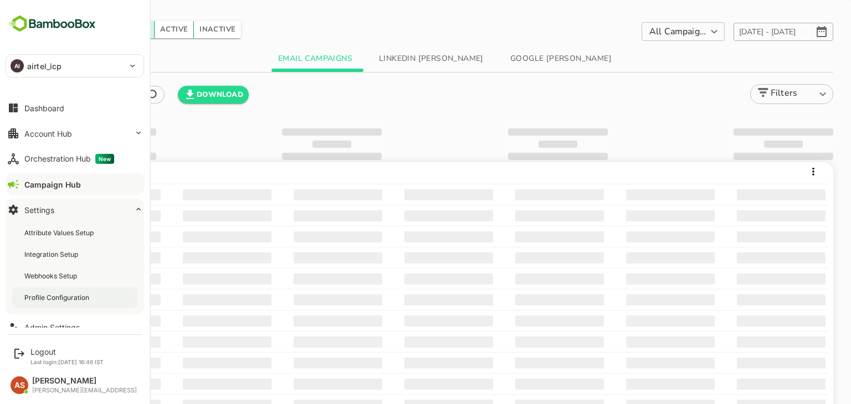
click at [39, 298] on div "Profile Configuration" at bounding box center [57, 297] width 67 height 9
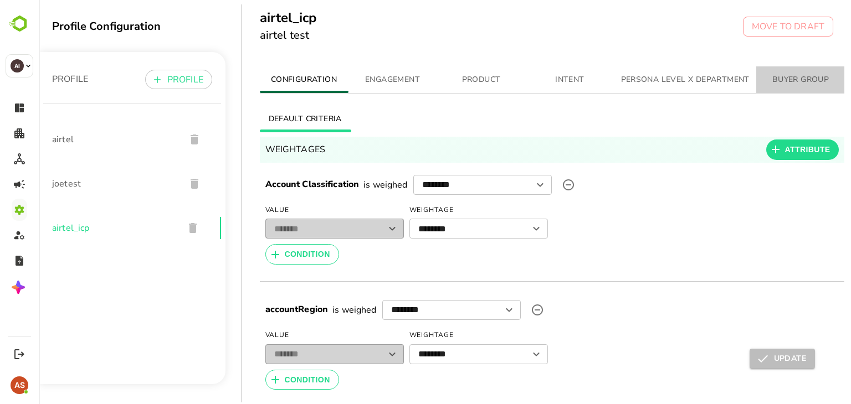
click at [784, 87] on button "BUYER GROUP" at bounding box center [800, 79] width 89 height 27
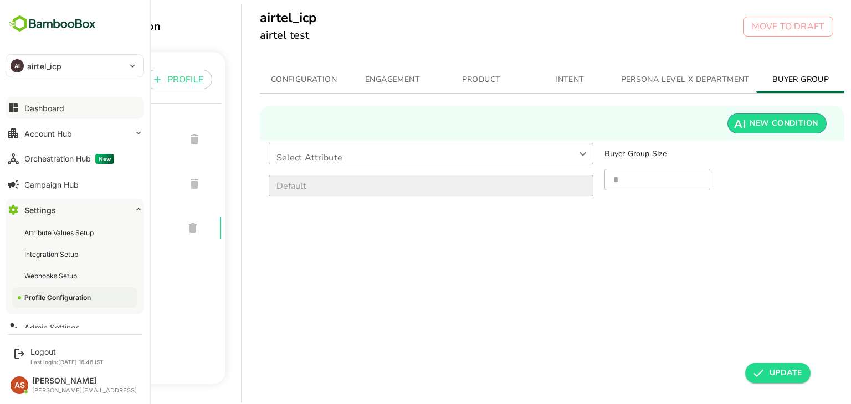
click at [57, 100] on button "Dashboard" at bounding box center [75, 108] width 139 height 22
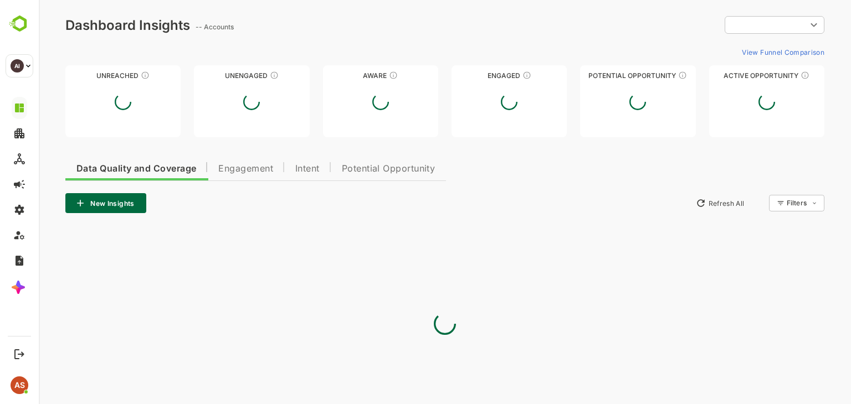
type input "**********"
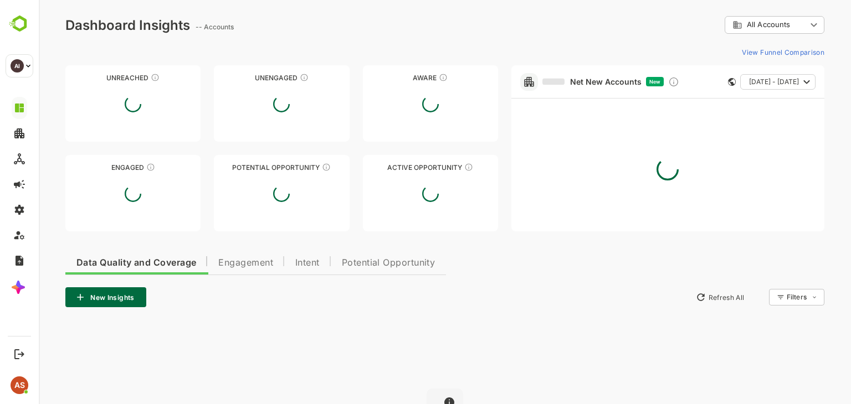
click at [253, 166] on div "Unreached Unengaged Aware Engaged Potential Opportunity Active Opportunity" at bounding box center [281, 148] width 433 height 166
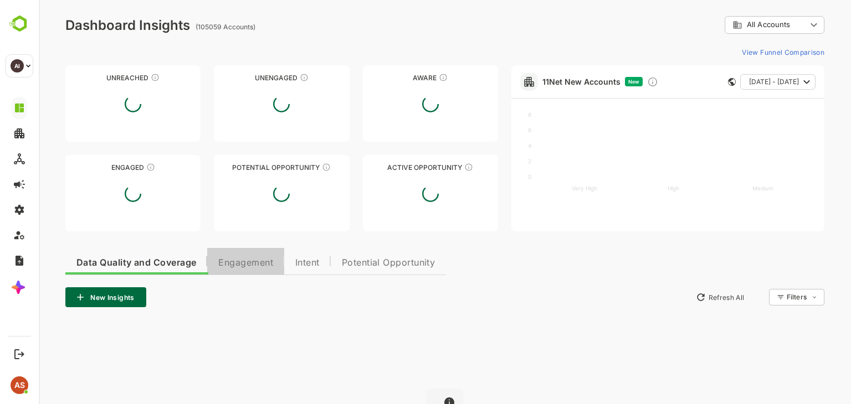
click at [259, 251] on button "Engagement" at bounding box center [245, 261] width 77 height 27
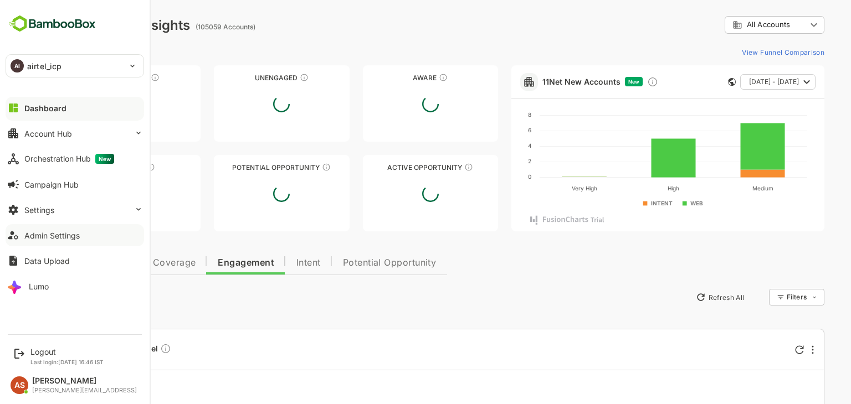
click at [64, 235] on div "Admin Settings" at bounding box center [51, 235] width 55 height 9
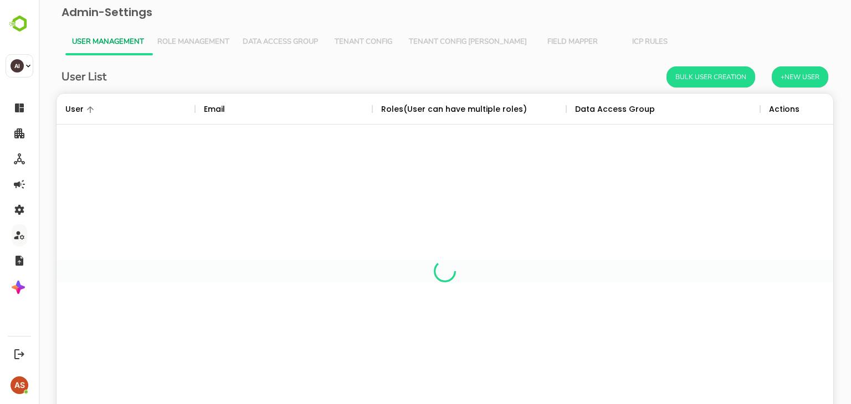
scroll to position [316, 760]
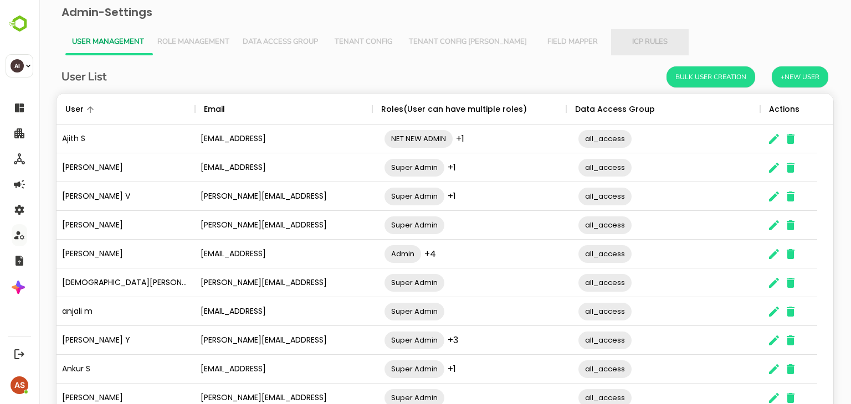
click at [619, 32] on button "ICP Rules" at bounding box center [650, 42] width 78 height 27
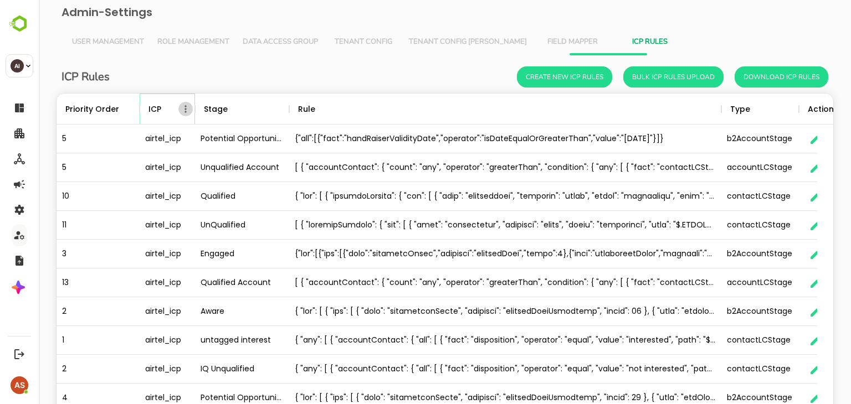
click at [186, 110] on icon "Menu" at bounding box center [185, 109] width 11 height 11
click at [137, 137] on li "Filter" at bounding box center [154, 130] width 76 height 20
select select "***"
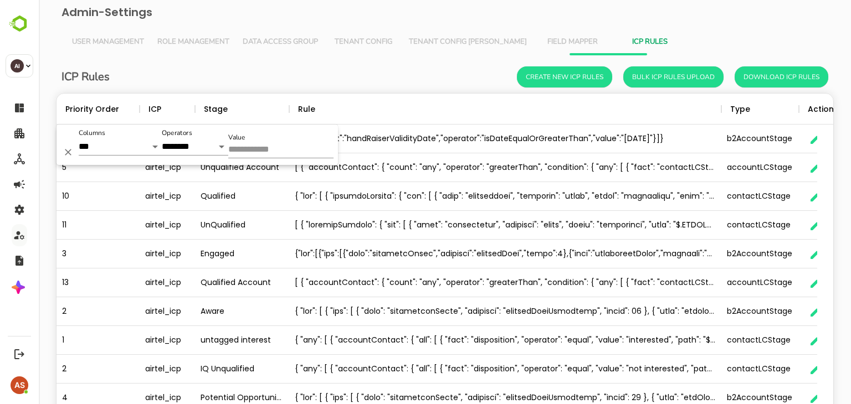
click at [247, 146] on input "Value" at bounding box center [280, 150] width 105 height 16
type input "**********"
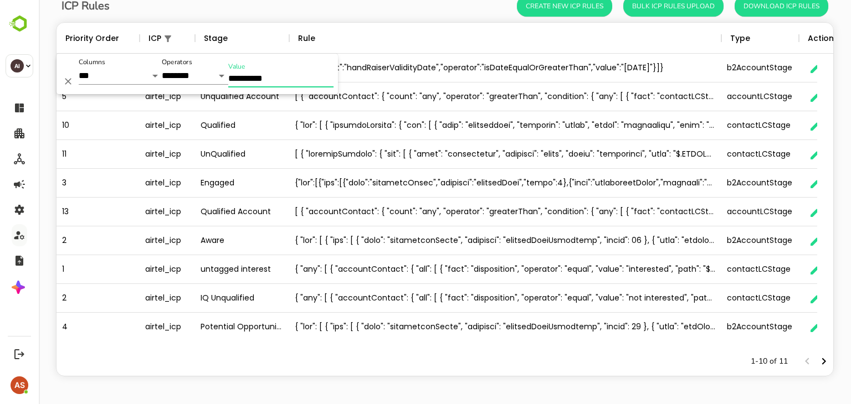
scroll to position [0, 0]
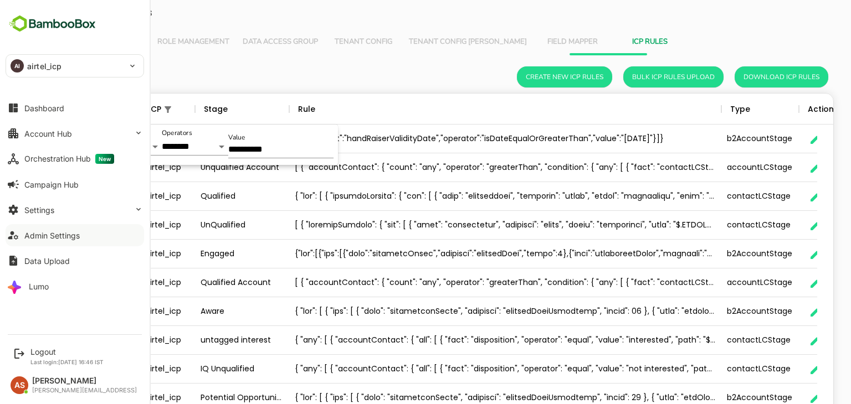
click at [90, 65] on div "AI airtel_icp" at bounding box center [68, 66] width 124 height 22
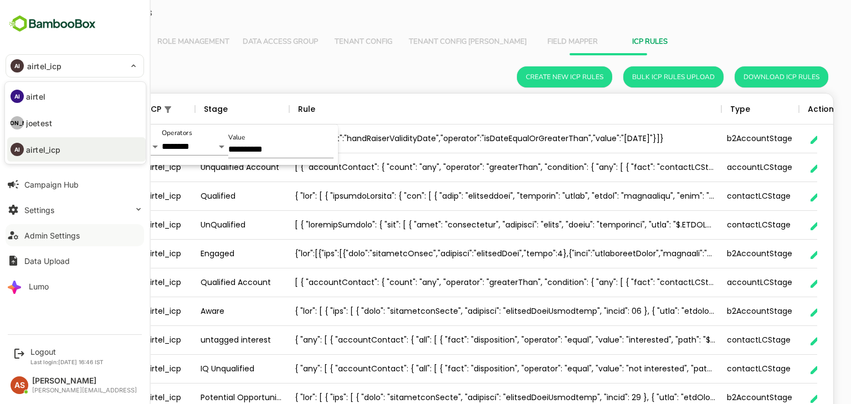
click at [402, 120] on div at bounding box center [425, 202] width 851 height 404
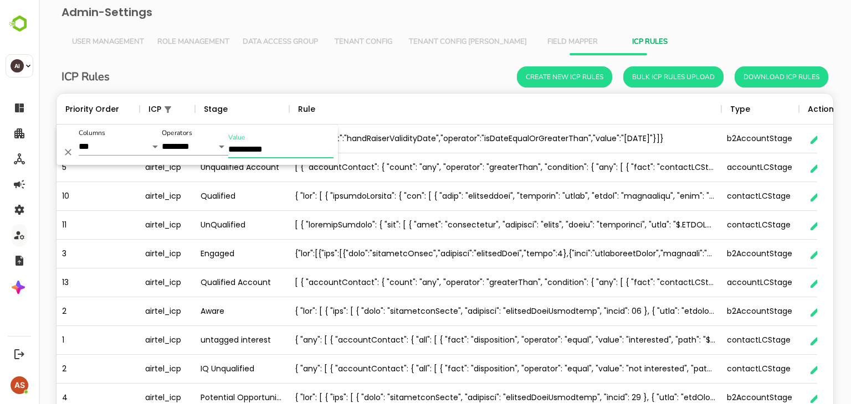
click at [290, 145] on input "**********" at bounding box center [280, 150] width 105 height 16
click at [461, 180] on div "[ { "accountContact": { "count": "any", "operator": "greaterThan", "condition":…" at bounding box center [505, 167] width 432 height 29
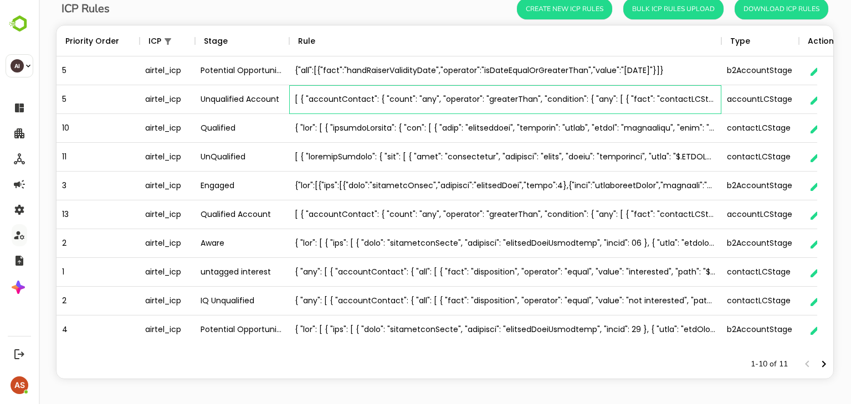
scroll to position [69, 0]
click at [818, 185] on div "5 airtel_icp Potential Opportunity {"all":[{"fact":"handRaiserValidityDate","op…" at bounding box center [460, 200] width 806 height 288
click at [816, 191] on icon "button" at bounding box center [815, 185] width 13 height 13
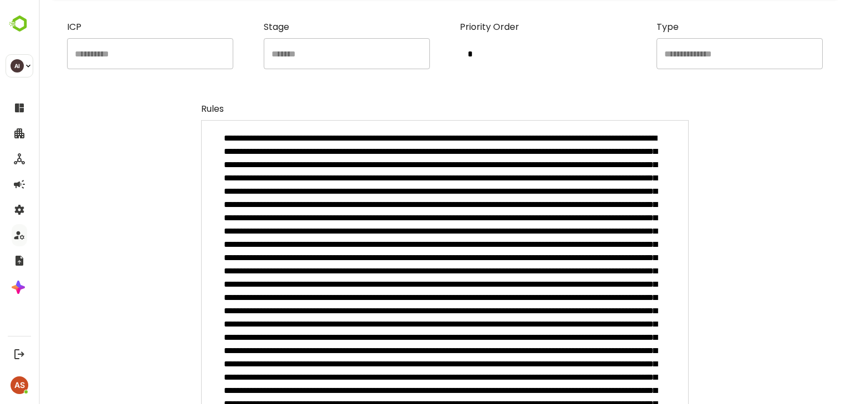
scroll to position [0, 0]
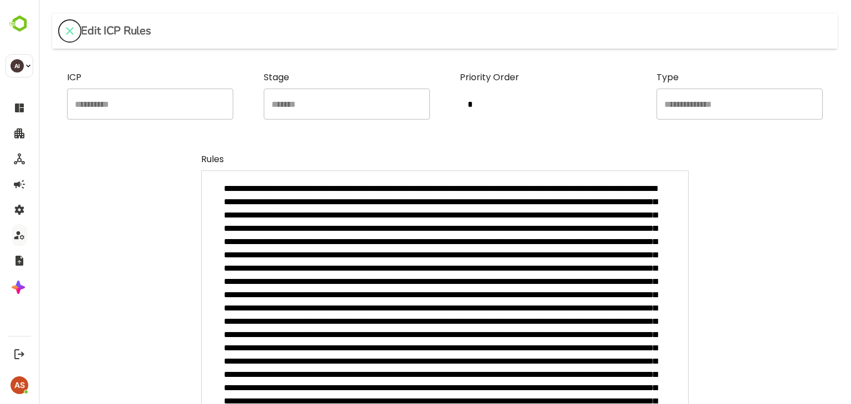
click at [75, 34] on icon "close" at bounding box center [69, 30] width 13 height 13
type textarea "*"
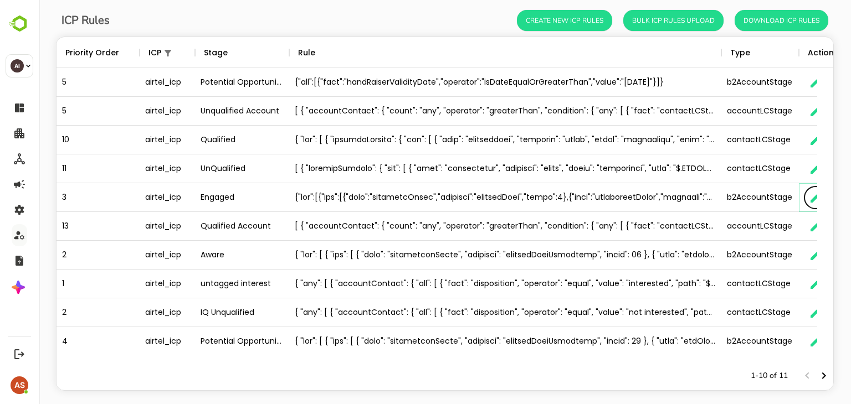
scroll to position [53, 0]
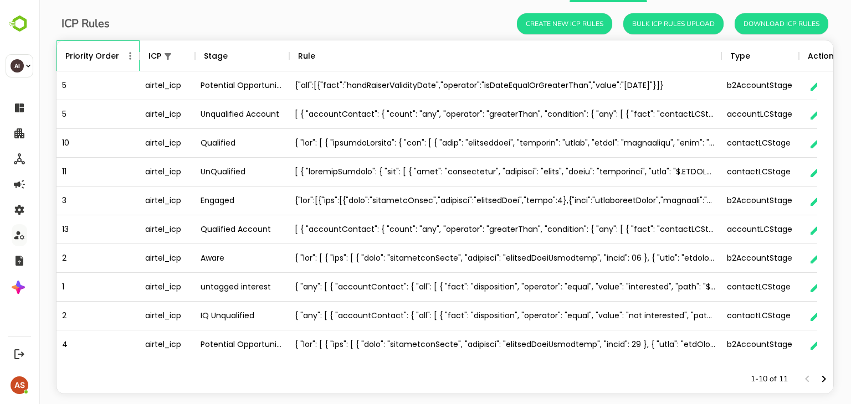
click at [133, 54] on icon at bounding box center [139, 55] width 13 height 13
click at [131, 55] on icon "Menu" at bounding box center [130, 55] width 11 height 11
click at [406, 182] on div at bounding box center [505, 172] width 432 height 29
click at [187, 57] on icon "Menu" at bounding box center [185, 55] width 11 height 11
click at [137, 81] on li "Filter" at bounding box center [154, 77] width 76 height 20
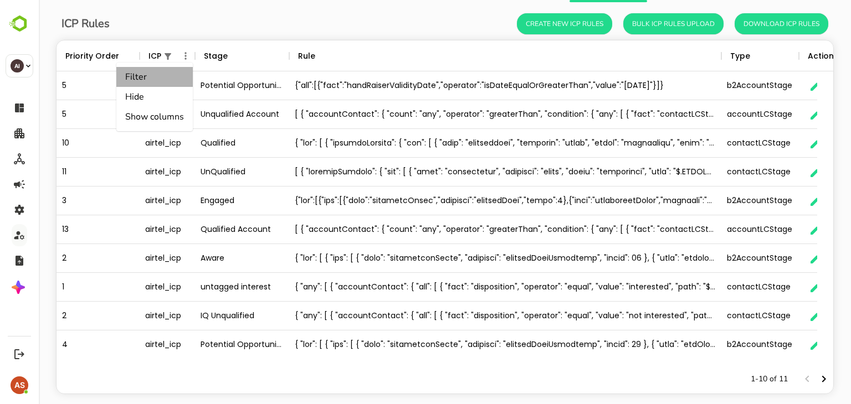
select select "***"
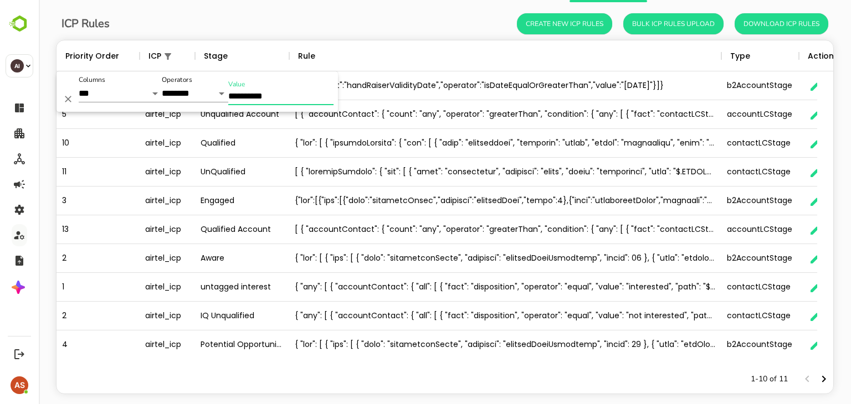
click at [272, 95] on input "**********" at bounding box center [280, 97] width 105 height 16
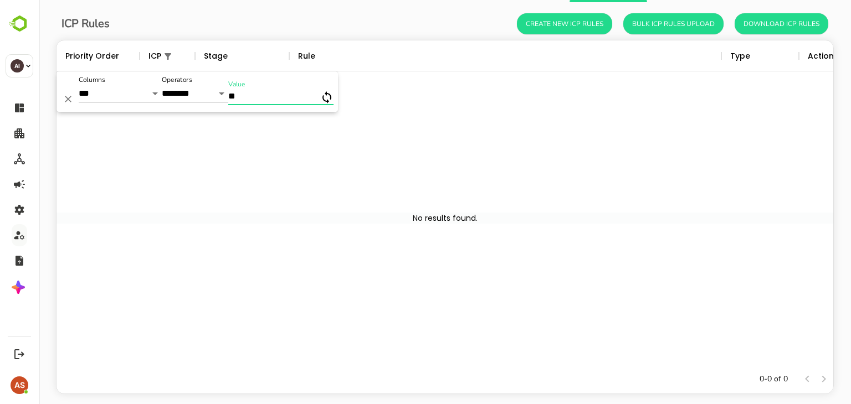
type input "*"
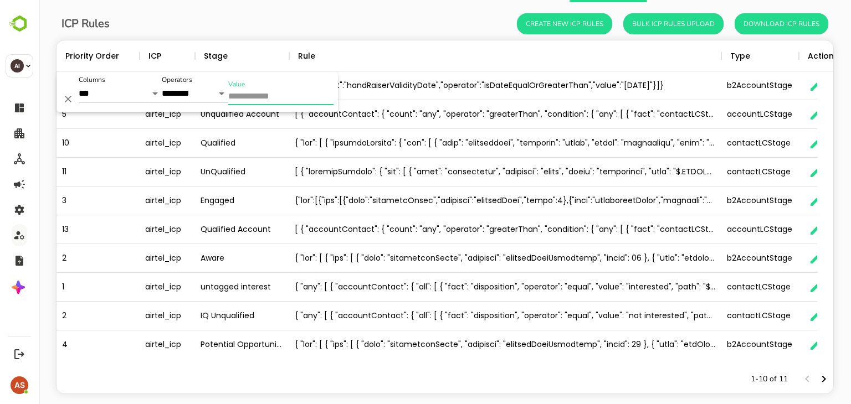
scroll to position [71, 0]
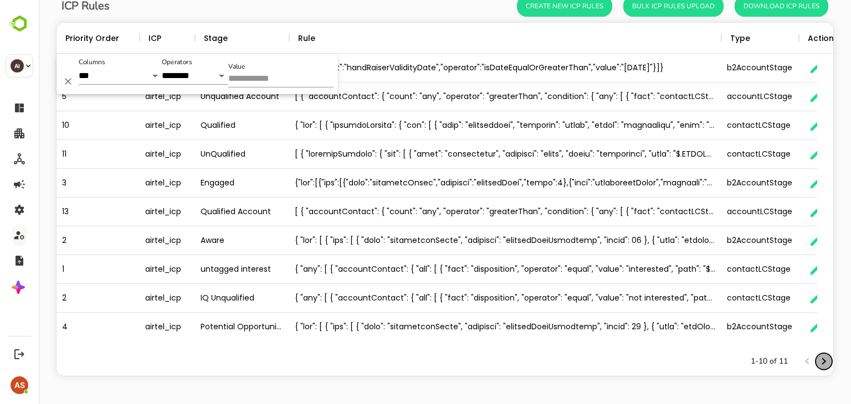
click at [819, 366] on icon "Next page" at bounding box center [823, 361] width 13 height 13
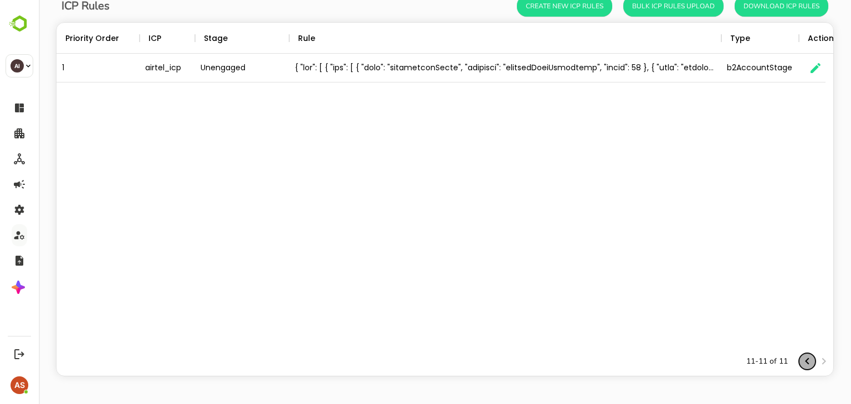
click at [801, 362] on icon "Previous page" at bounding box center [807, 361] width 13 height 13
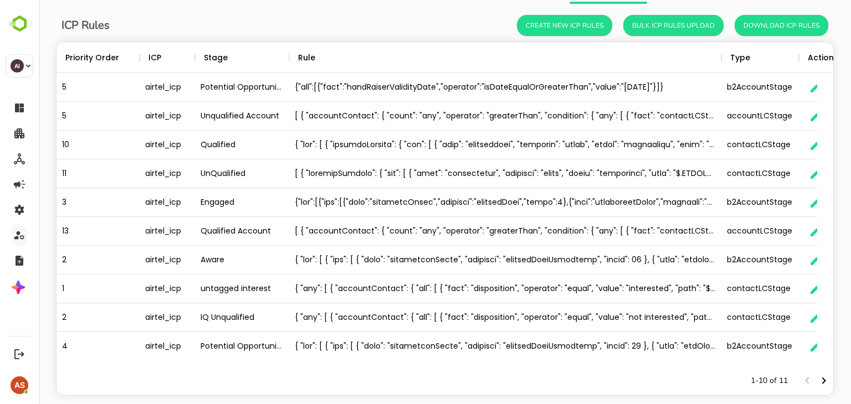
scroll to position [0, 0]
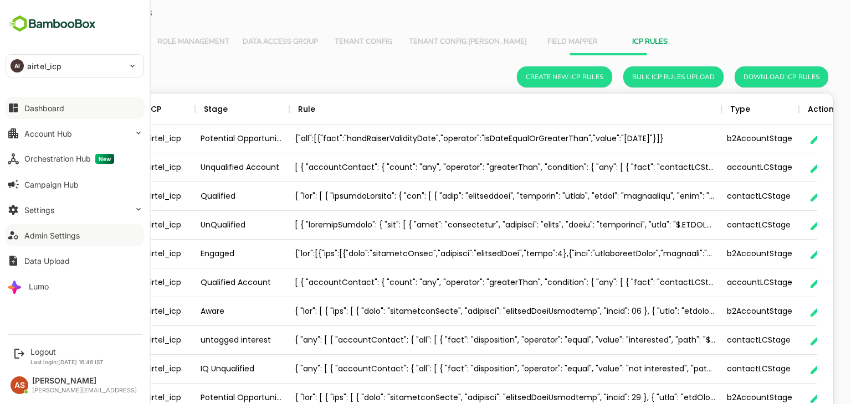
click at [35, 114] on button "Dashboard" at bounding box center [75, 108] width 139 height 22
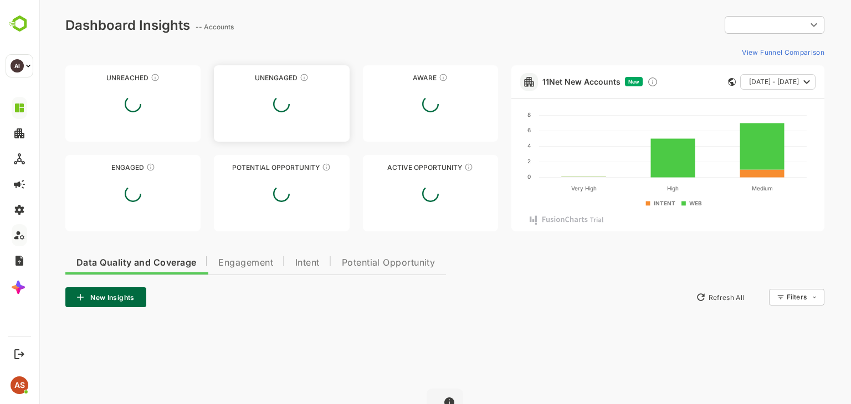
type input "**********"
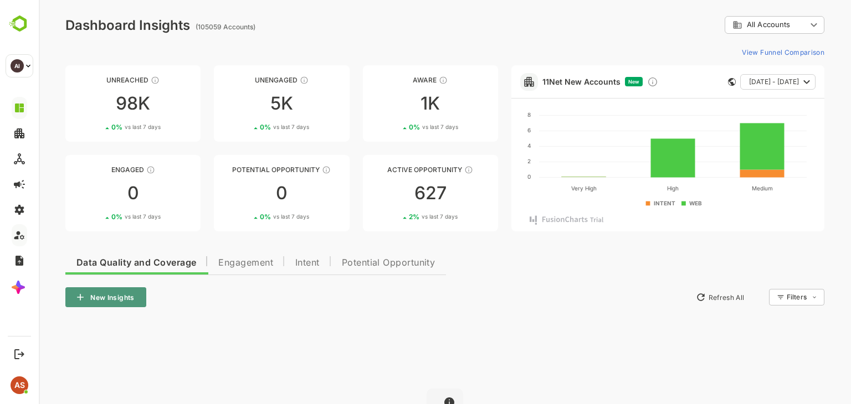
click at [102, 304] on button "New Insights" at bounding box center [105, 298] width 81 height 20
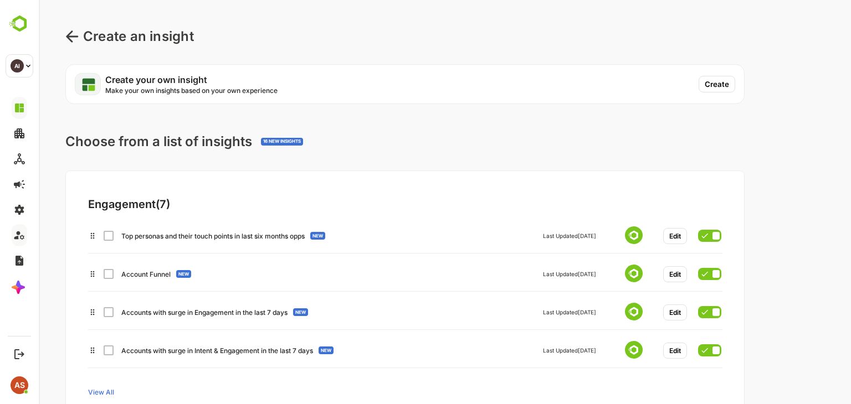
click at [75, 42] on icon at bounding box center [71, 36] width 13 height 13
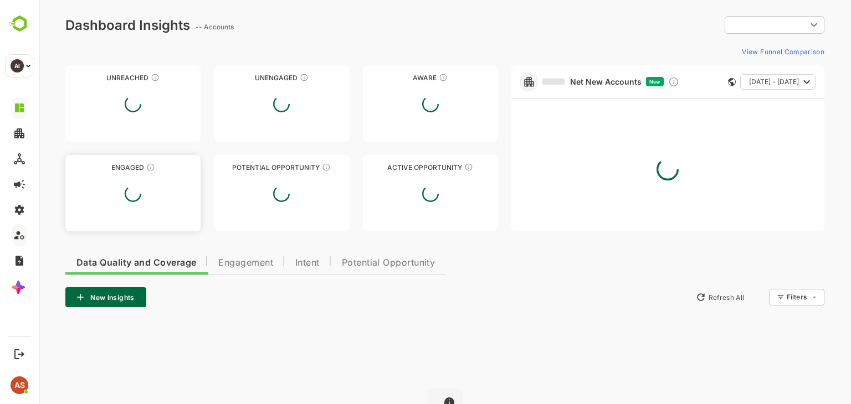
type input "**********"
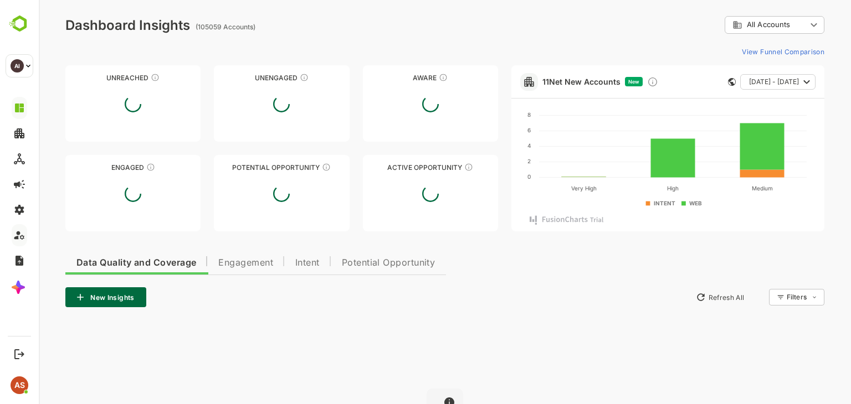
scroll to position [134, 0]
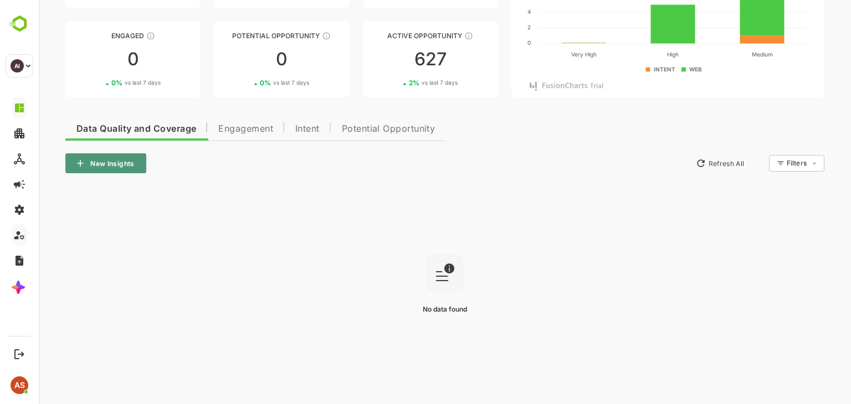
click at [115, 162] on button "New Insights" at bounding box center [105, 163] width 81 height 20
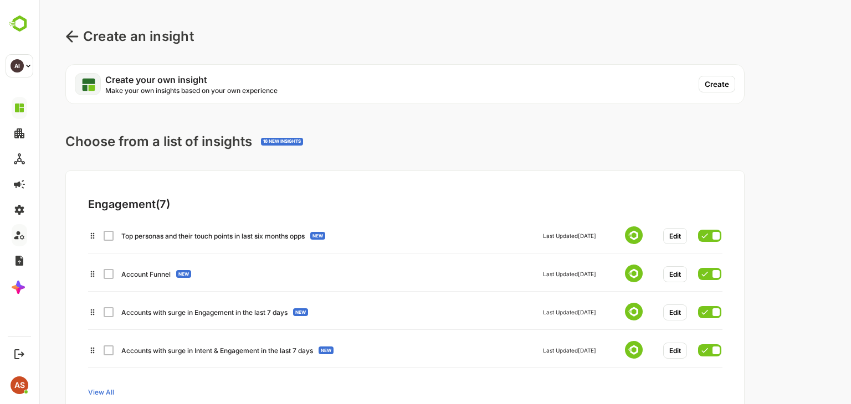
click at [109, 237] on div "Top personas and their touch points in last six months opps NEW Last Updated To…" at bounding box center [404, 234] width 633 height 20
click at [729, 83] on button "Create" at bounding box center [717, 84] width 37 height 17
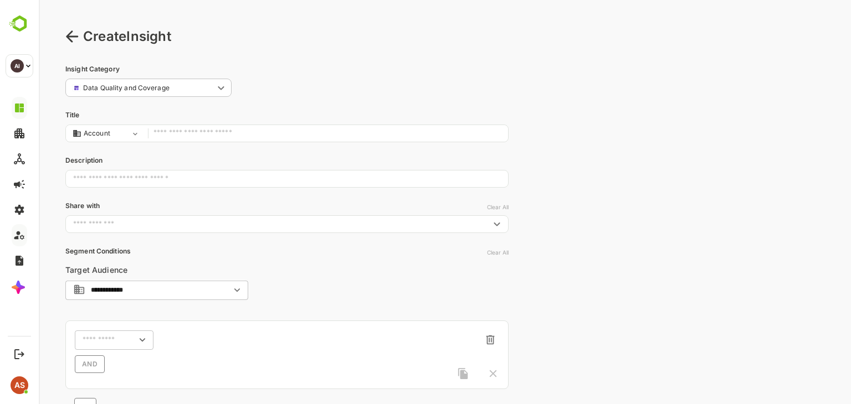
click at [173, 132] on input "text" at bounding box center [327, 133] width 349 height 15
type input "**********"
click at [93, 182] on input "text" at bounding box center [286, 179] width 443 height 28
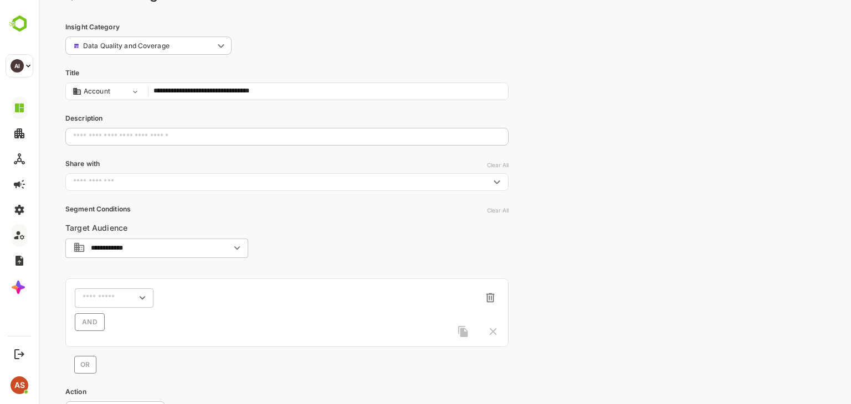
scroll to position [44, 0]
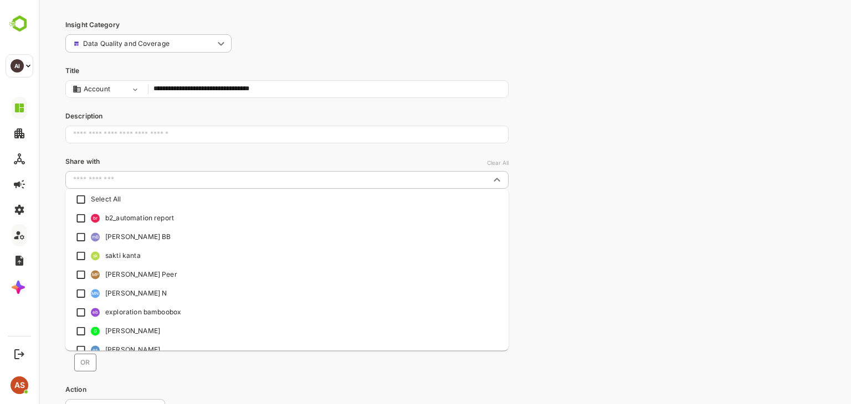
click at [95, 182] on input "text" at bounding box center [278, 180] width 418 height 11
click at [580, 116] on div "**********" at bounding box center [445, 227] width 812 height 542
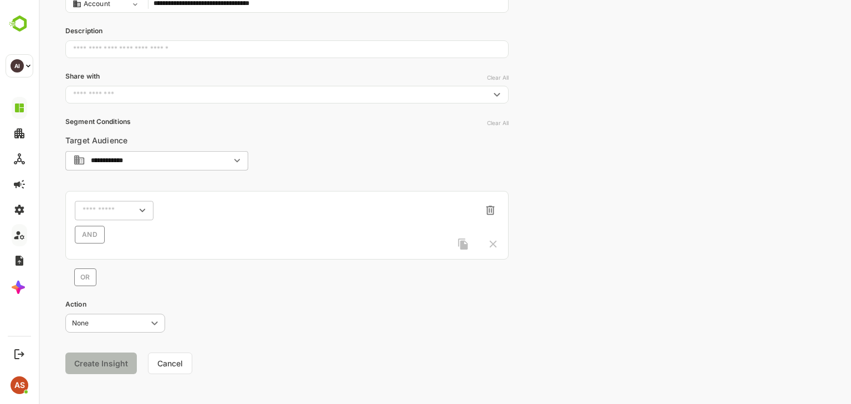
scroll to position [132, 0]
click at [187, 165] on div "**********" at bounding box center [156, 158] width 183 height 20
click at [358, 156] on div "**********" at bounding box center [286, 206] width 443 height 155
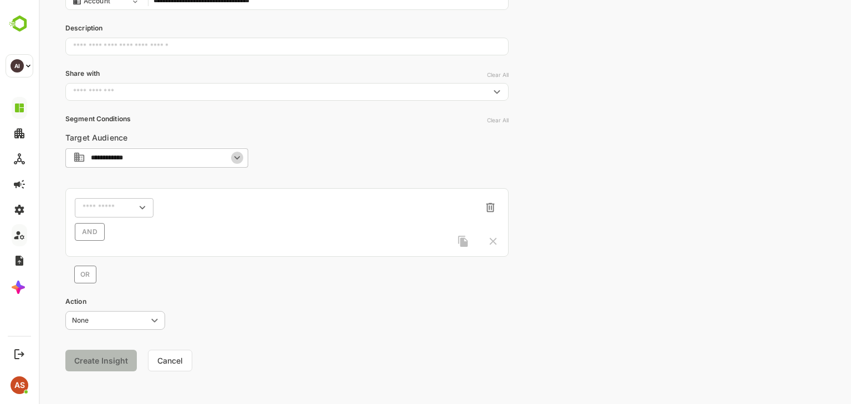
click at [235, 162] on icon "Open" at bounding box center [237, 158] width 12 height 12
click at [269, 149] on div "**********" at bounding box center [286, 206] width 443 height 155
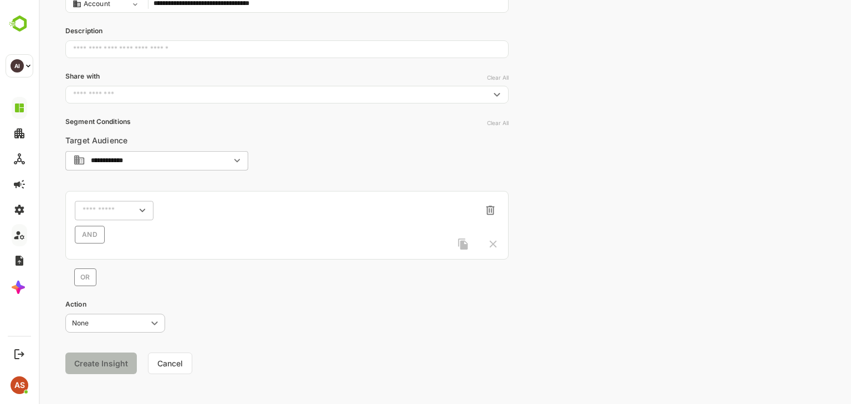
scroll to position [127, 0]
click at [146, 214] on icon "Open" at bounding box center [142, 213] width 12 height 12
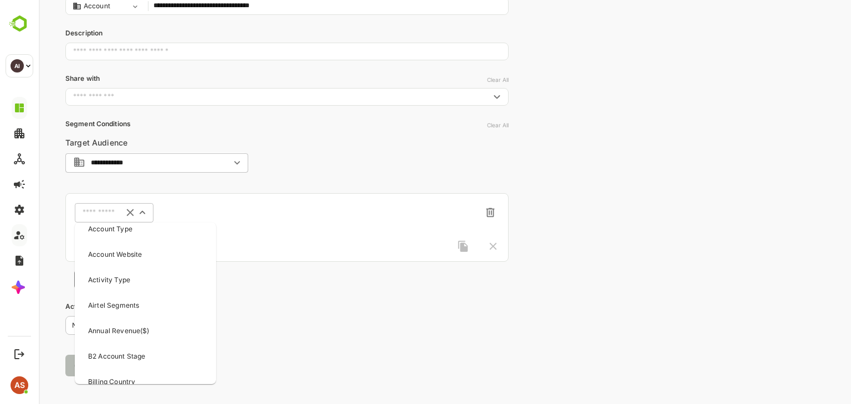
scroll to position [79, 0]
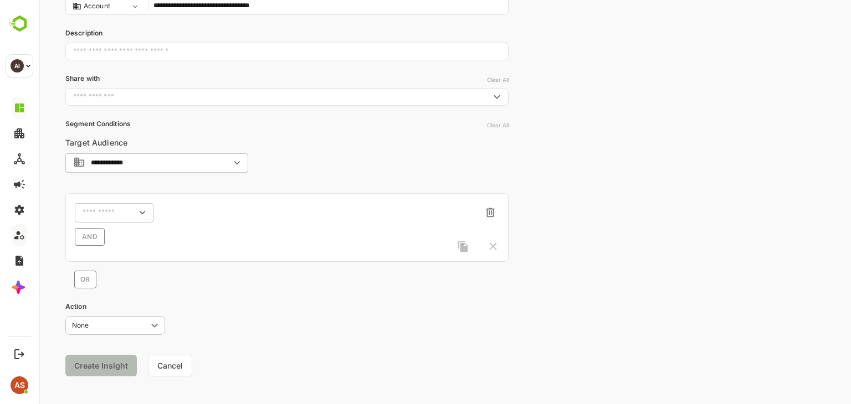
click at [311, 324] on div "Action None **** ​" at bounding box center [286, 318] width 443 height 33
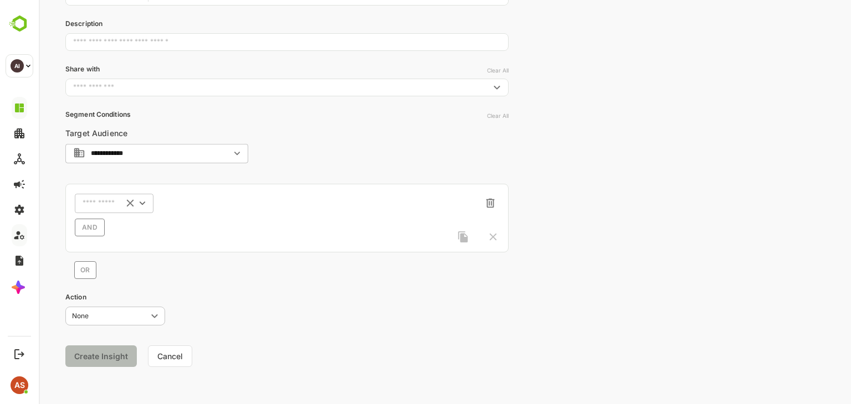
click at [98, 196] on div "​" at bounding box center [114, 203] width 79 height 20
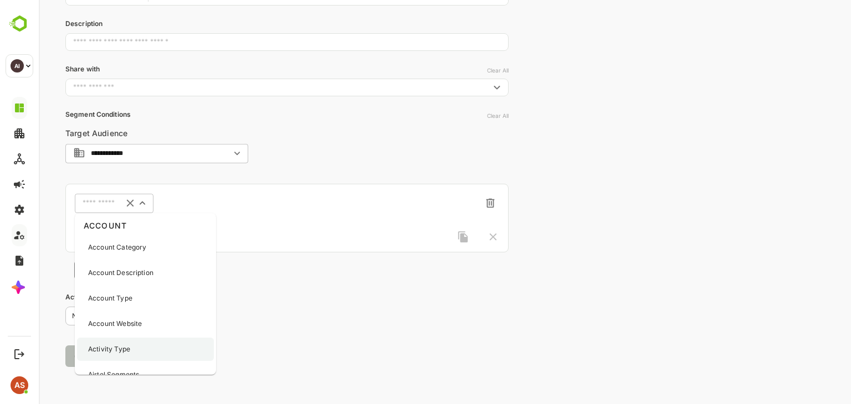
click at [143, 351] on div "Activity Type" at bounding box center [145, 349] width 137 height 23
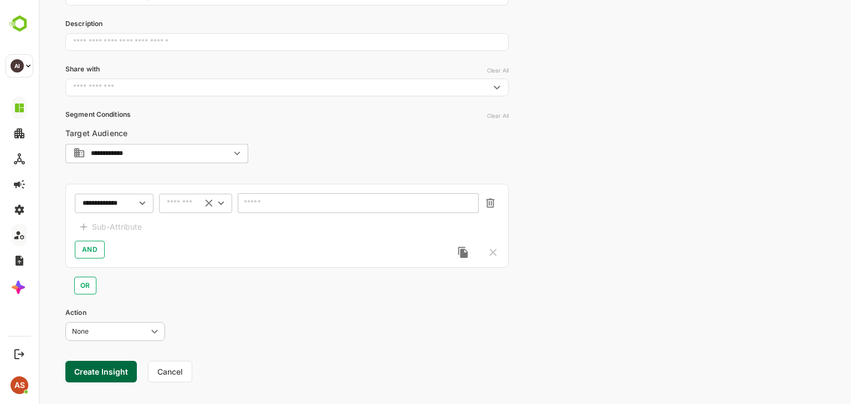
click at [190, 203] on input "text" at bounding box center [181, 203] width 29 height 8
click at [193, 220] on li "includes" at bounding box center [195, 224] width 69 height 17
type input "********"
click at [300, 201] on input "text" at bounding box center [351, 203] width 212 height 8
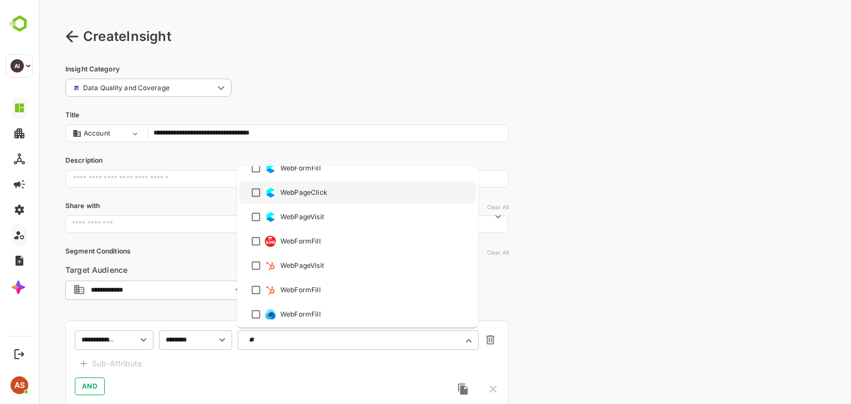
scroll to position [0, 0]
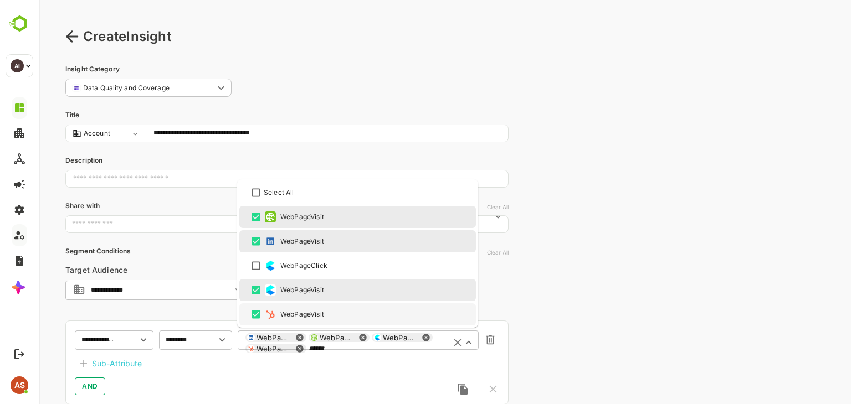
type input "******"
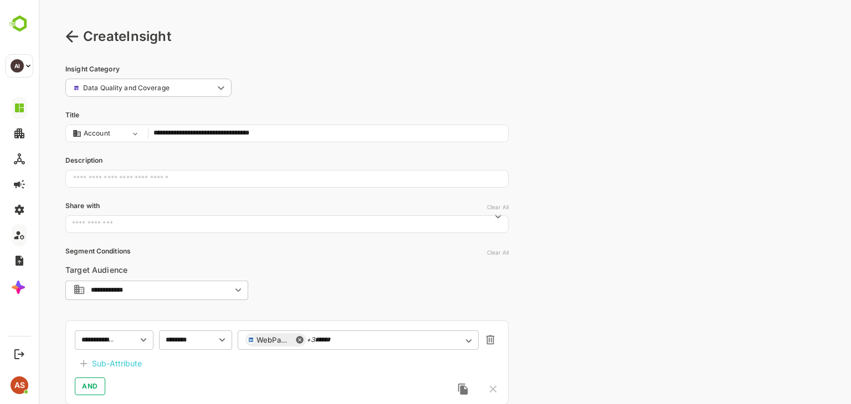
click at [184, 380] on div "AND" at bounding box center [287, 387] width 424 height 18
click at [129, 364] on div "Sub-Attribute" at bounding box center [117, 363] width 50 height 13
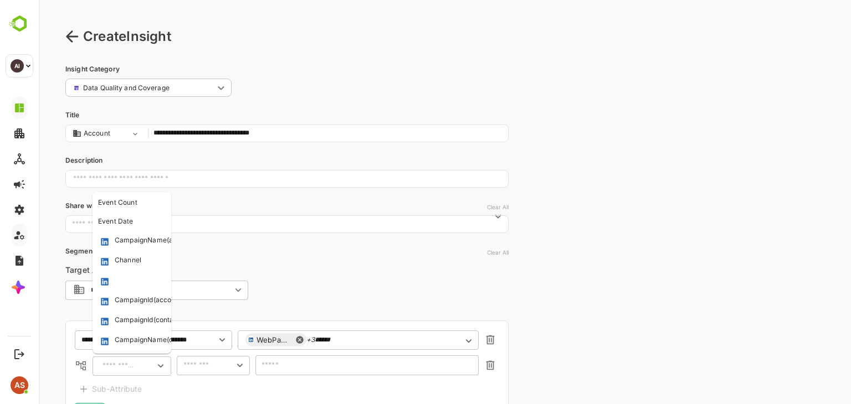
click at [113, 365] on input "text" at bounding box center [119, 366] width 40 height 13
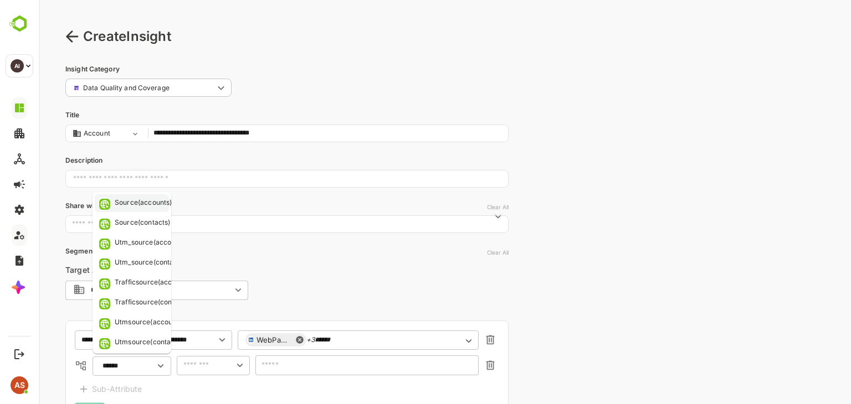
click at [132, 209] on li "Source(accounts)" at bounding box center [132, 203] width 74 height 18
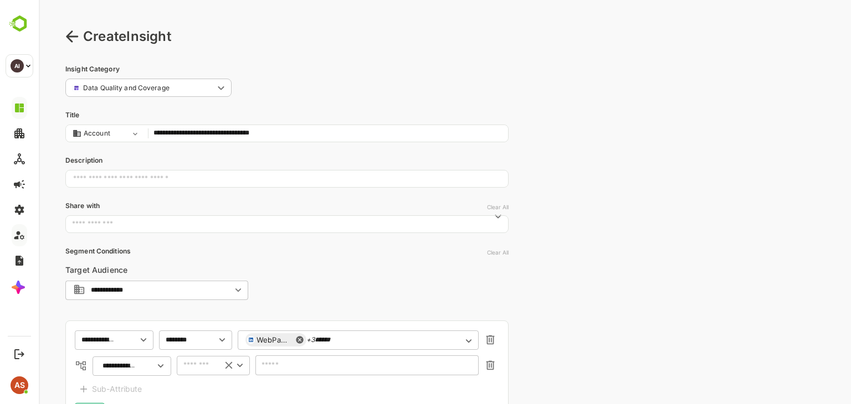
type input "**********"
click at [200, 369] on input "text" at bounding box center [197, 365] width 34 height 13
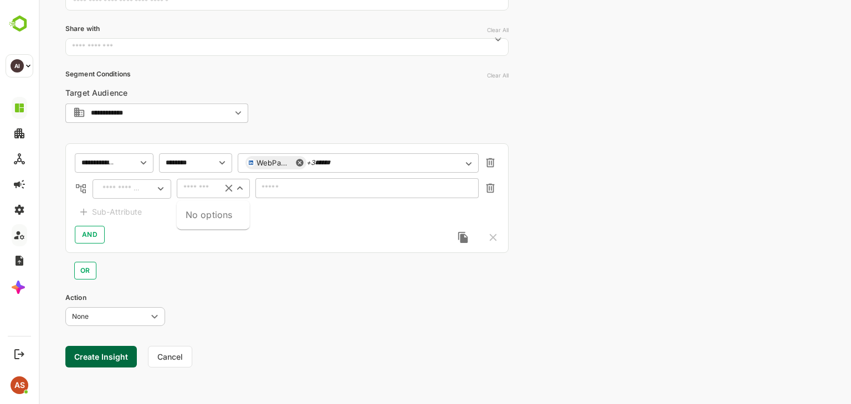
click at [112, 197] on div "​" at bounding box center [132, 189] width 79 height 20
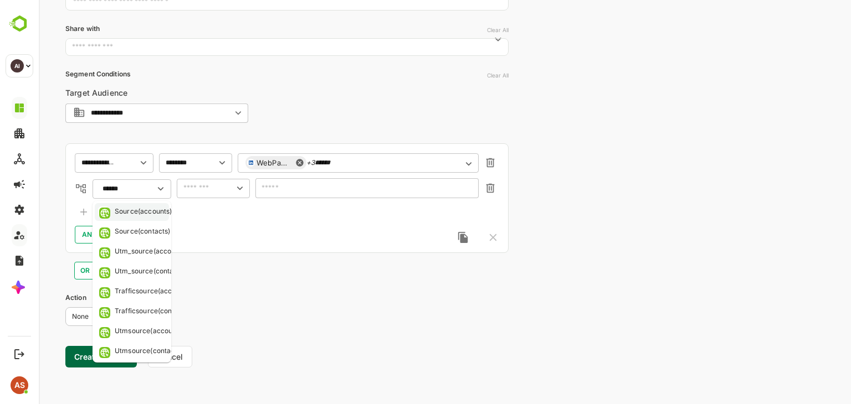
click at [141, 216] on div "Source(accounts)" at bounding box center [143, 212] width 57 height 11
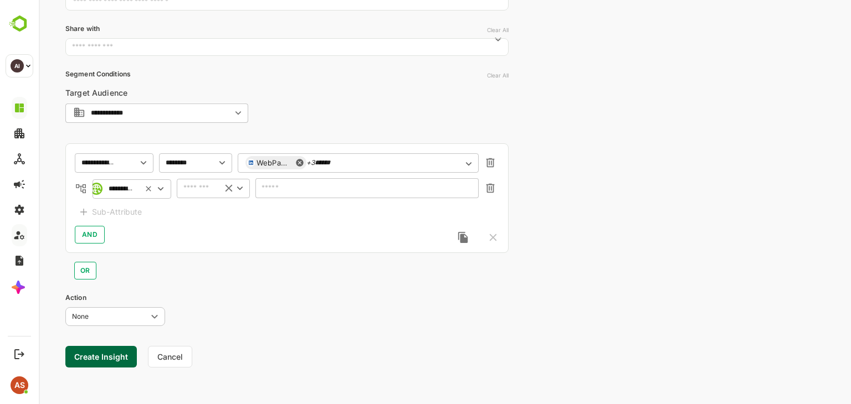
click at [203, 195] on div "​" at bounding box center [213, 188] width 73 height 20
type input "**********"
click at [207, 211] on li "includes" at bounding box center [213, 211] width 69 height 17
type input "********"
click at [302, 184] on input "text" at bounding box center [360, 188] width 194 height 8
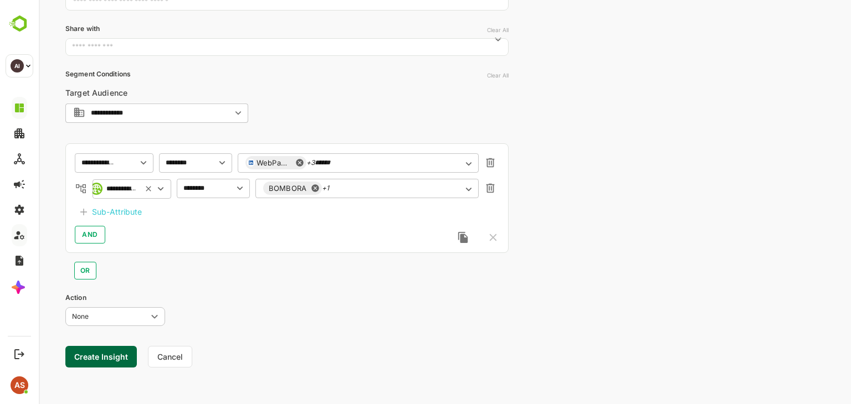
click at [202, 237] on div "AND" at bounding box center [287, 235] width 424 height 18
click at [106, 361] on button "Create Insight" at bounding box center [100, 357] width 71 height 22
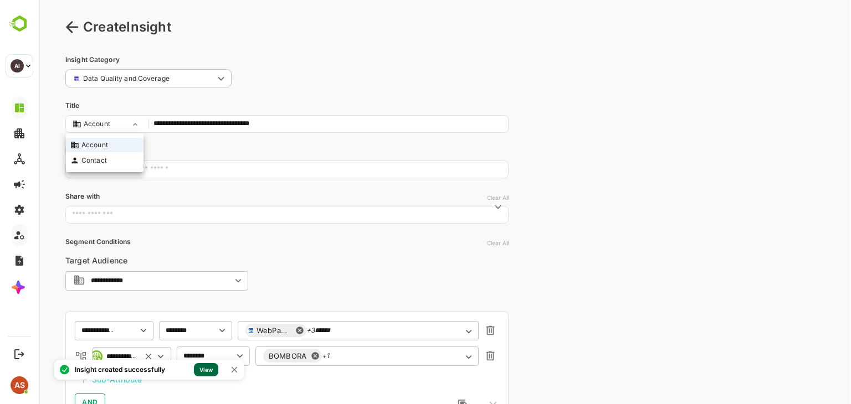
click at [121, 126] on body "**********" at bounding box center [445, 282] width 812 height 583
click at [210, 371] on link "View" at bounding box center [206, 369] width 24 height 13
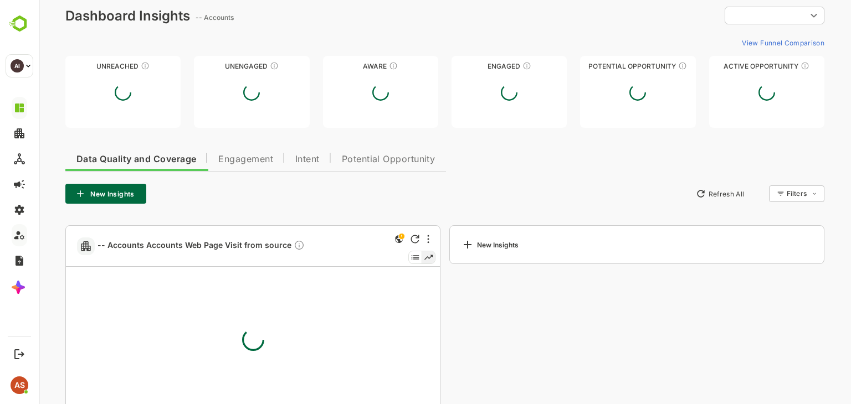
type input "**********"
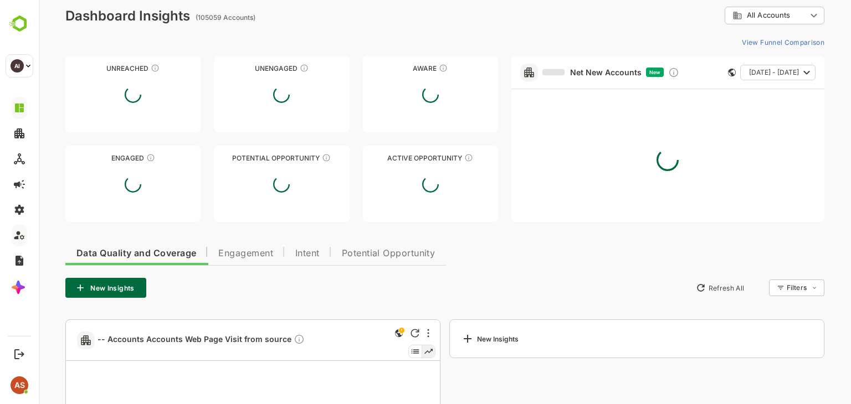
scroll to position [161, 0]
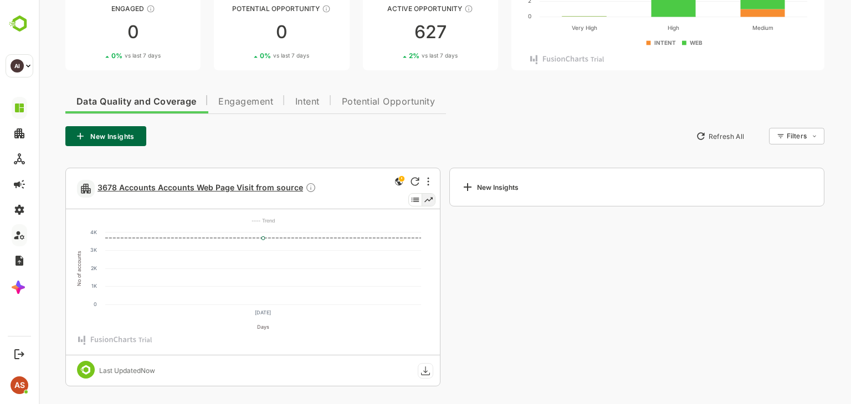
click at [261, 188] on span "3678 Accounts Accounts Web Page Visit from source" at bounding box center [207, 188] width 219 height 13
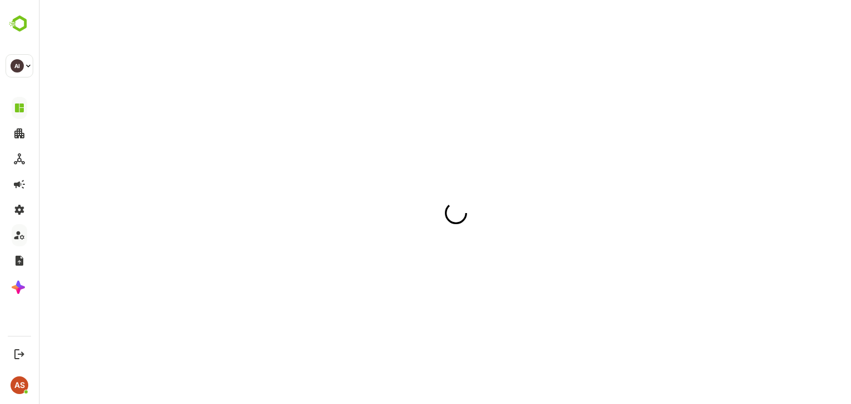
scroll to position [0, 0]
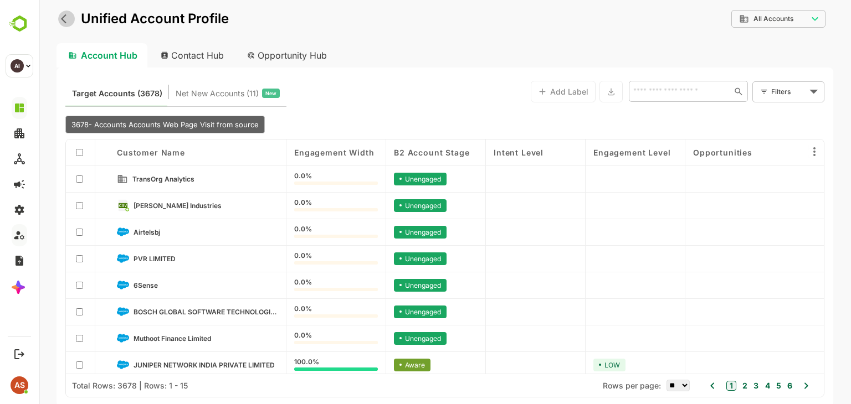
click at [63, 21] on icon "back" at bounding box center [66, 18] width 11 height 11
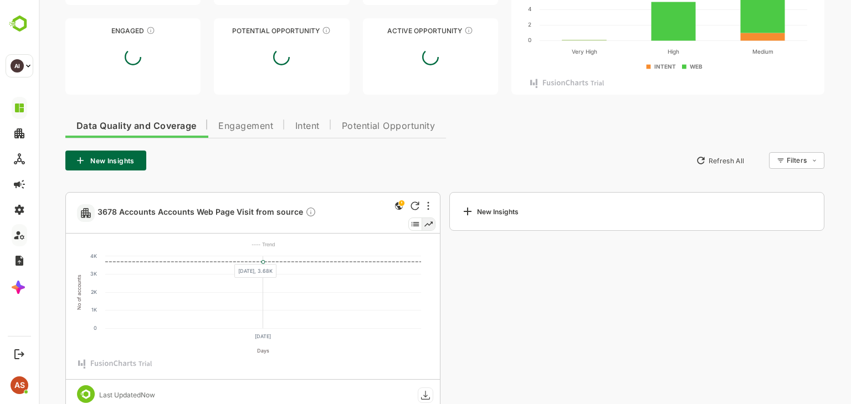
scroll to position [161, 0]
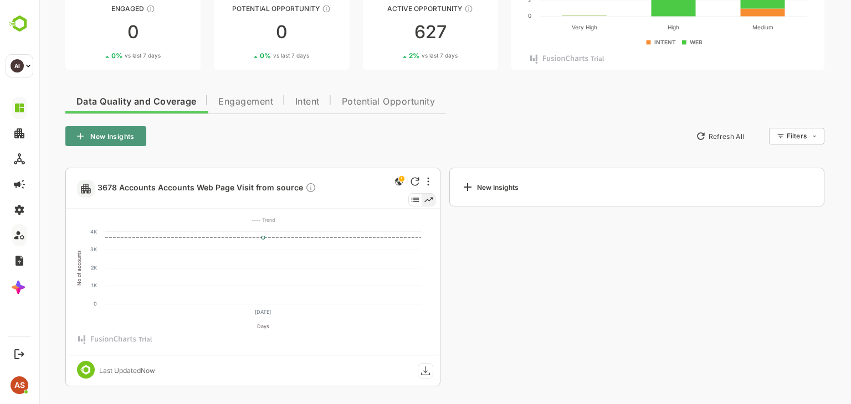
click at [107, 140] on button "New Insights" at bounding box center [105, 136] width 81 height 20
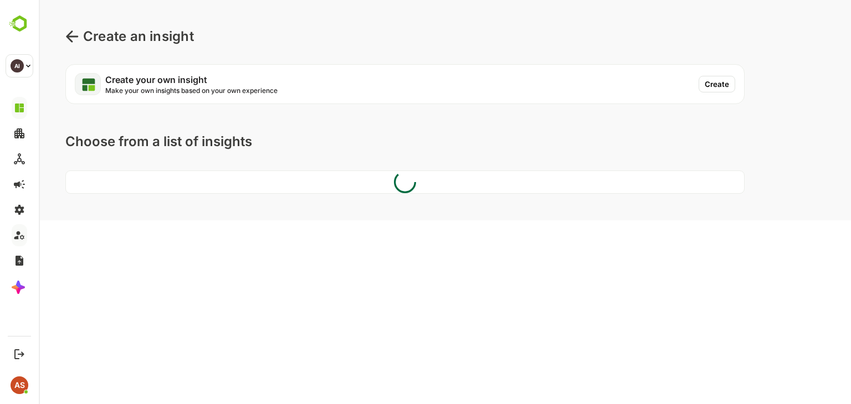
scroll to position [0, 0]
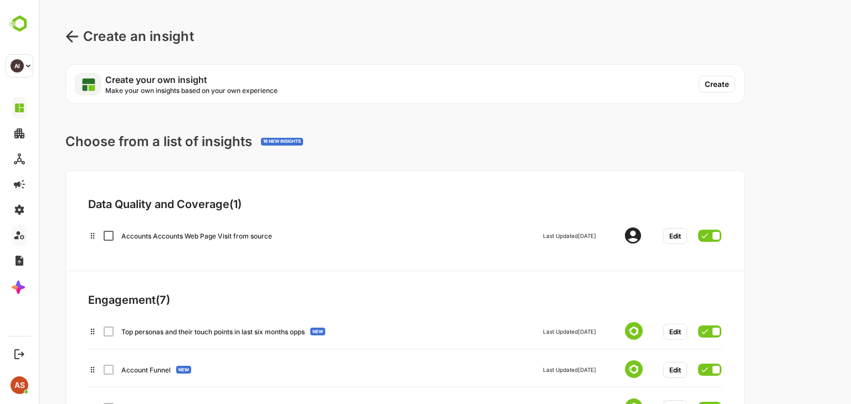
click at [716, 80] on button "Create" at bounding box center [717, 84] width 37 height 17
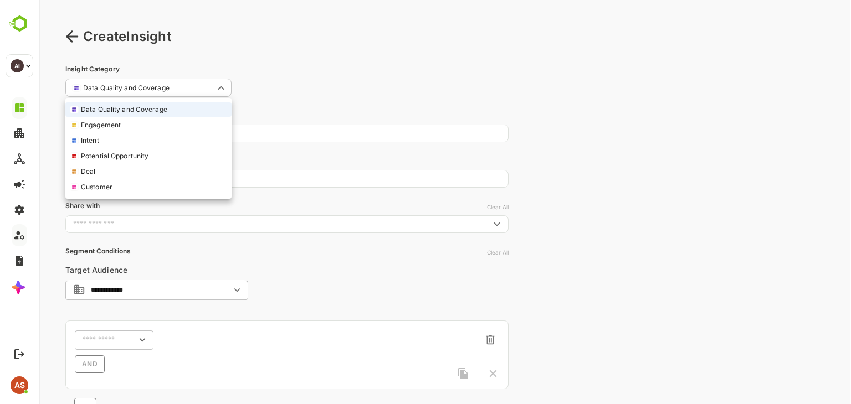
click at [213, 89] on body "**********" at bounding box center [445, 271] width 812 height 542
click at [70, 39] on div at bounding box center [445, 202] width 812 height 404
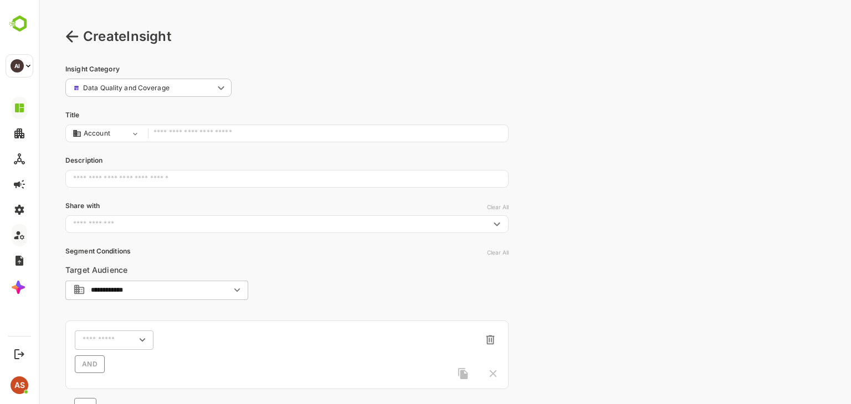
click at [70, 39] on icon at bounding box center [72, 36] width 12 height 12
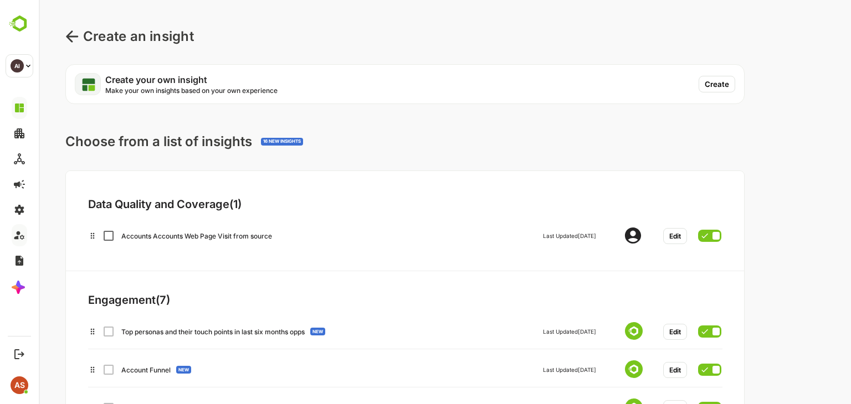
click at [70, 39] on icon at bounding box center [72, 36] width 12 height 12
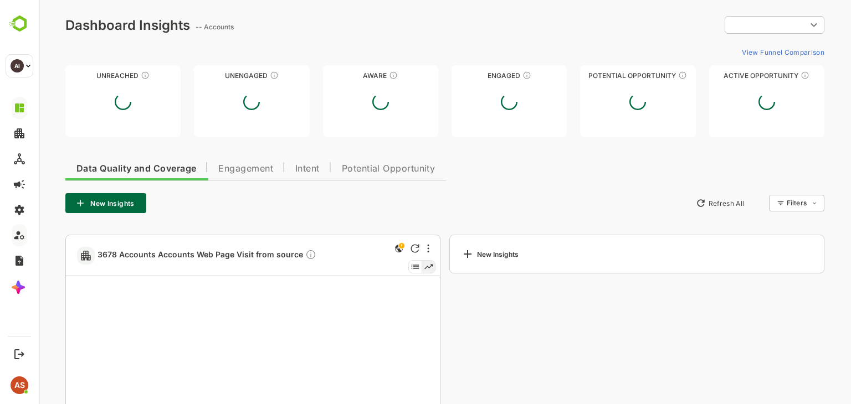
type input "**********"
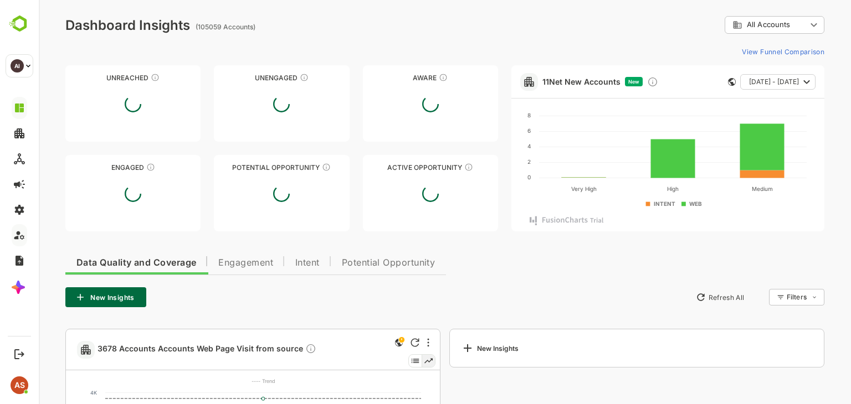
click at [244, 259] on span "Engagement" at bounding box center [245, 263] width 55 height 9
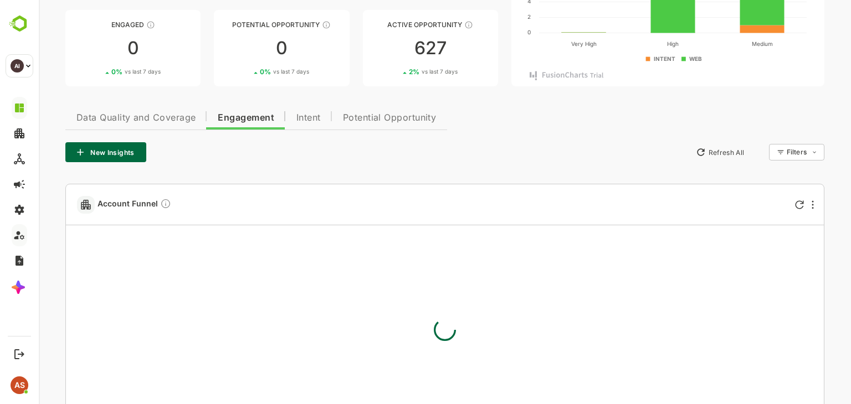
scroll to position [177, 0]
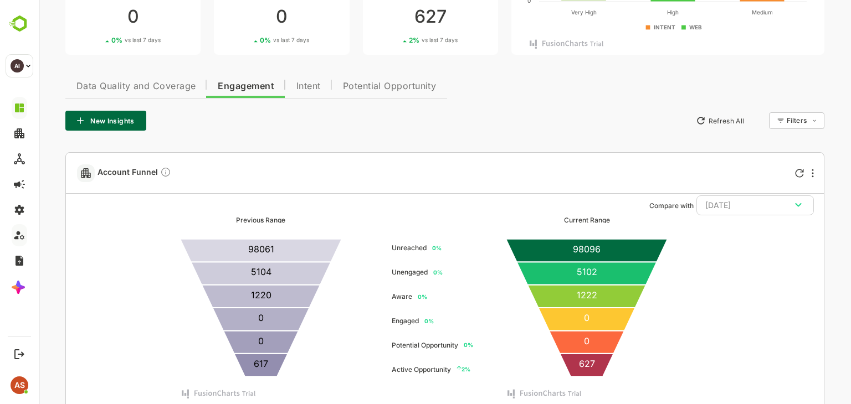
click at [310, 99] on div "Data Quality and Coverage Engagement Intent Potential Opportunity New Insights …" at bounding box center [444, 391] width 759 height 640
click at [311, 91] on button "Intent" at bounding box center [308, 84] width 47 height 27
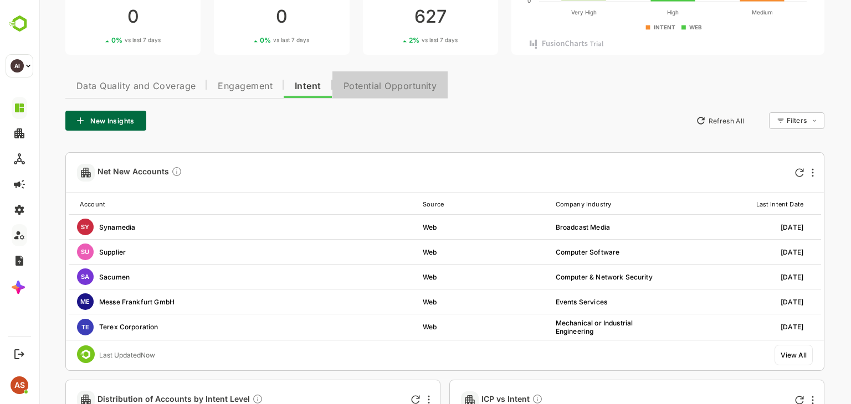
click at [379, 89] on span "Potential Opportunity" at bounding box center [390, 86] width 94 height 9
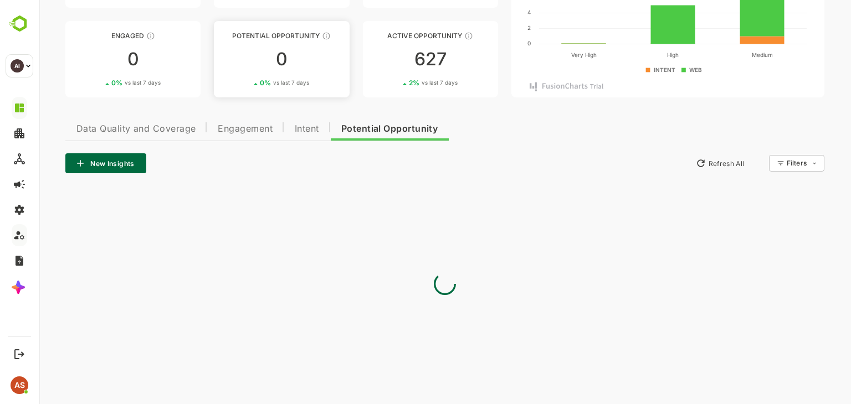
scroll to position [0, 0]
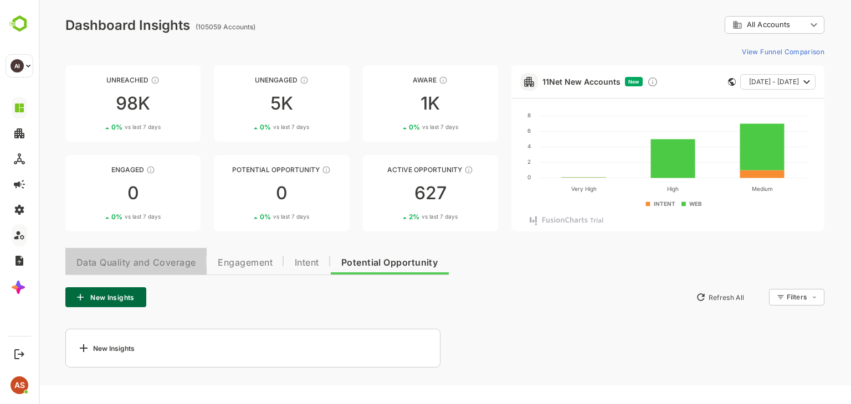
click at [106, 267] on span "Data Quality and Coverage" at bounding box center [135, 263] width 119 height 9
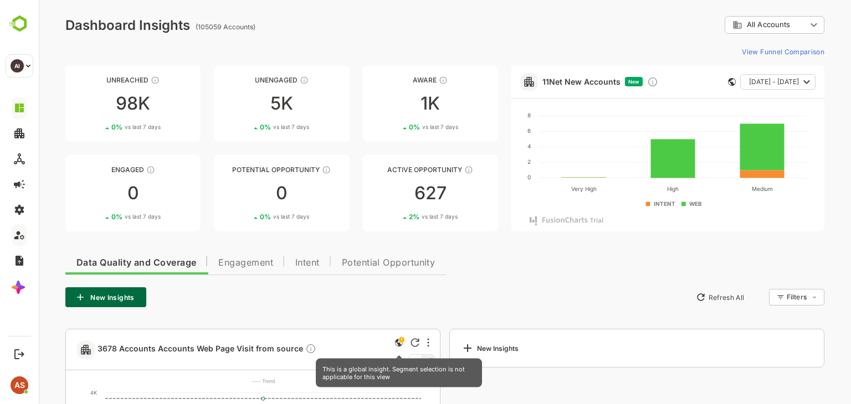
click at [402, 341] on icon "This is a global insight. Segment selection is not applicable for this view" at bounding box center [402, 340] width 6 height 6
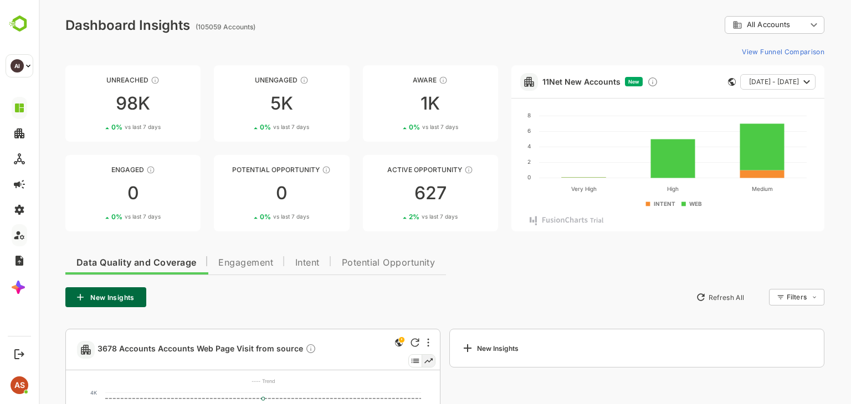
scroll to position [161, 0]
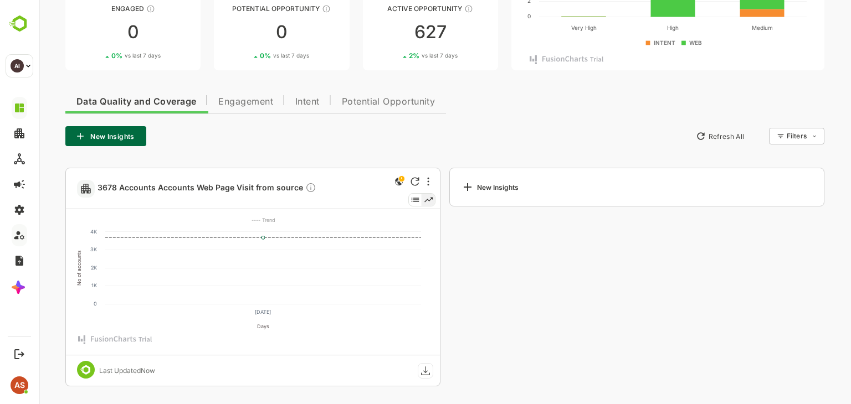
click at [466, 186] on icon at bounding box center [467, 187] width 13 height 13
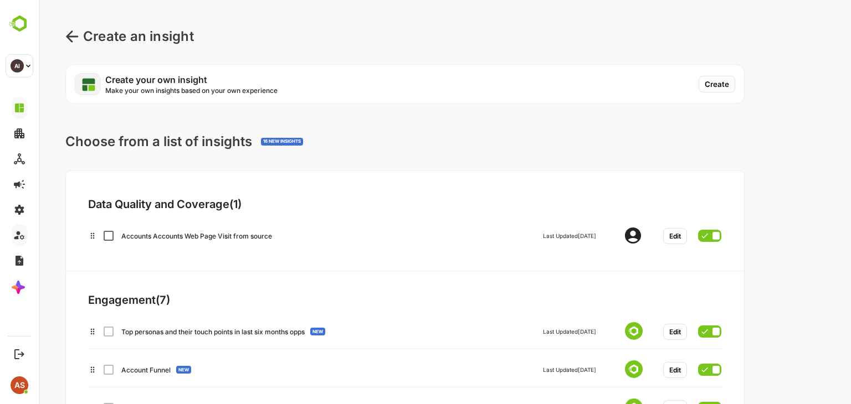
click at [709, 85] on button "Create" at bounding box center [717, 84] width 37 height 17
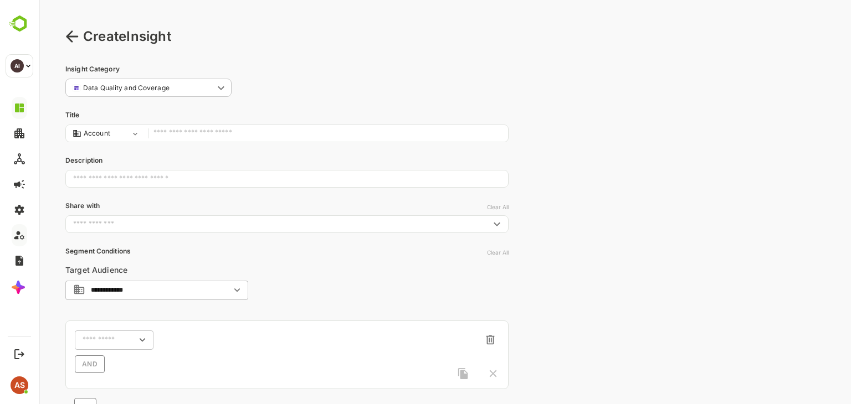
click at [74, 36] on icon at bounding box center [72, 36] width 12 height 12
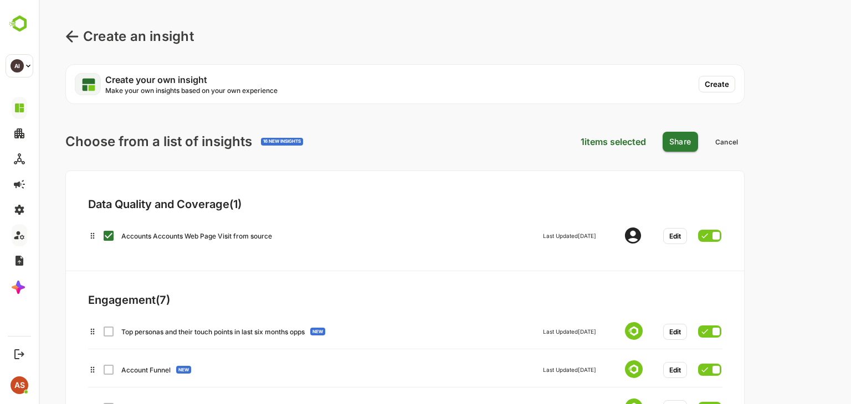
click at [769, 203] on div "Choose from a list of insights 16 NEW INSIGHTS 1 items selected Share Cancel Da…" at bounding box center [444, 320] width 759 height 378
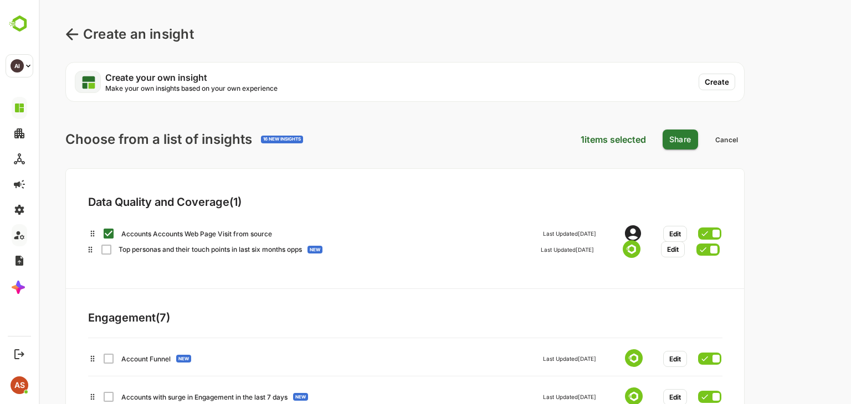
drag, startPoint x: 197, startPoint y: 335, endPoint x: 195, endPoint y: 250, distance: 85.3
click at [195, 250] on div "Data Quality and Coverage ( 1 ) Accounts Accounts Web Page Visit from source La…" at bounding box center [404, 337] width 679 height 338
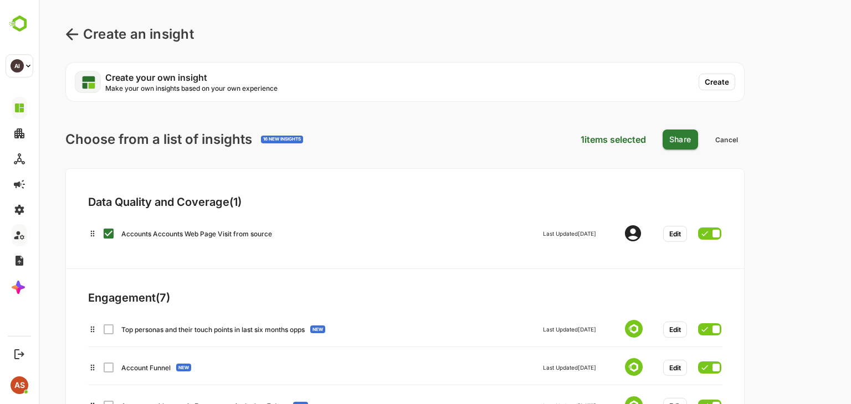
click at [107, 329] on div "Top personas and their touch points in last six months opps NEW Last Updated To…" at bounding box center [404, 328] width 633 height 20
click at [725, 82] on button "Create" at bounding box center [717, 82] width 37 height 17
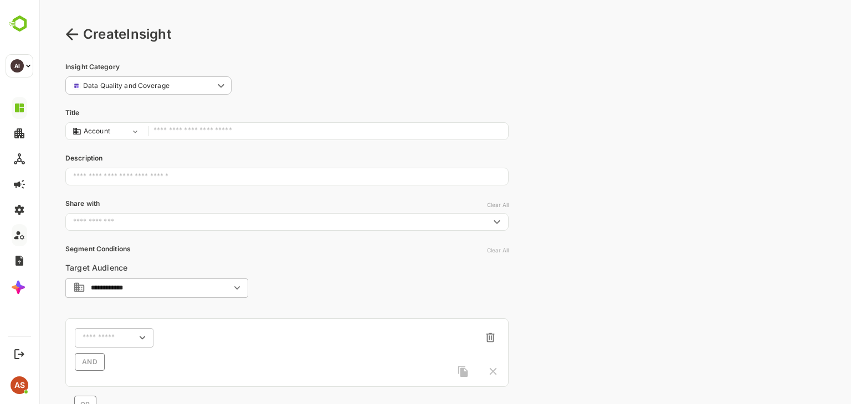
click at [175, 130] on input "text" at bounding box center [327, 131] width 349 height 15
click at [73, 39] on icon at bounding box center [71, 34] width 13 height 13
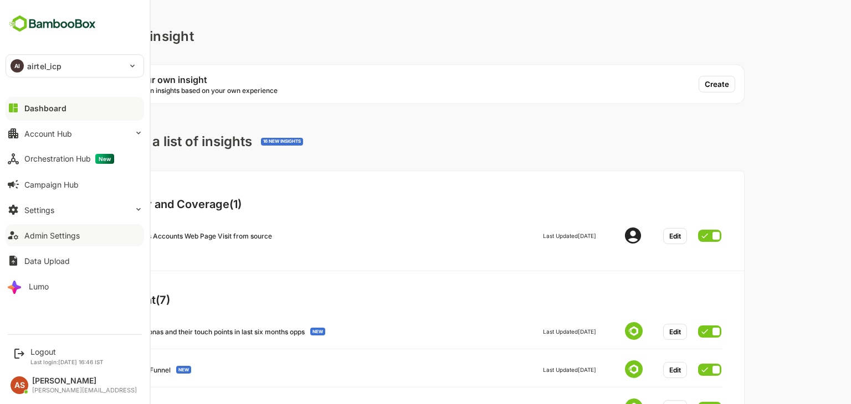
click at [41, 106] on div "Dashboard" at bounding box center [45, 108] width 42 height 9
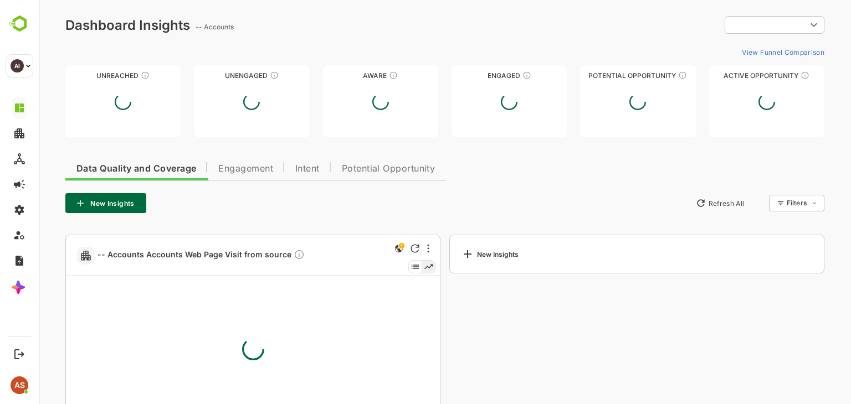
scroll to position [10, 0]
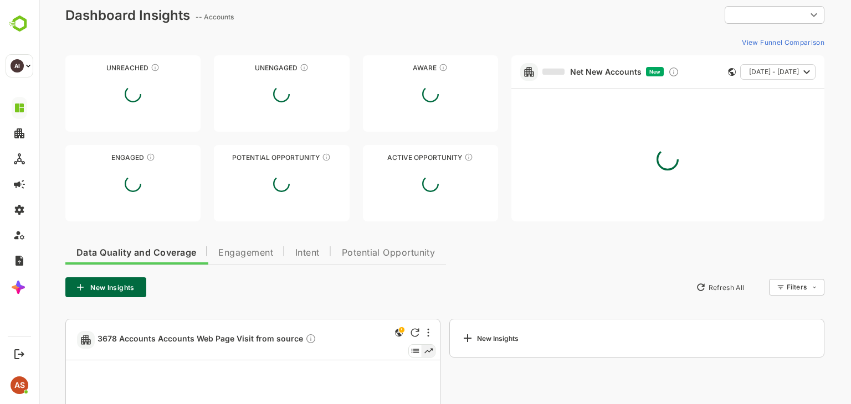
type input "**********"
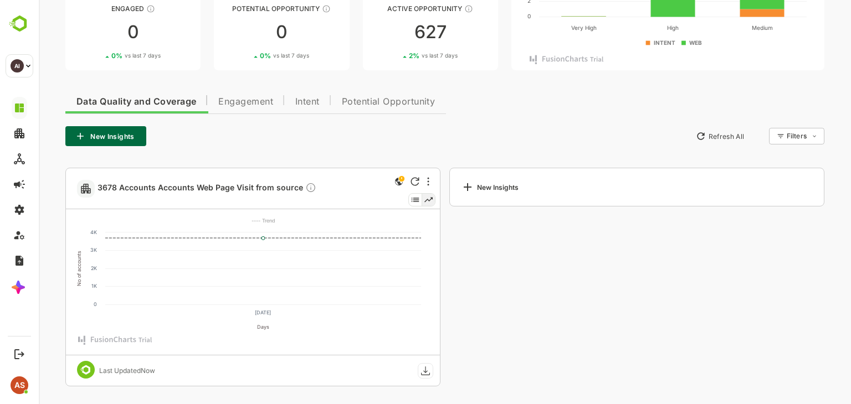
scroll to position [0, 0]
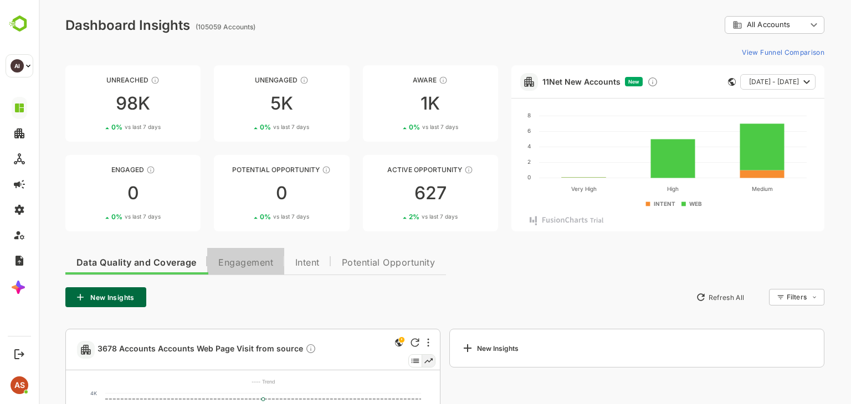
click at [248, 270] on button "Engagement" at bounding box center [245, 261] width 77 height 27
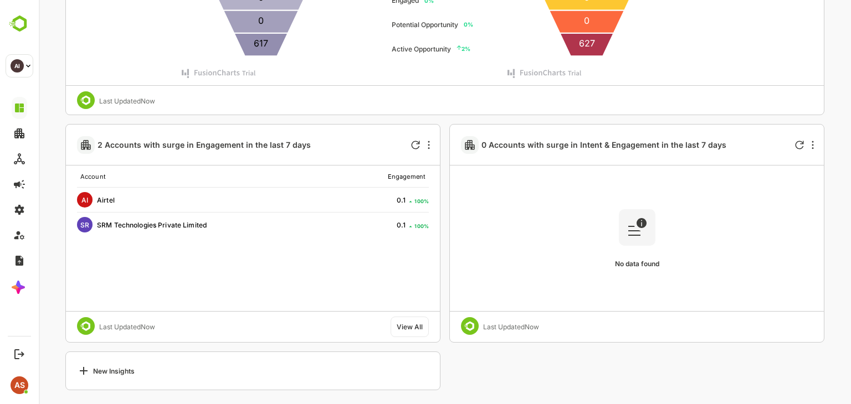
scroll to position [501, 0]
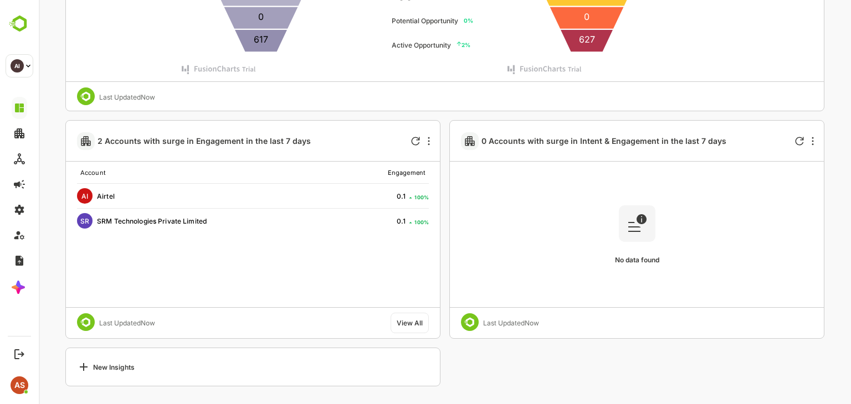
click at [89, 367] on icon at bounding box center [83, 367] width 13 height 13
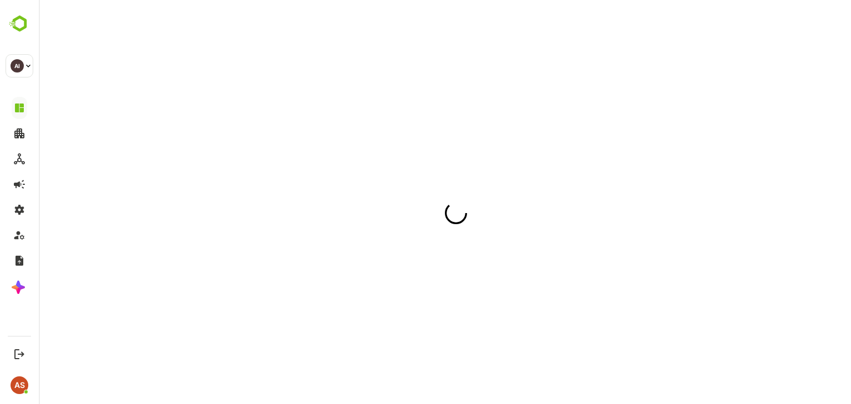
scroll to position [0, 0]
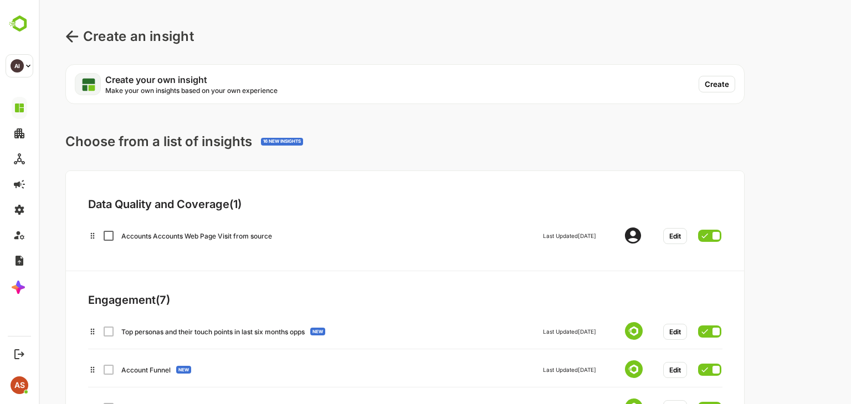
click at [71, 40] on icon at bounding box center [72, 36] width 12 height 12
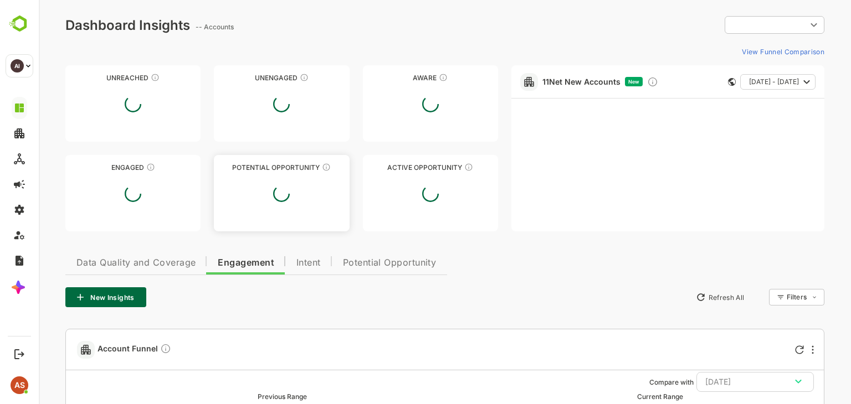
type input "**********"
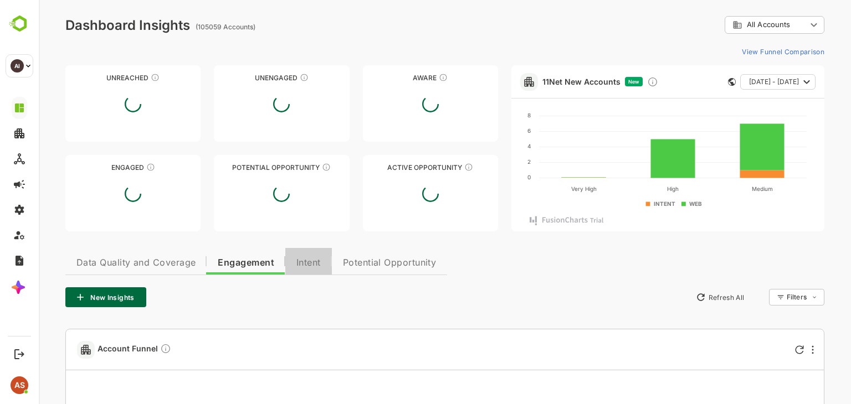
click at [295, 263] on button "Intent" at bounding box center [308, 261] width 47 height 27
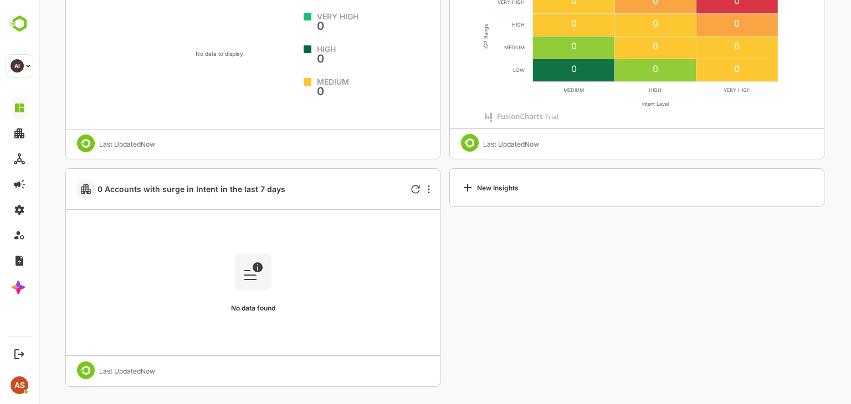
scroll to position [617, 0]
click at [469, 180] on div "New Insights" at bounding box center [636, 187] width 375 height 39
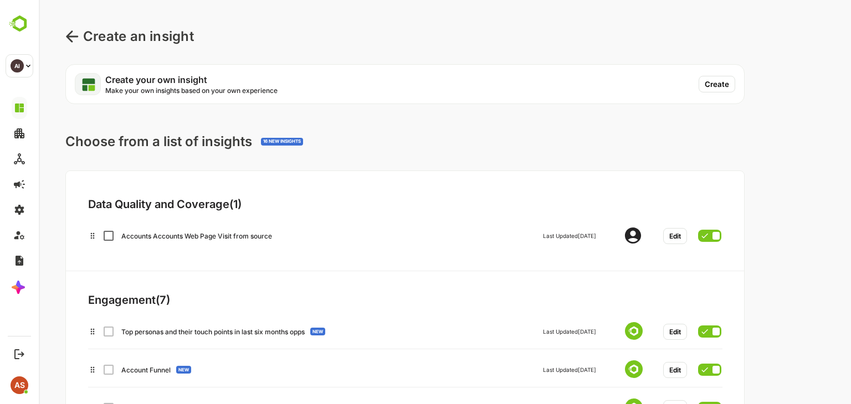
scroll to position [0, 0]
click at [71, 35] on icon at bounding box center [71, 36] width 13 height 13
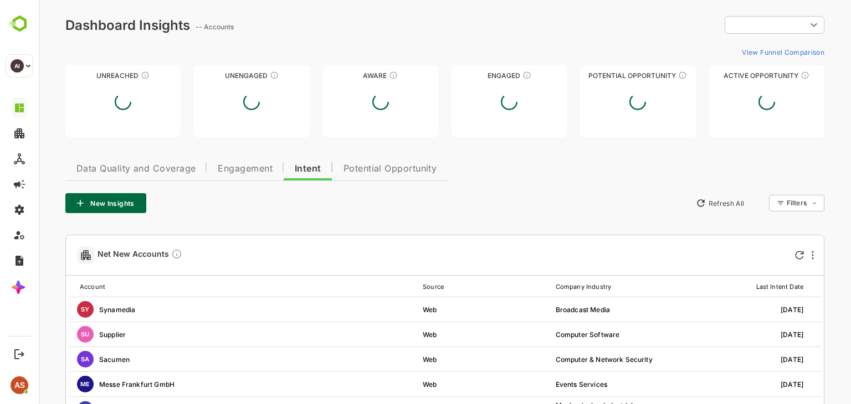
type input "**********"
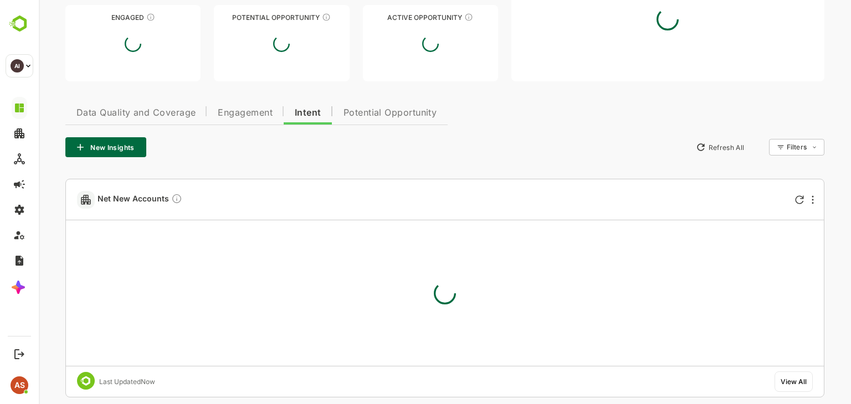
scroll to position [151, 0]
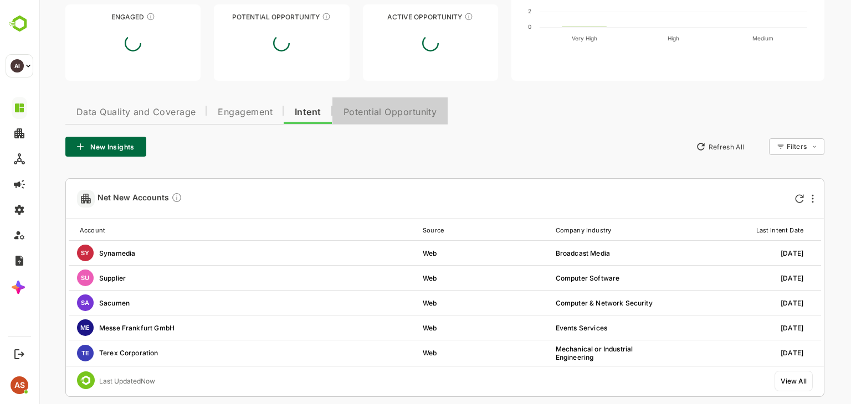
click at [394, 115] on span "Potential Opportunity" at bounding box center [390, 112] width 94 height 9
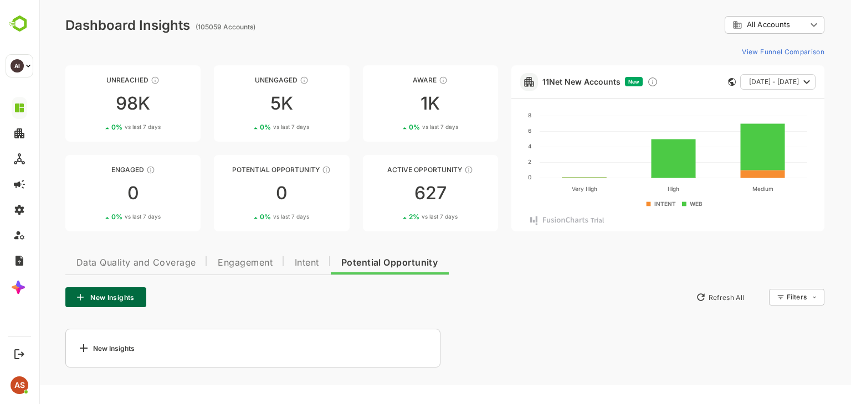
scroll to position [0, 0]
click at [84, 346] on icon at bounding box center [83, 348] width 13 height 13
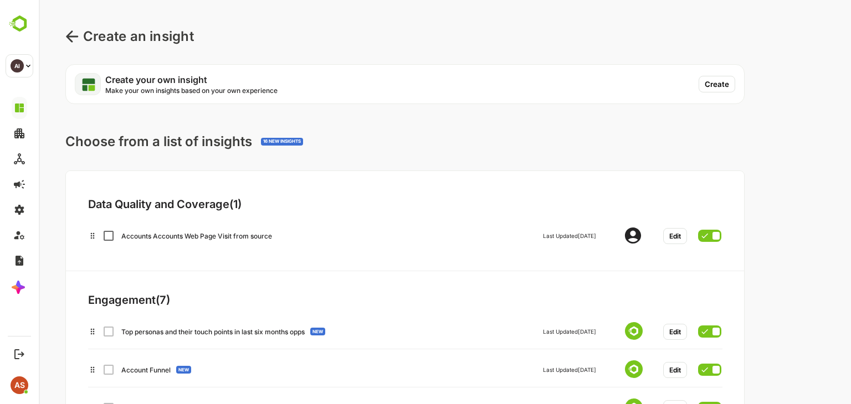
click at [681, 235] on button "Edit" at bounding box center [675, 236] width 24 height 16
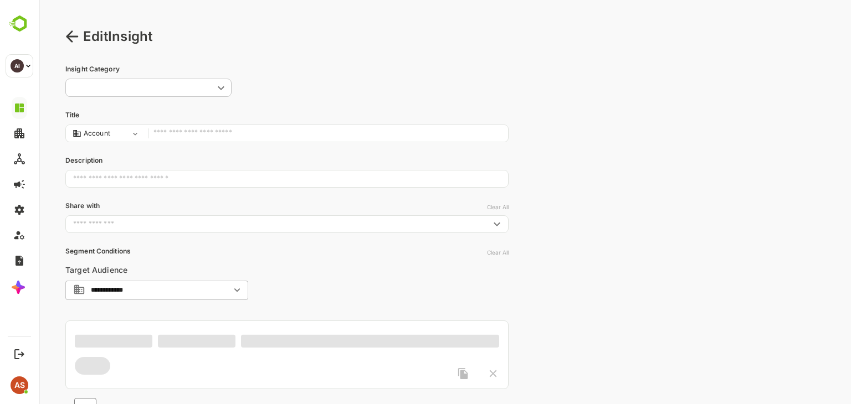
type input "**********"
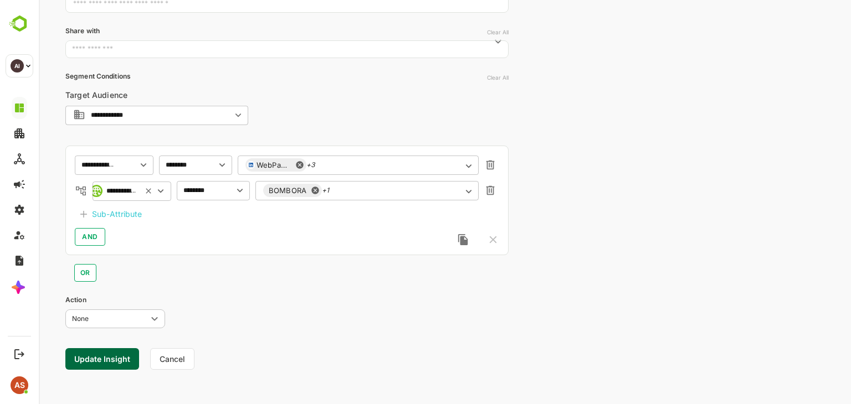
scroll to position [177, 0]
click at [84, 351] on button "Update Insight" at bounding box center [102, 358] width 74 height 22
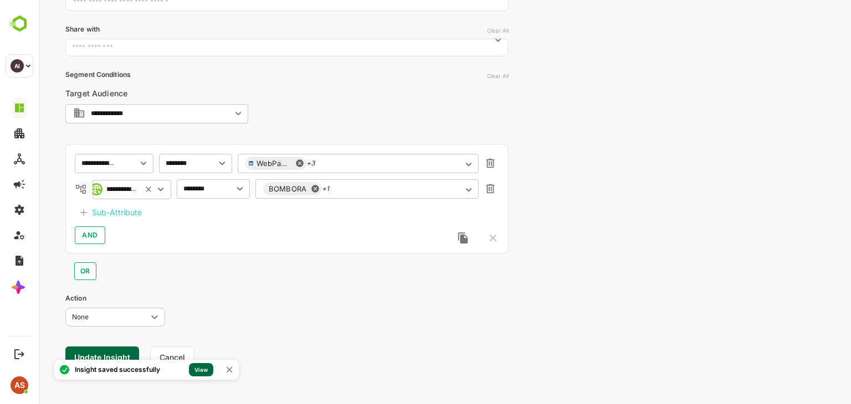
click at [197, 370] on link "View" at bounding box center [201, 369] width 24 height 13
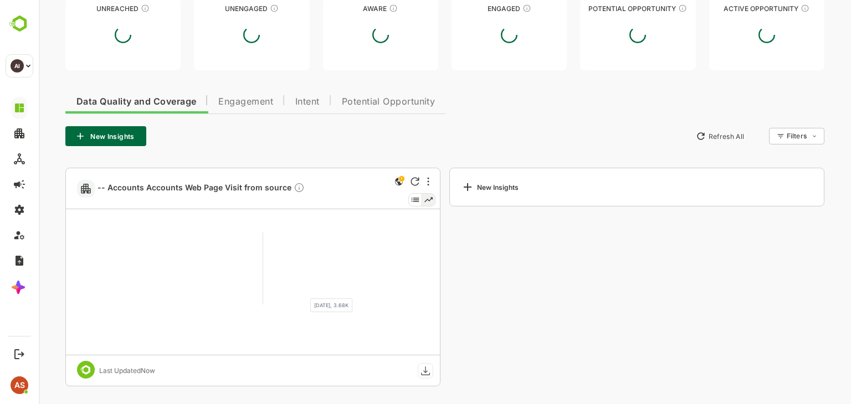
type input "**********"
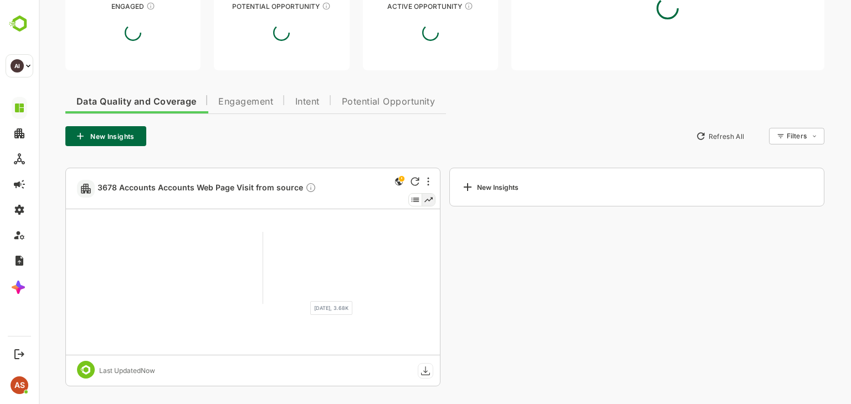
scroll to position [161, 0]
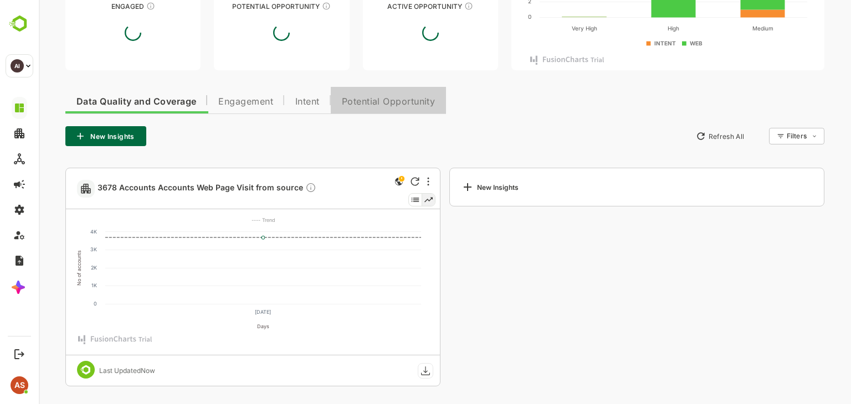
click at [364, 101] on span "Potential Opportunity" at bounding box center [389, 102] width 94 height 9
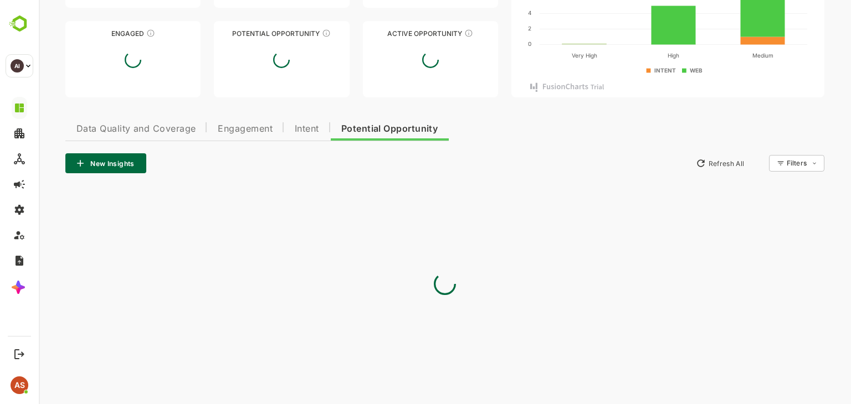
scroll to position [0, 0]
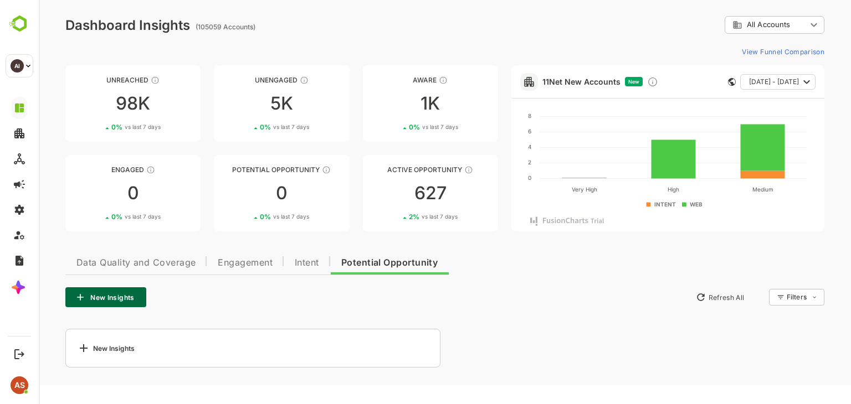
click at [85, 344] on icon at bounding box center [83, 348] width 13 height 13
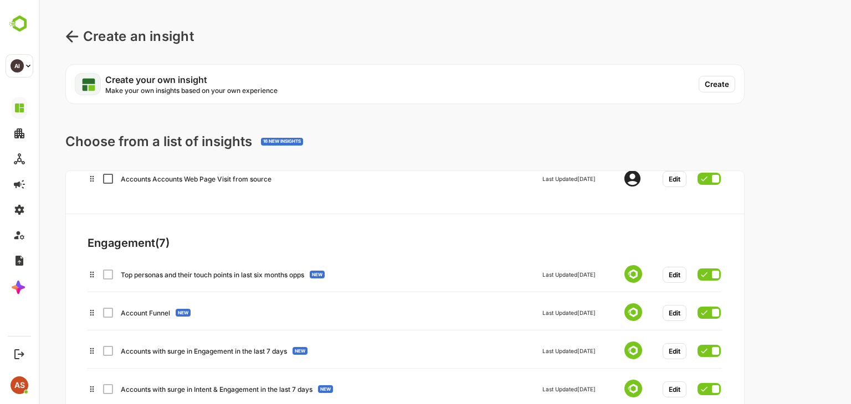
scroll to position [0, 1]
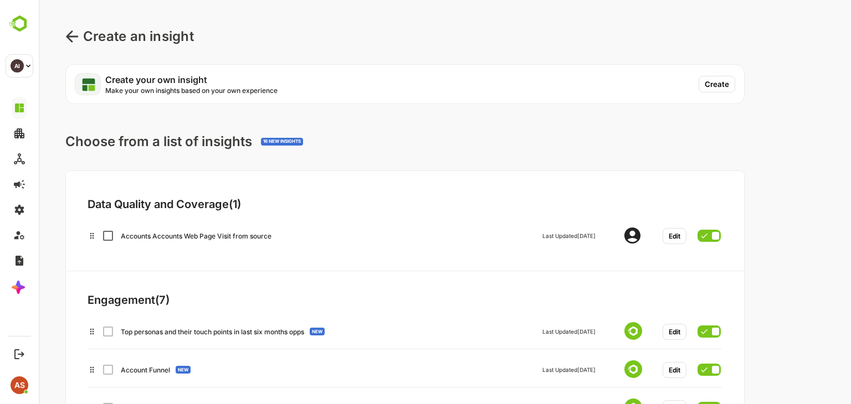
click at [712, 84] on button "Create" at bounding box center [717, 84] width 37 height 17
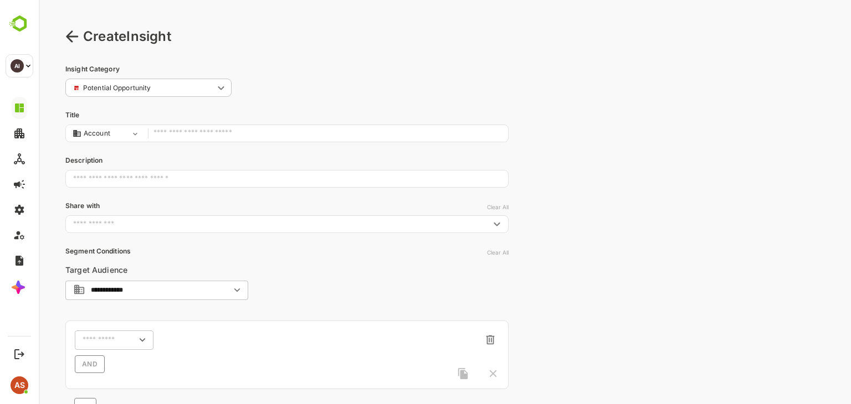
click at [184, 131] on input "text" at bounding box center [327, 133] width 349 height 15
click at [176, 136] on input "text" at bounding box center [327, 133] width 349 height 15
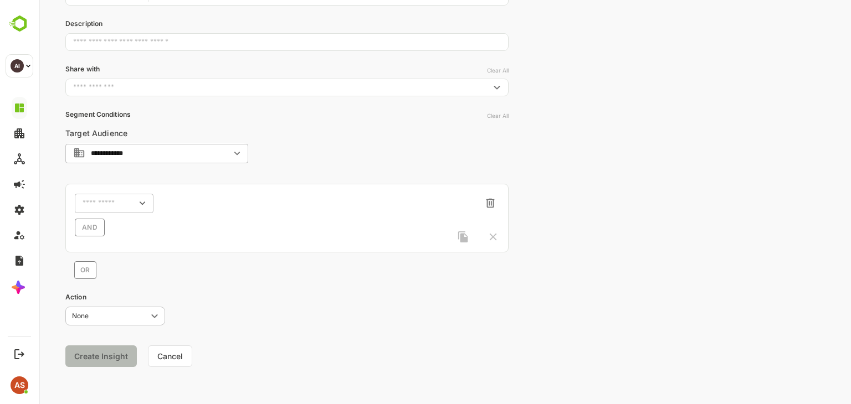
scroll to position [0, 0]
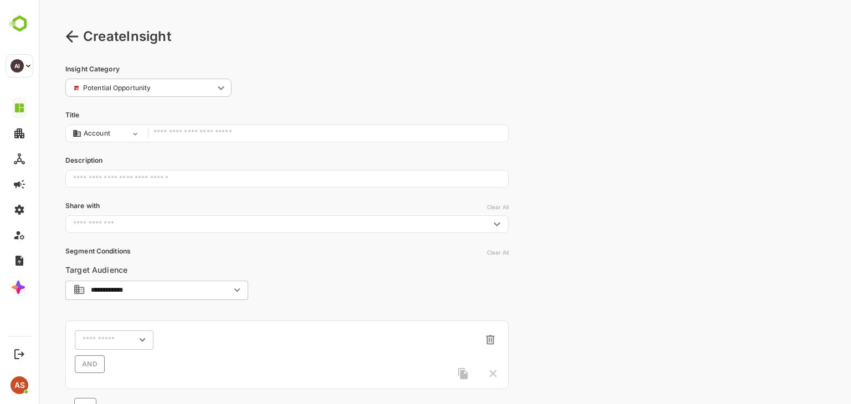
click at [70, 30] on icon at bounding box center [71, 36] width 13 height 13
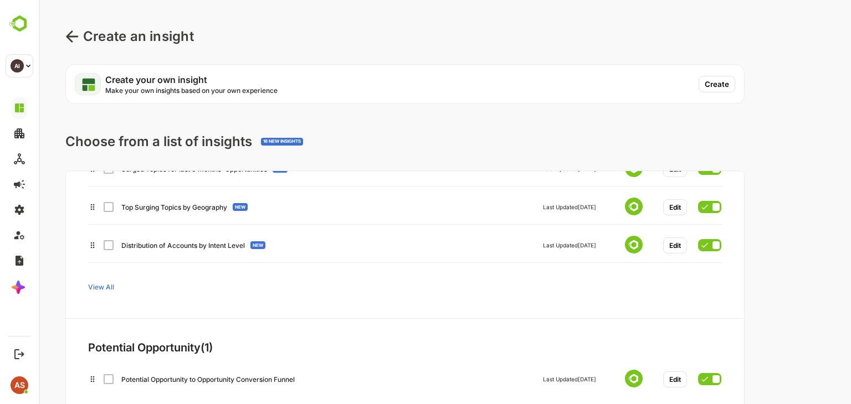
scroll to position [451, 0]
click at [288, 140] on div "16 NEW INSIGHTS" at bounding box center [282, 142] width 38 height 6
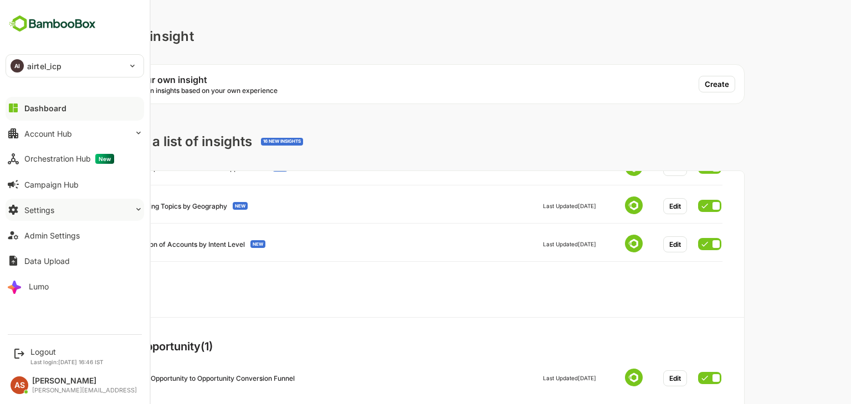
click at [59, 212] on button "Settings" at bounding box center [75, 210] width 139 height 22
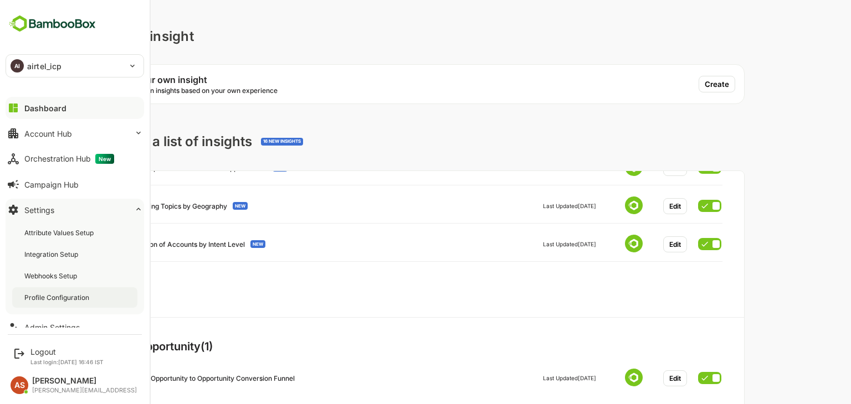
click at [60, 299] on div "Profile Configuration" at bounding box center [57, 297] width 67 height 9
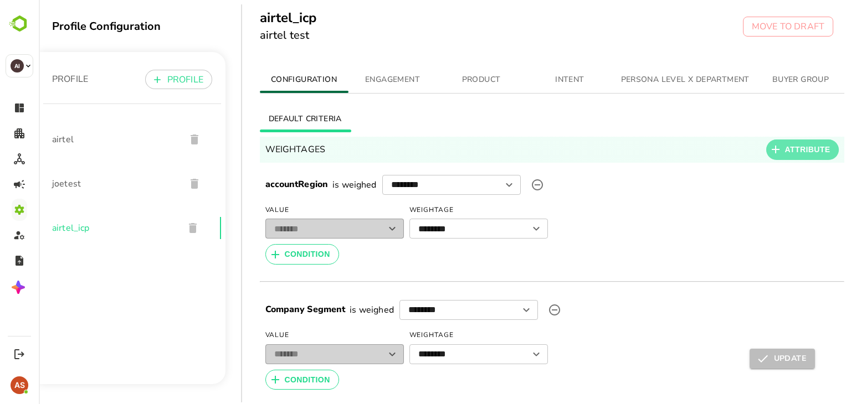
click at [785, 149] on span "ATTRIBUTE" at bounding box center [807, 150] width 45 height 14
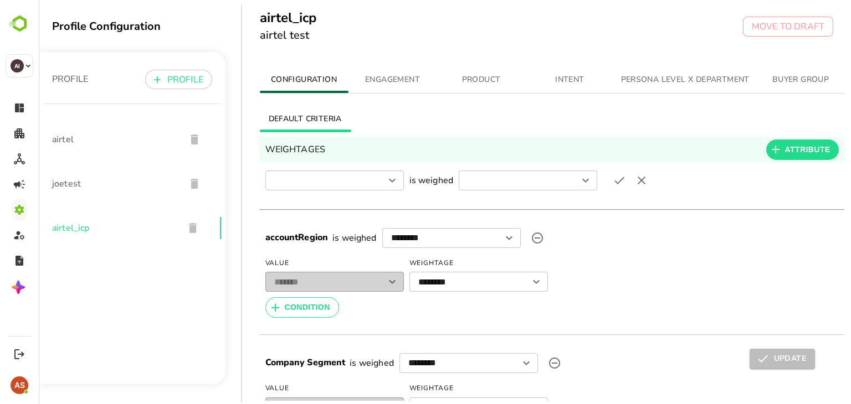
click at [648, 178] on button "button" at bounding box center [641, 181] width 22 height 22
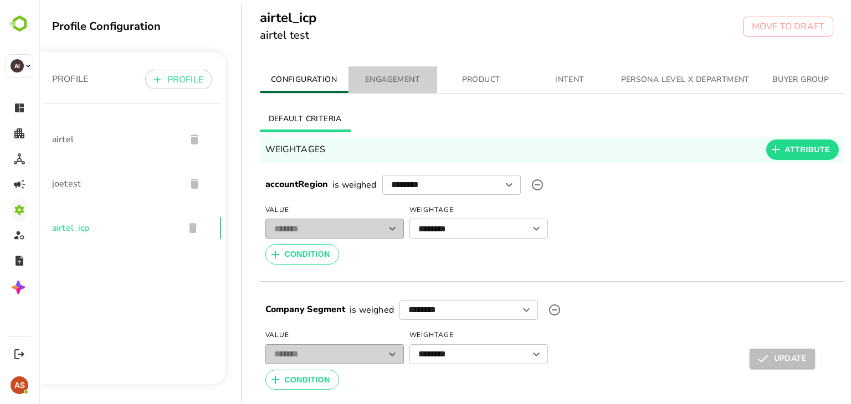
click at [397, 73] on span "ENGAGEMENT" at bounding box center [392, 80] width 75 height 14
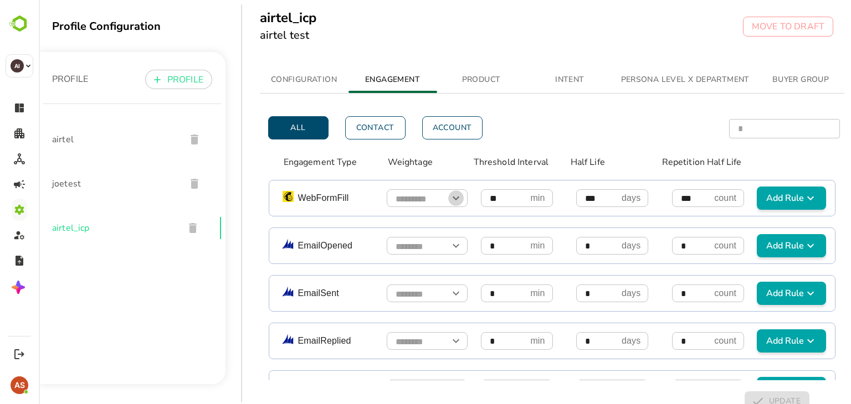
click at [450, 194] on icon "Open" at bounding box center [455, 198] width 13 height 13
click at [450, 194] on icon "Close" at bounding box center [455, 198] width 13 height 13
click at [491, 193] on input "**" at bounding box center [503, 198] width 45 height 19
click at [576, 193] on input "***" at bounding box center [596, 198] width 41 height 19
click at [672, 197] on input "***" at bounding box center [691, 198] width 38 height 19
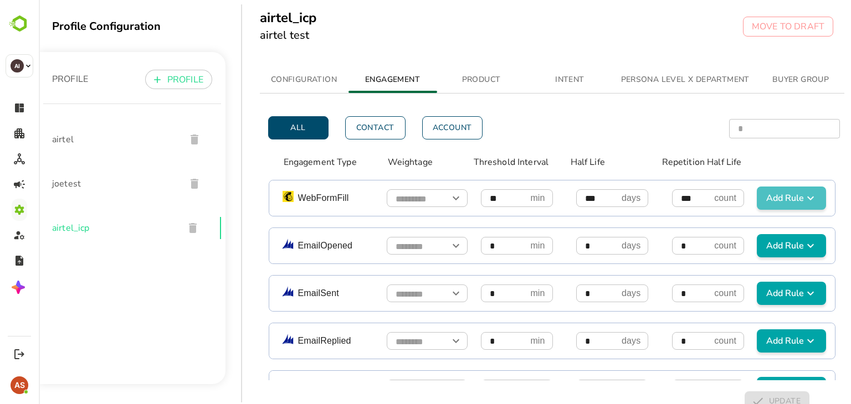
click at [769, 199] on span "Add Rule" at bounding box center [791, 198] width 60 height 13
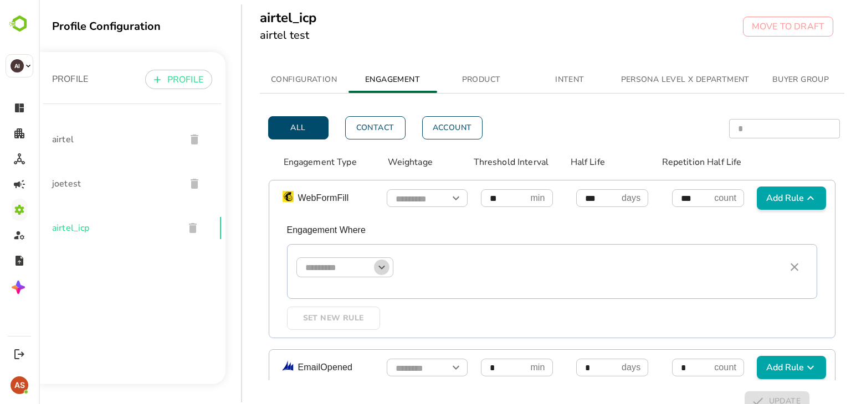
click at [383, 263] on icon "Open" at bounding box center [381, 267] width 13 height 13
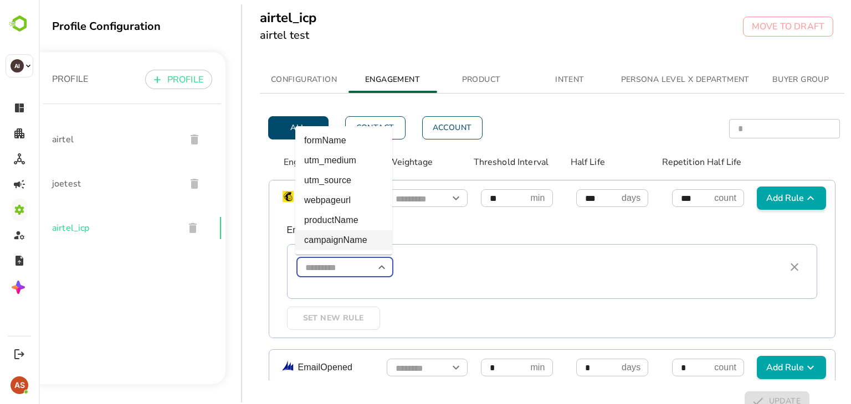
click at [337, 248] on li "campaignName" at bounding box center [343, 240] width 97 height 20
type input "**********"
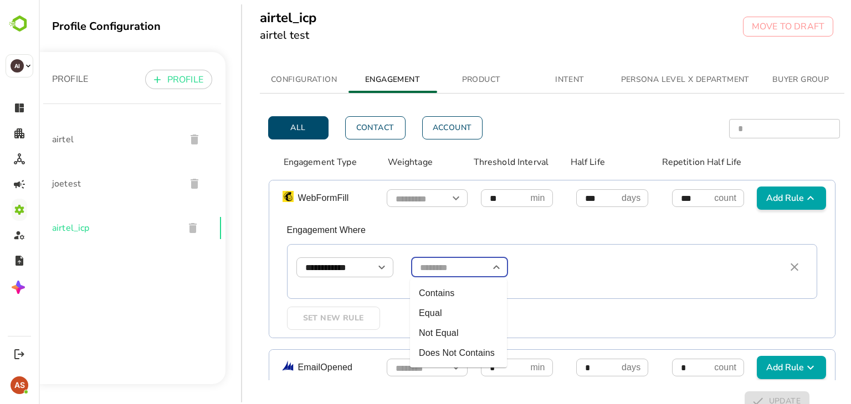
click at [462, 267] on input "simple table" at bounding box center [459, 267] width 97 height 19
click at [453, 289] on li "Contains" at bounding box center [458, 294] width 97 height 20
type input "********"
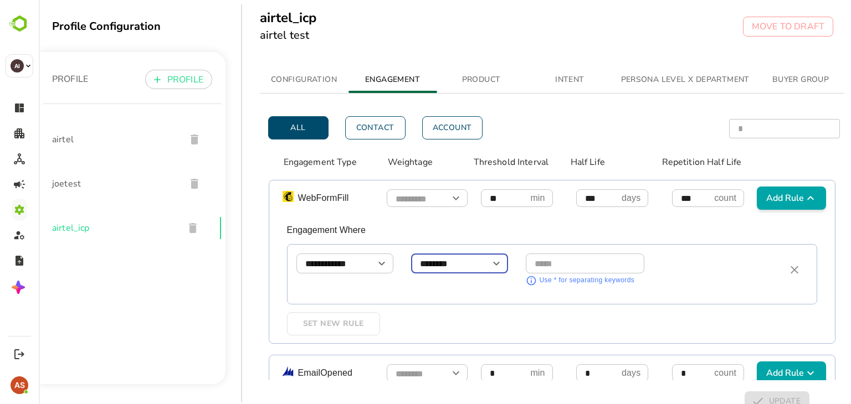
click at [573, 265] on input "simple table" at bounding box center [585, 263] width 119 height 19
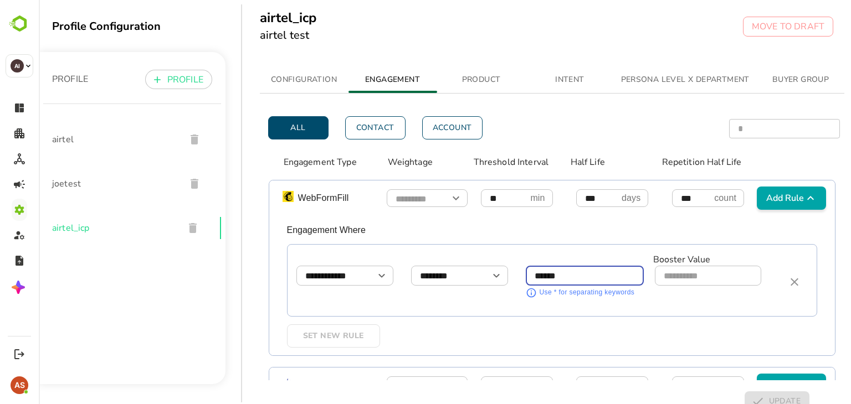
type input "******"
click at [678, 271] on input "simple table" at bounding box center [708, 275] width 106 height 19
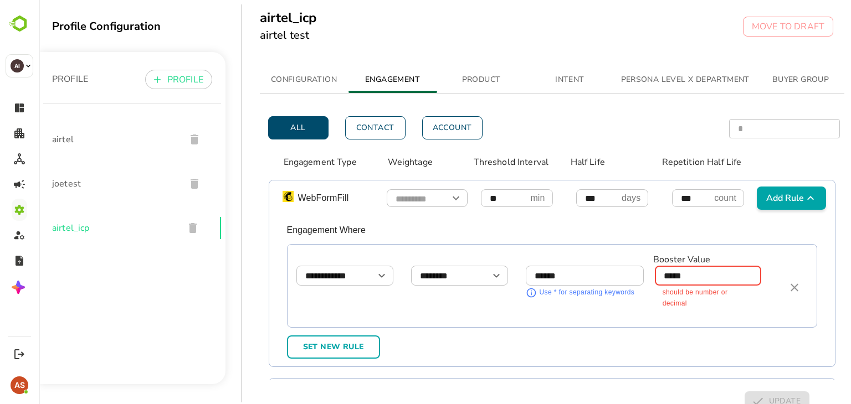
click at [706, 278] on input "*****" at bounding box center [708, 275] width 107 height 19
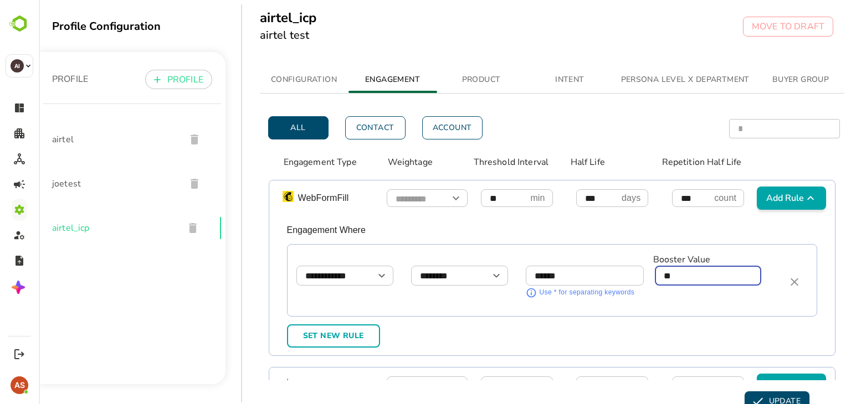
type input "**"
click at [788, 280] on icon "simple table" at bounding box center [794, 282] width 13 height 13
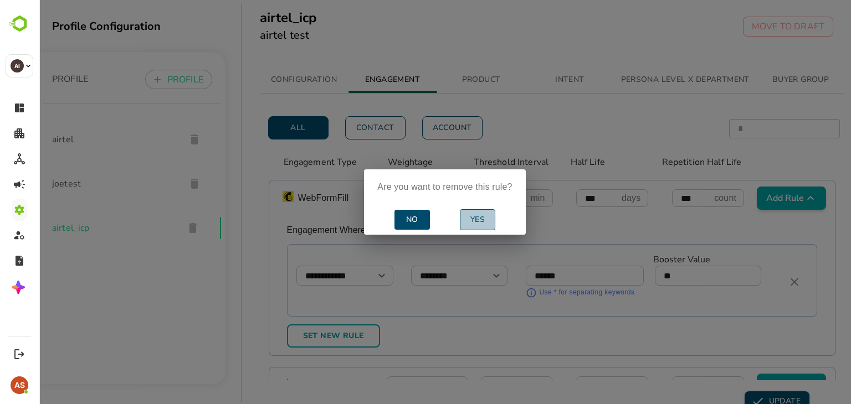
click at [463, 225] on button "Yes" at bounding box center [477, 220] width 35 height 22
